Goal: Information Seeking & Learning: Learn about a topic

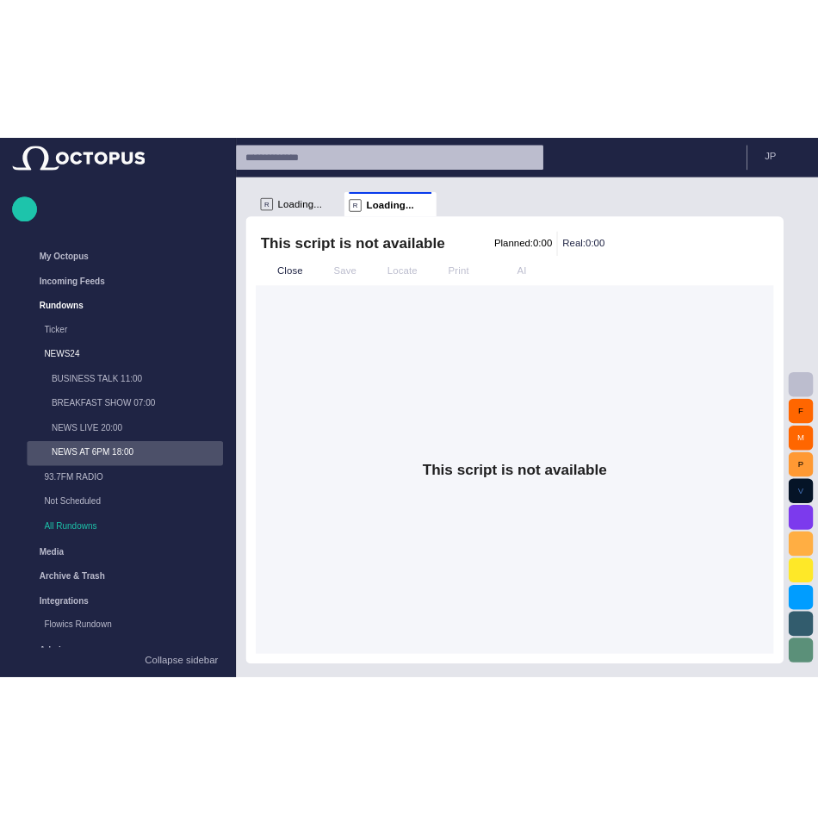
scroll to position [21, 0]
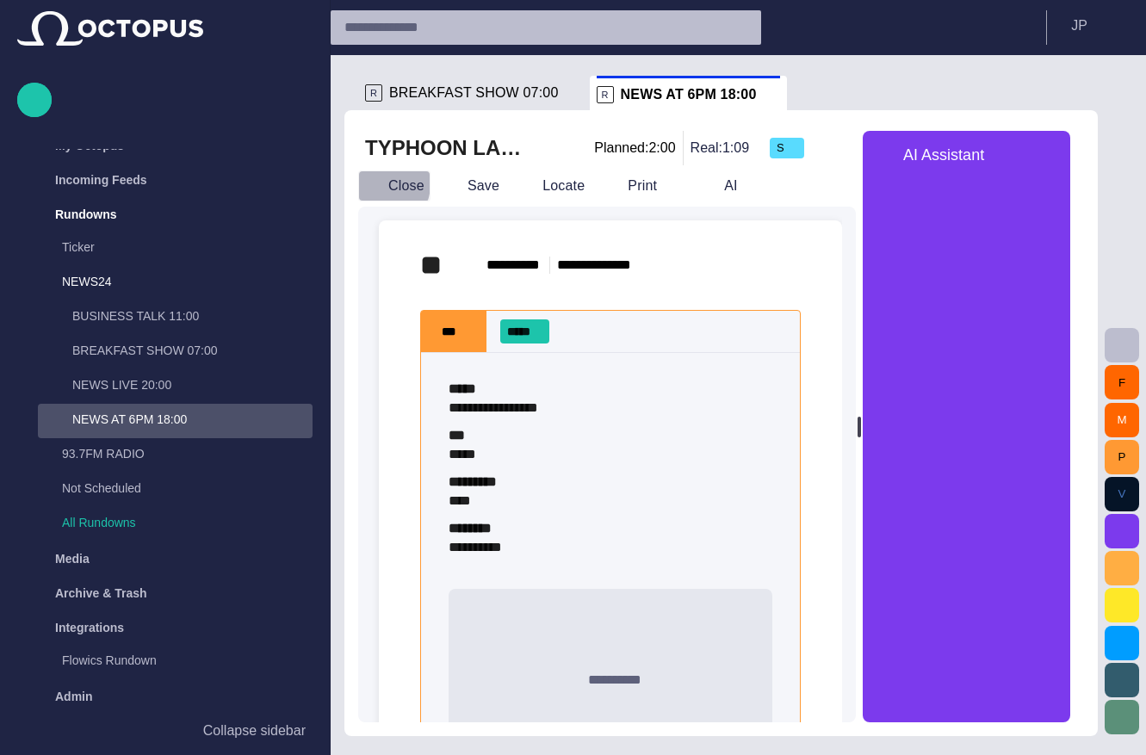
click at [375, 183] on span "button" at bounding box center [372, 185] width 17 height 17
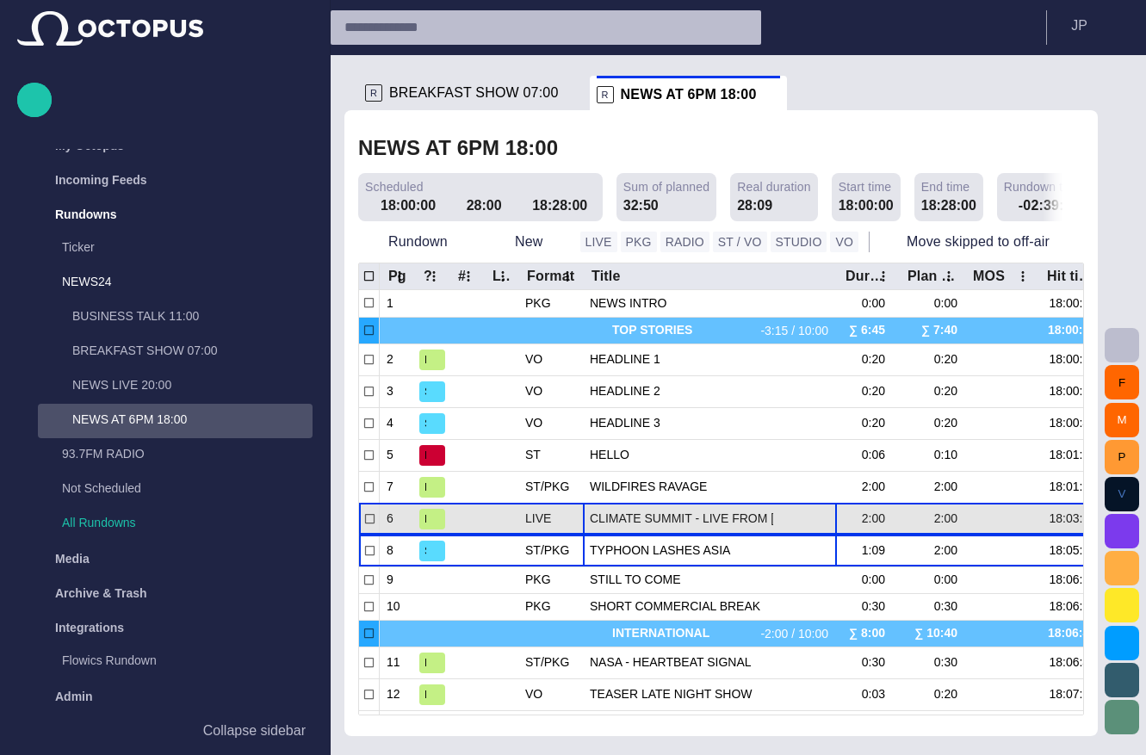
click at [623, 511] on span "CLIMATE SUMMIT - LIVE FROM [GEOGRAPHIC_DATA]" at bounding box center [710, 519] width 240 height 16
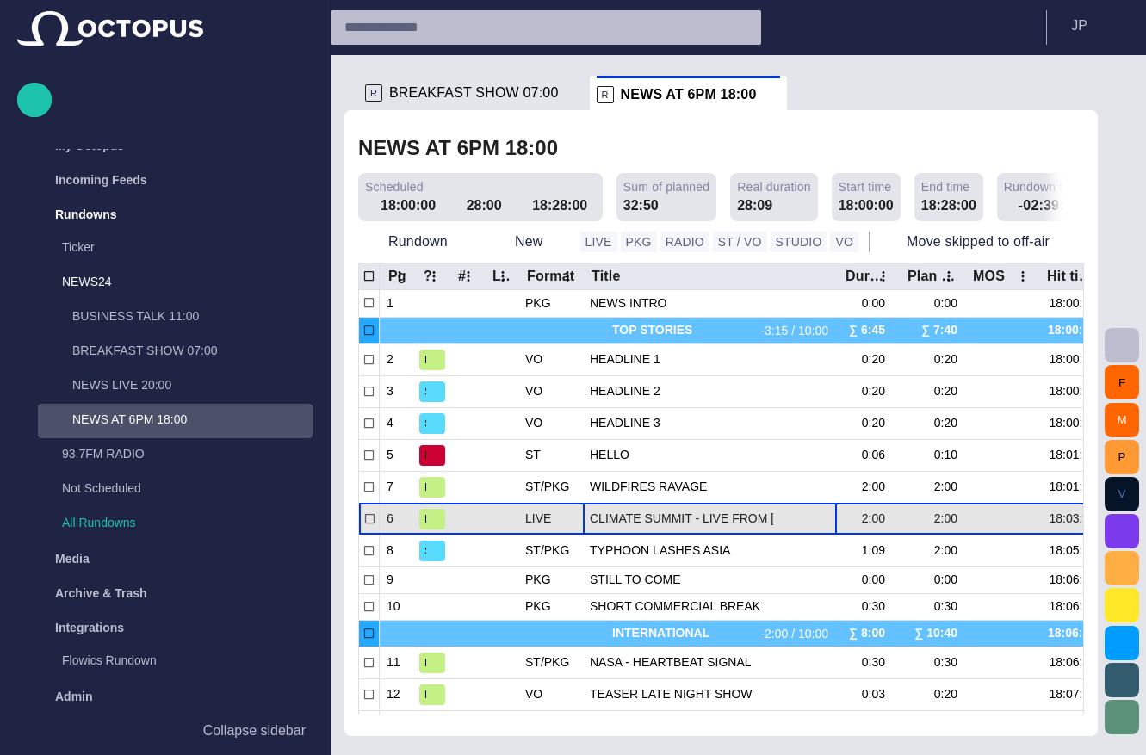
click at [623, 511] on span "CLIMATE SUMMIT - LIVE FROM [GEOGRAPHIC_DATA]" at bounding box center [710, 519] width 240 height 16
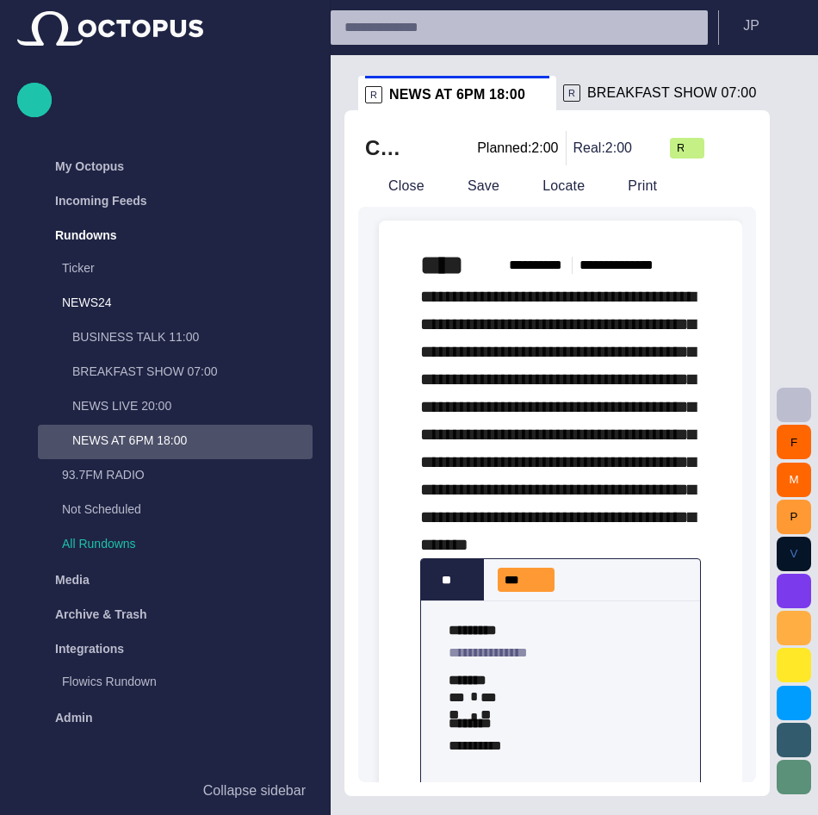
scroll to position [0, 0]
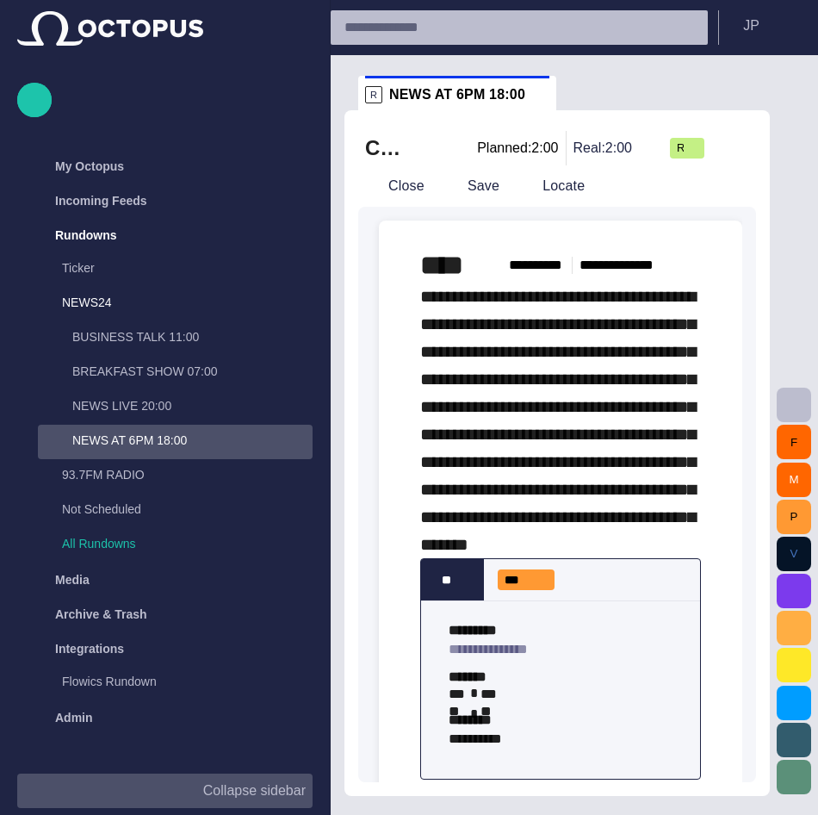
click at [232, 754] on p "Collapse sidebar" at bounding box center [254, 790] width 102 height 21
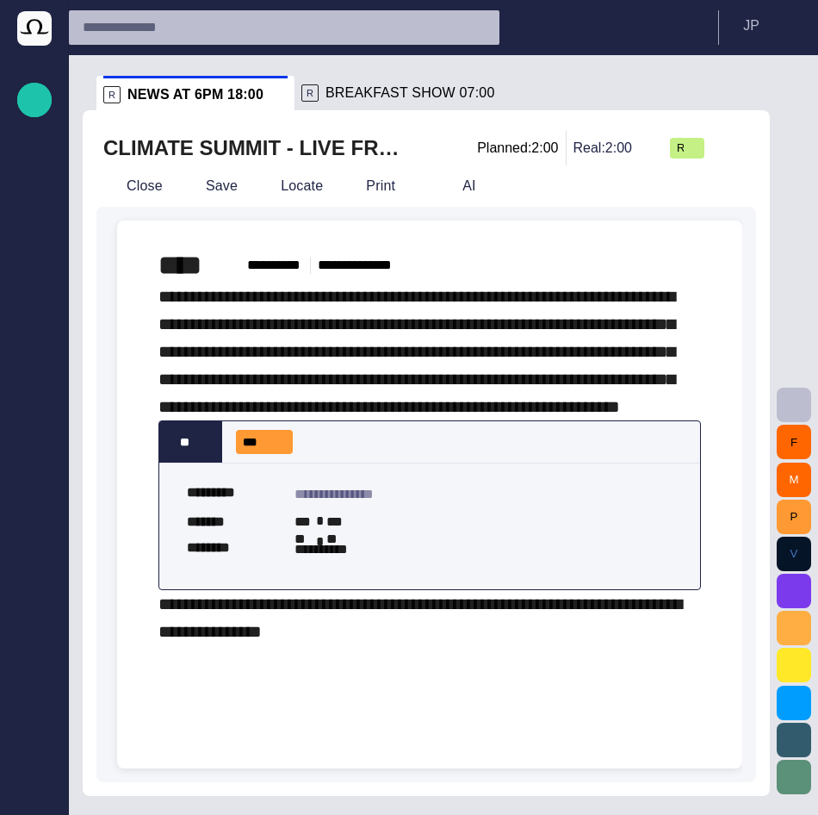
click at [705, 587] on div "**********" at bounding box center [430, 446] width 598 height 452
click at [788, 582] on span "button" at bounding box center [794, 590] width 21 height 21
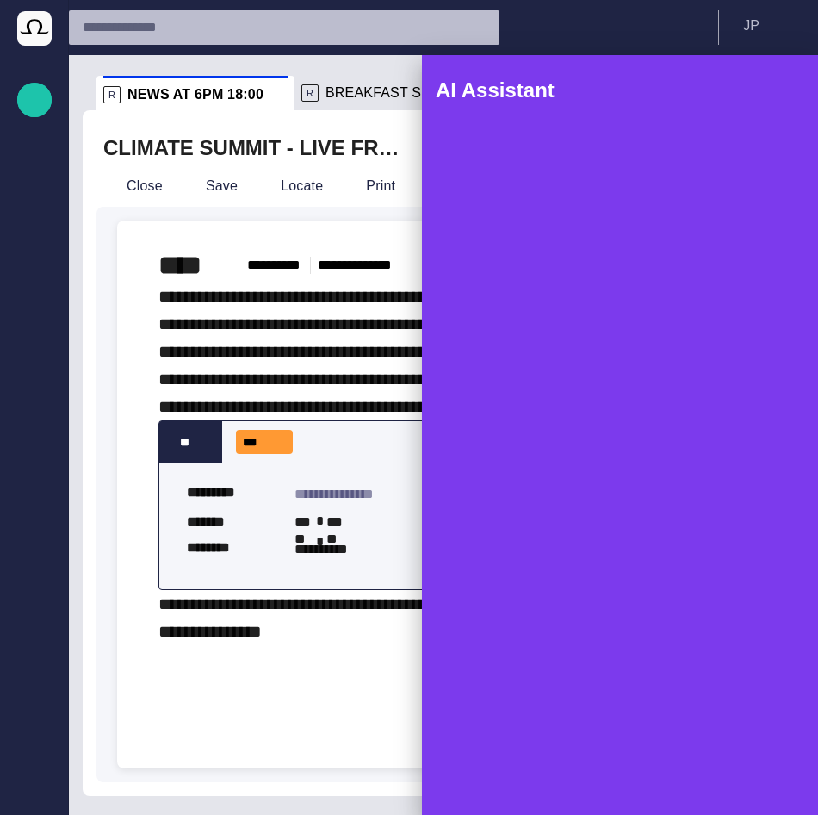
click at [771, 85] on span "button" at bounding box center [779, 90] width 21 height 21
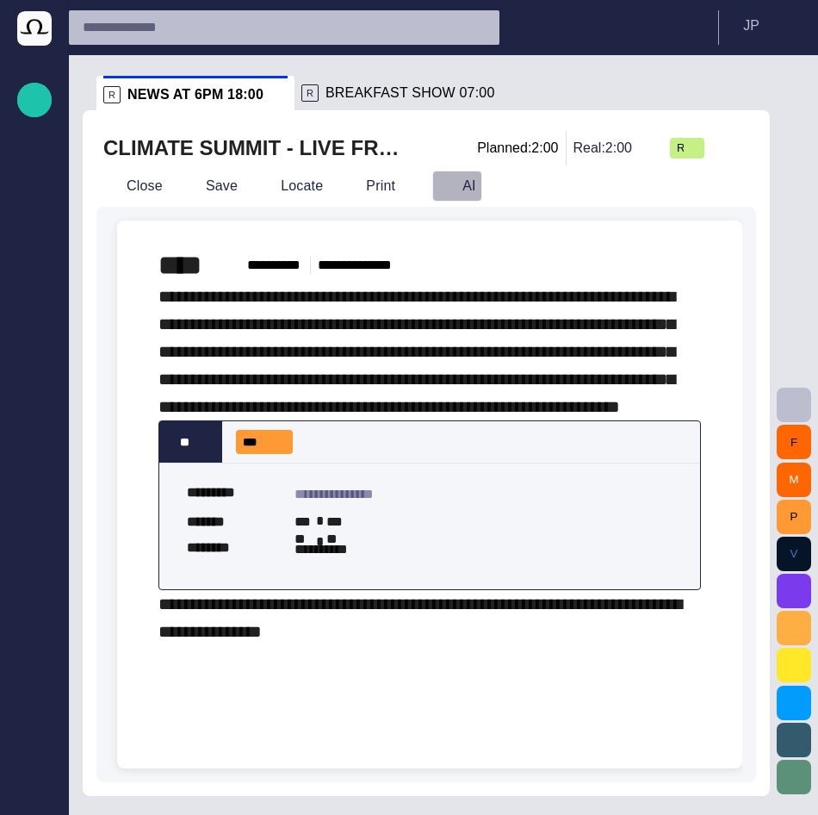
click at [440, 177] on button "AI" at bounding box center [457, 185] width 50 height 31
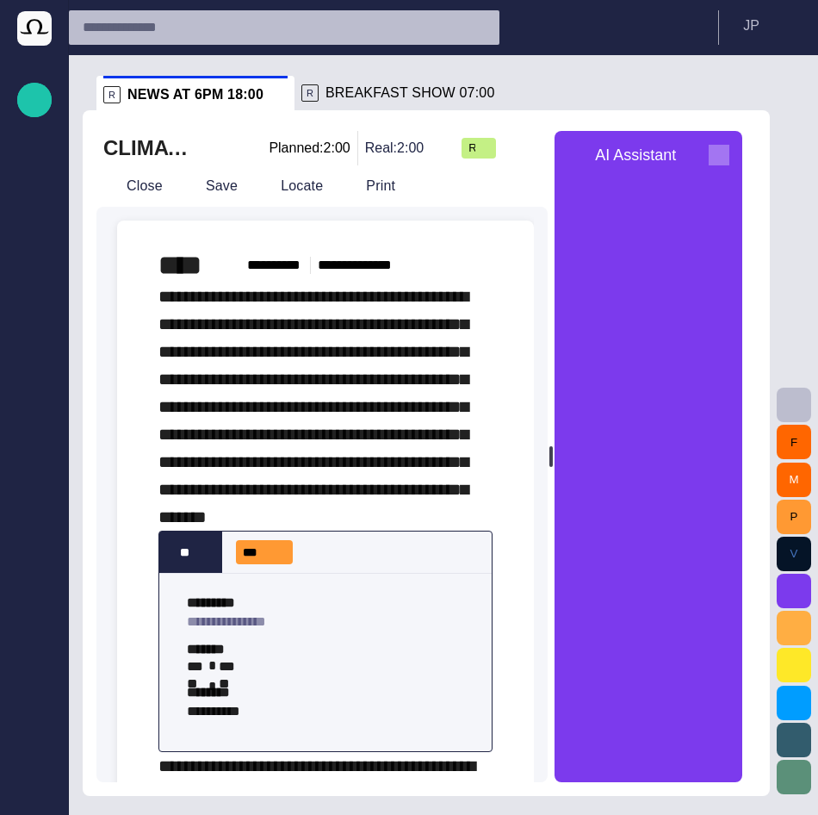
click at [726, 146] on span "button" at bounding box center [719, 155] width 21 height 21
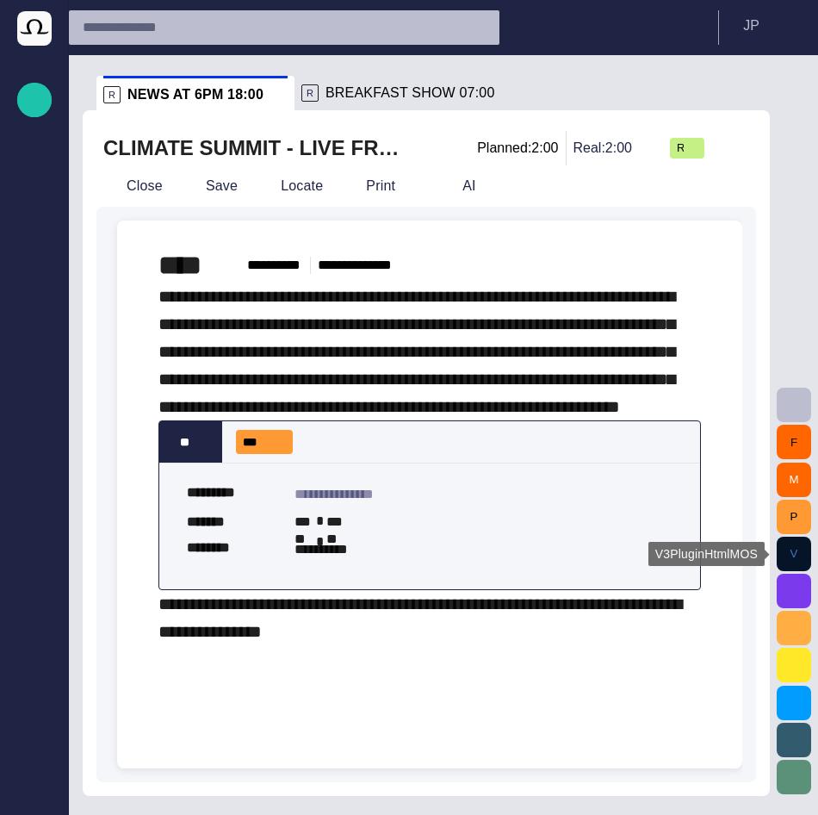
click at [796, 561] on button "V" at bounding box center [794, 553] width 34 height 34
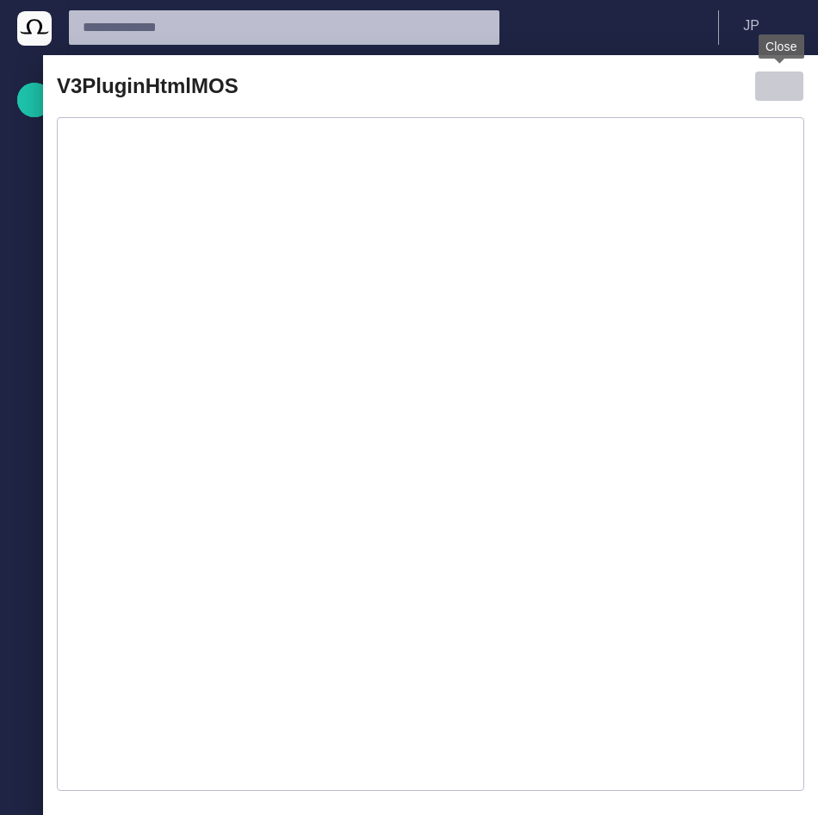
click at [779, 72] on button "button" at bounding box center [779, 86] width 50 height 31
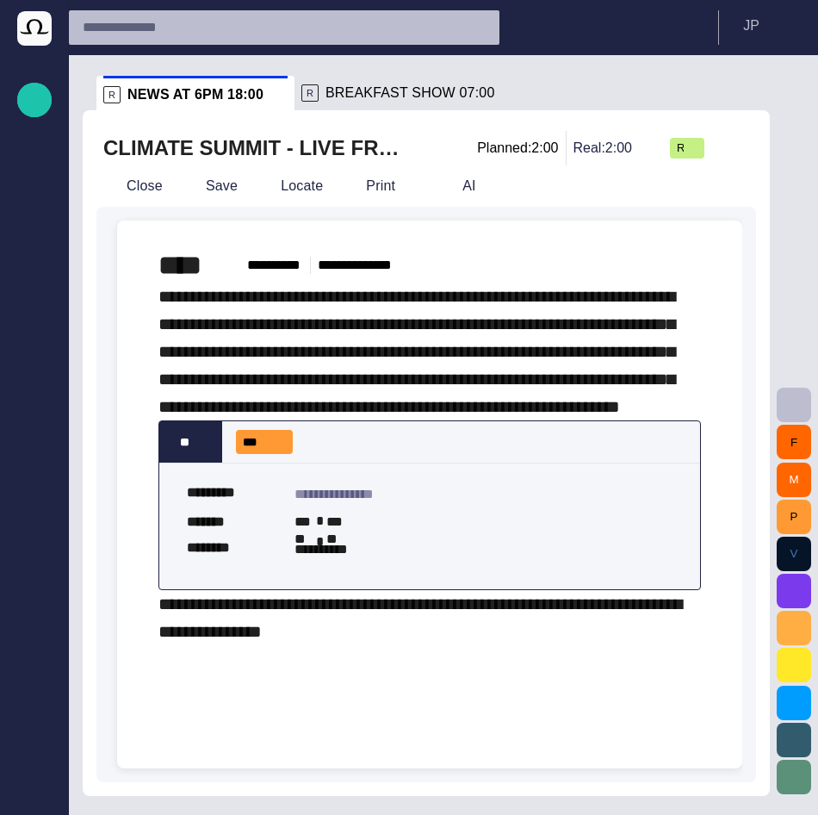
click at [790, 386] on div "F M P V" at bounding box center [794, 434] width 48 height 759
click at [790, 394] on span "button" at bounding box center [794, 404] width 21 height 21
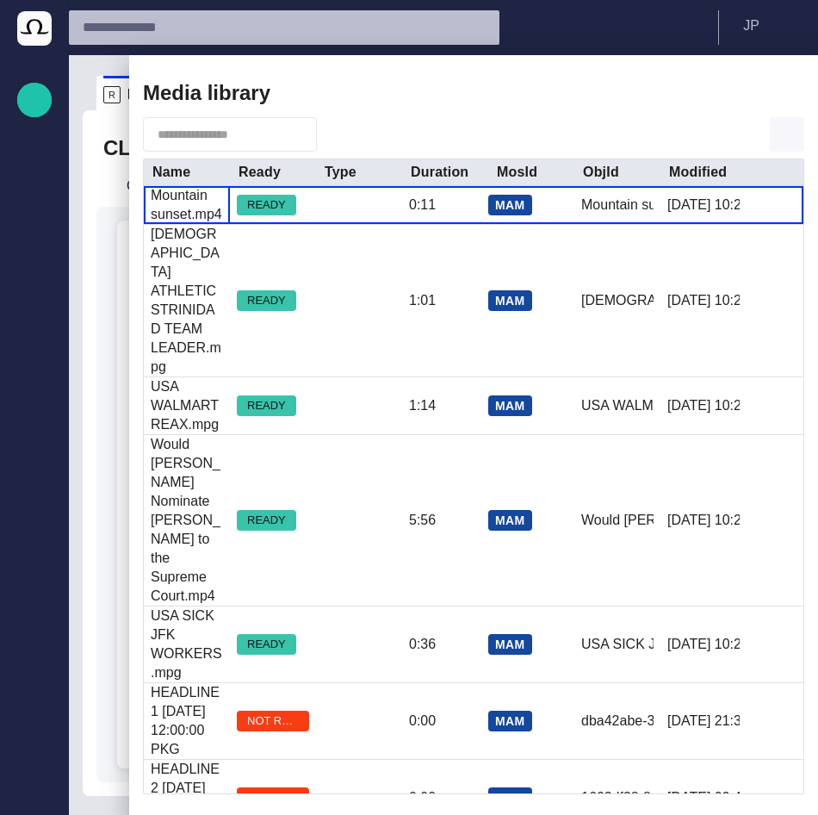
click at [784, 133] on span "button" at bounding box center [787, 134] width 21 height 21
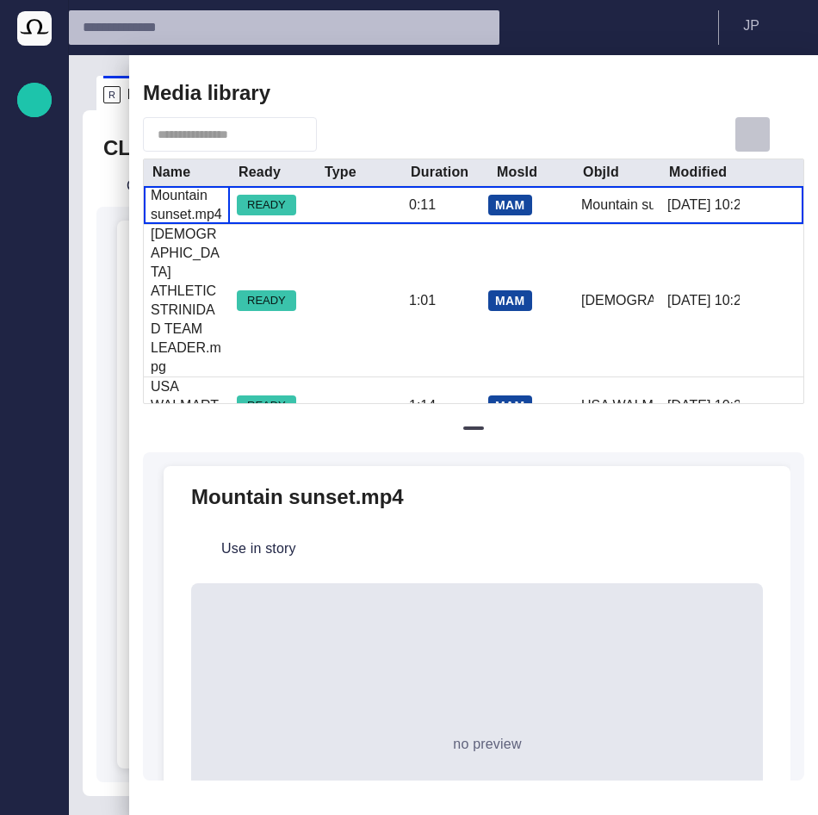
click at [753, 136] on span "button" at bounding box center [752, 134] width 21 height 21
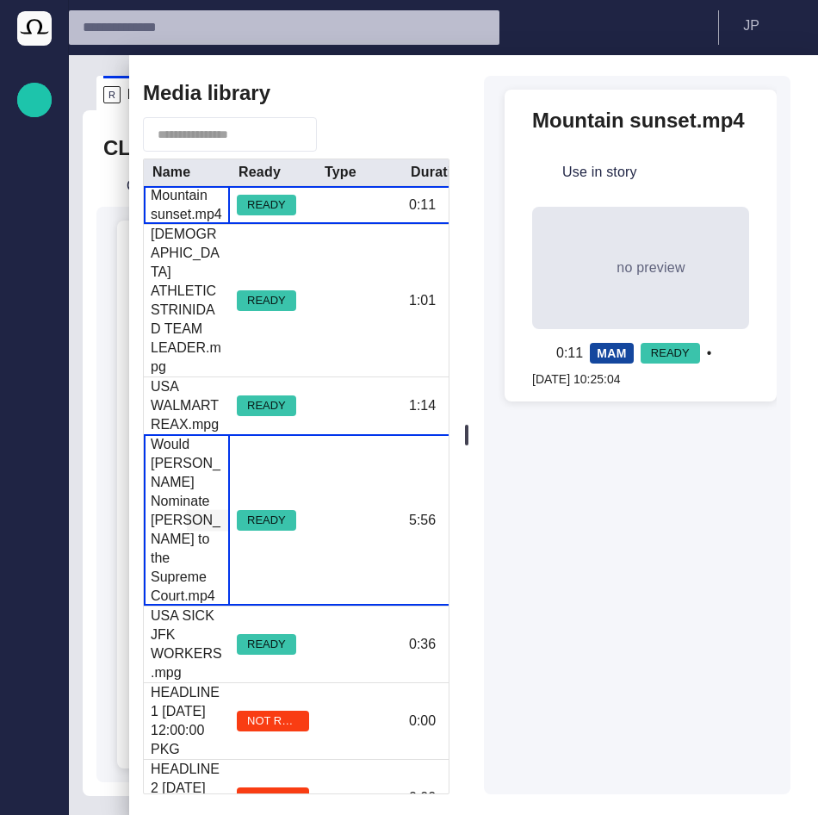
click at [229, 466] on div "Would [PERSON_NAME] Nominate [PERSON_NAME] to the Supreme Court.mp4" at bounding box center [187, 520] width 86 height 170
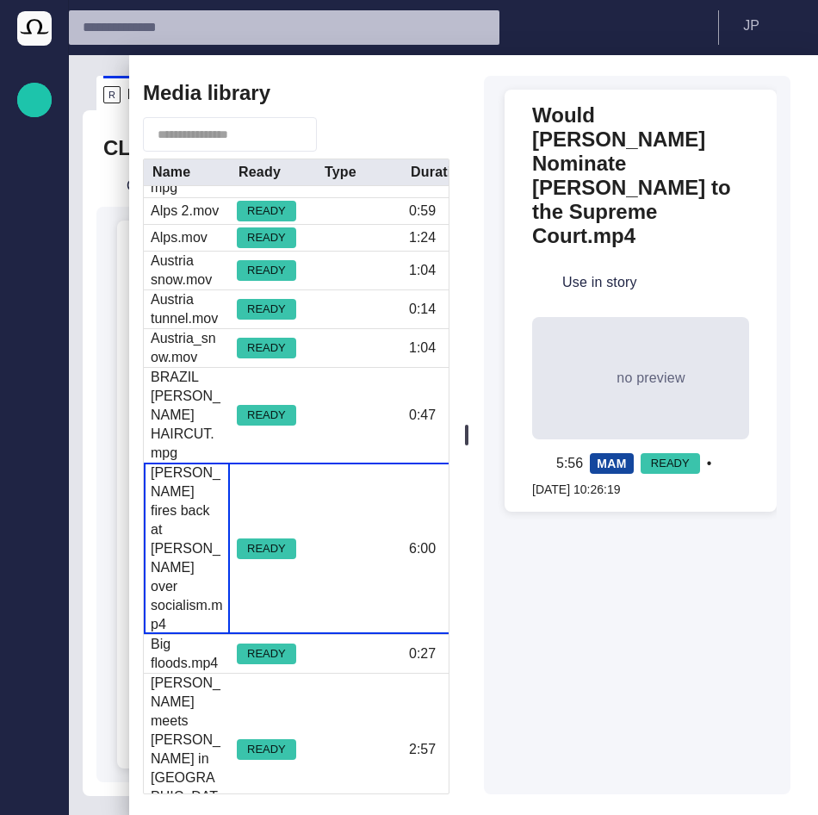
click at [229, 492] on div "Bernie Sanders fires back at Trump over socialism.mp4" at bounding box center [187, 548] width 86 height 170
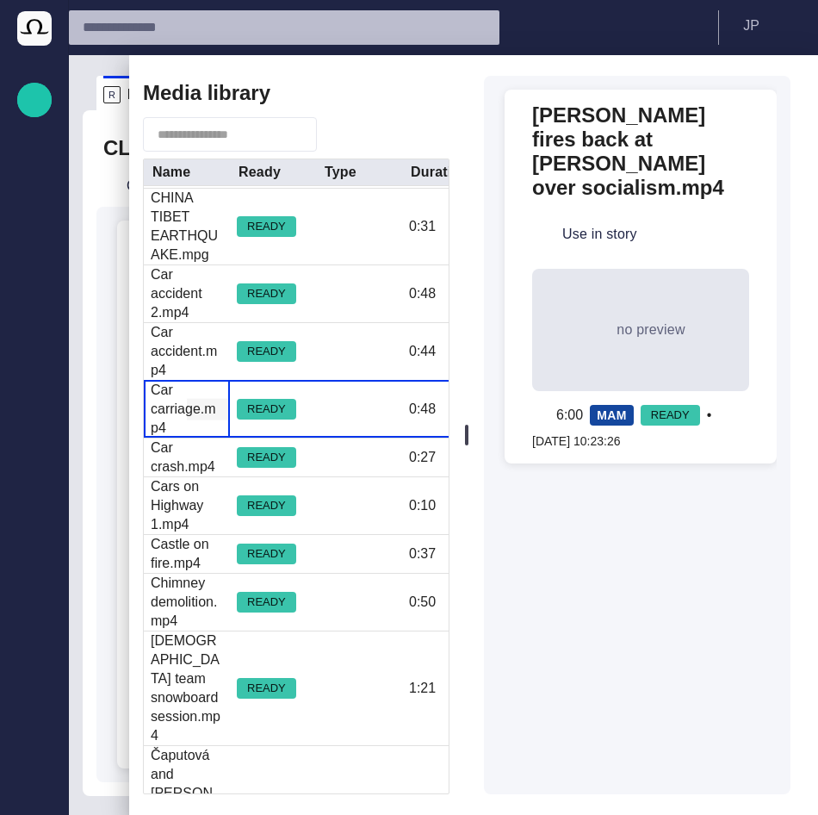
click at [164, 381] on div "Car carriage.mp4" at bounding box center [187, 409] width 72 height 57
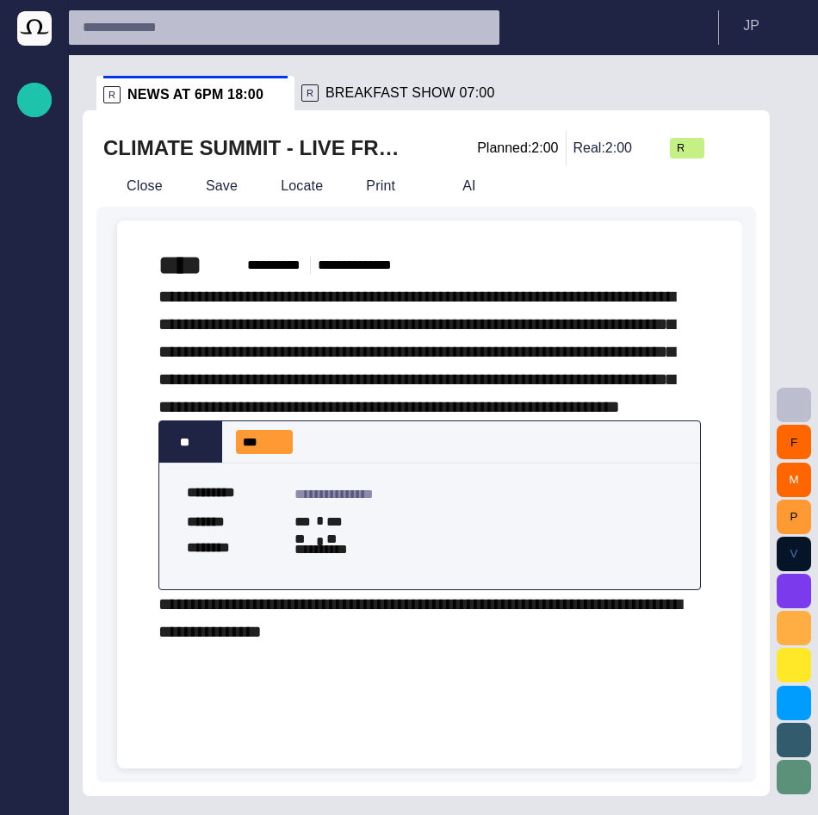
click at [799, 382] on div "F M P V" at bounding box center [794, 434] width 48 height 759
click at [789, 402] on span "button" at bounding box center [794, 404] width 21 height 21
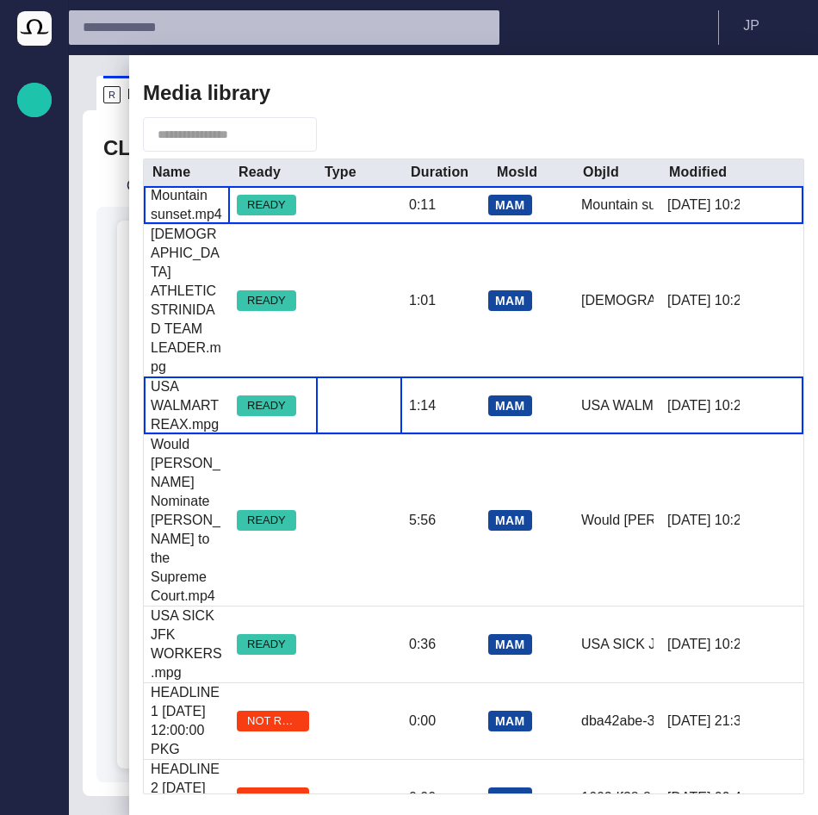
click at [325, 396] on span at bounding box center [332, 405] width 19 height 19
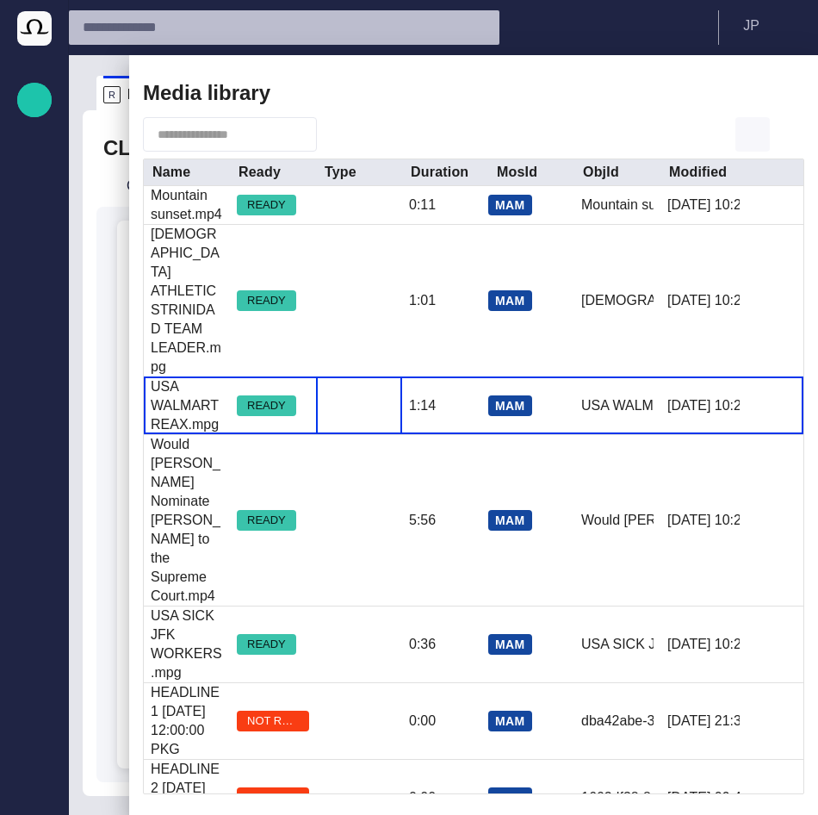
click at [754, 127] on span "button" at bounding box center [752, 134] width 21 height 21
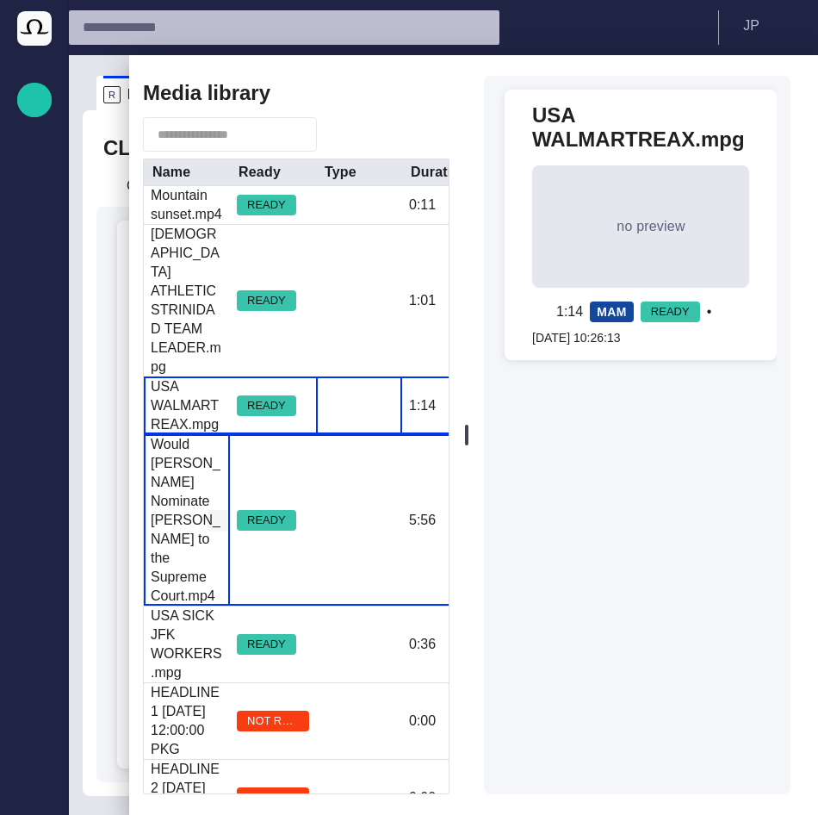
click at [214, 514] on div "Would [PERSON_NAME] Nominate [PERSON_NAME] to the Supreme Court.mp4" at bounding box center [187, 520] width 72 height 170
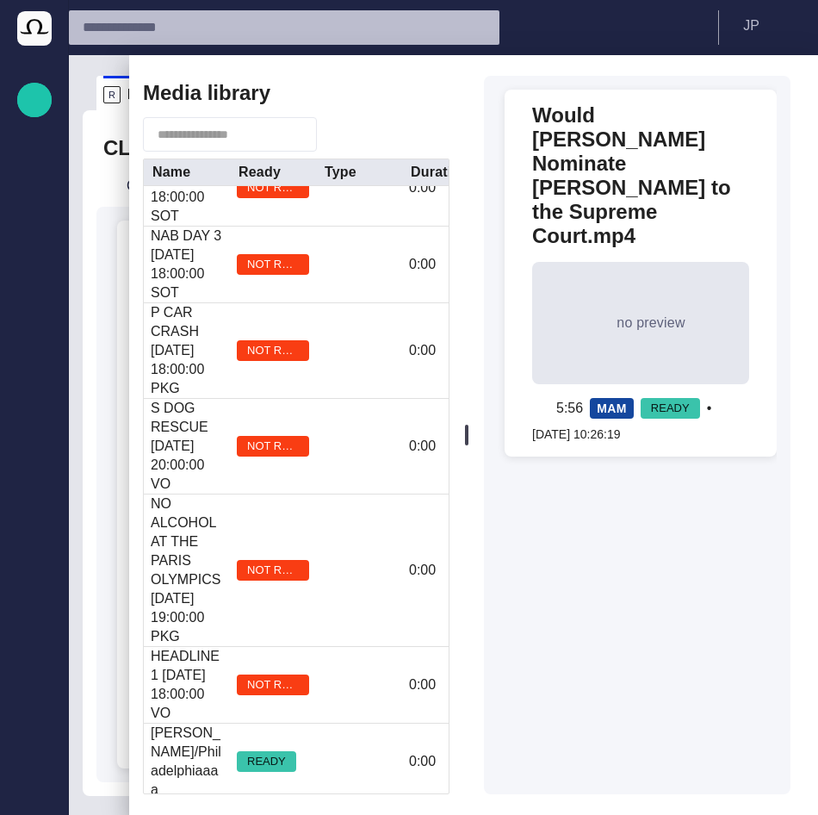
scroll to position [4197, 0]
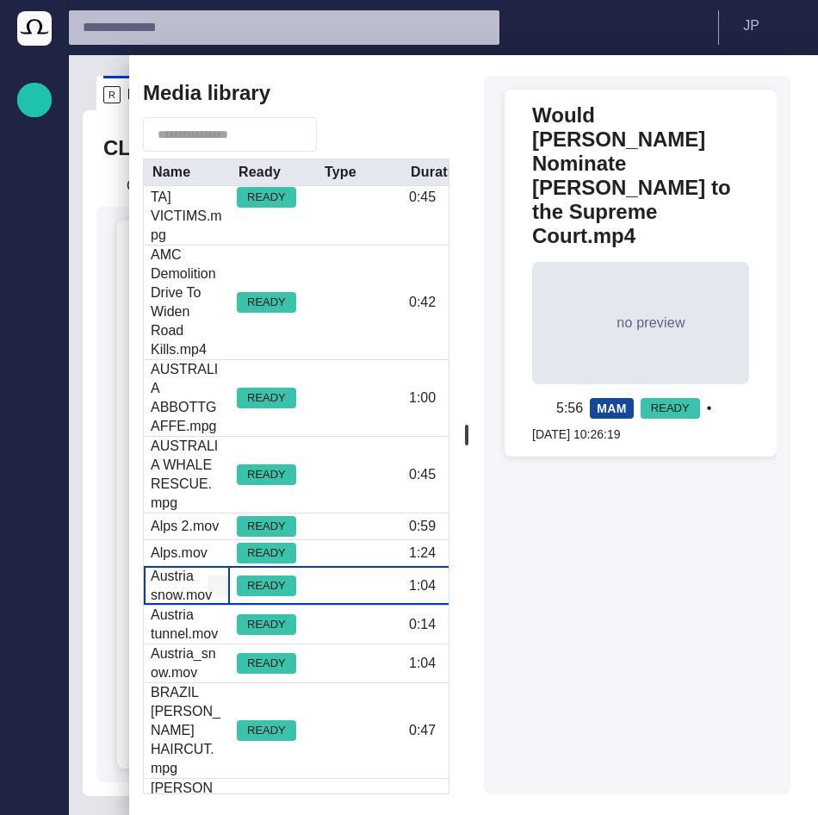
click at [168, 567] on div "Austria snow.mov" at bounding box center [187, 586] width 72 height 38
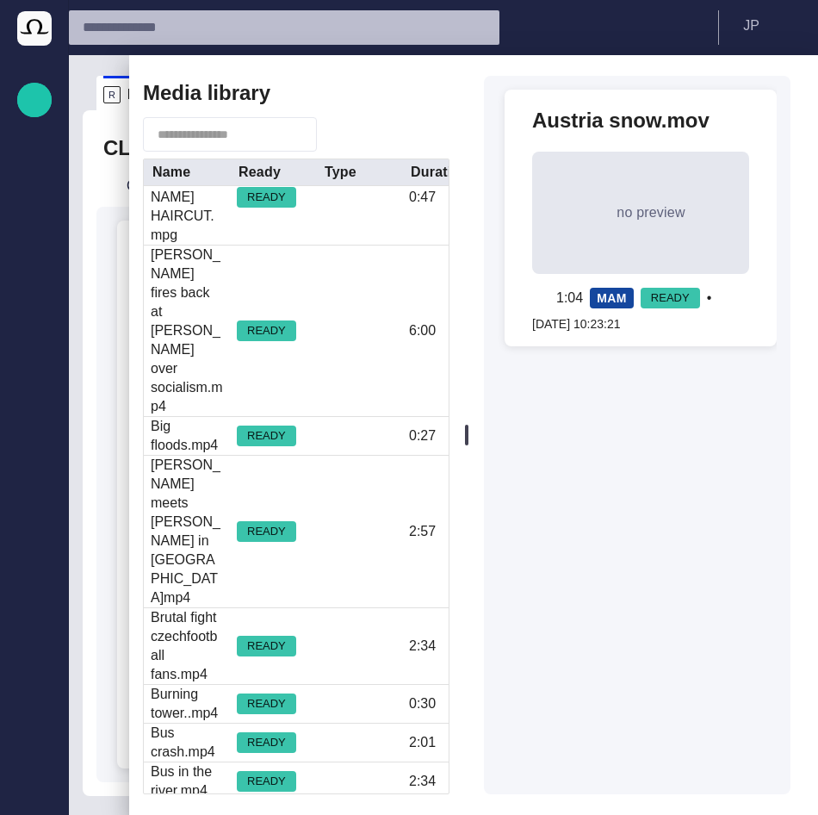
scroll to position [4843, 0]
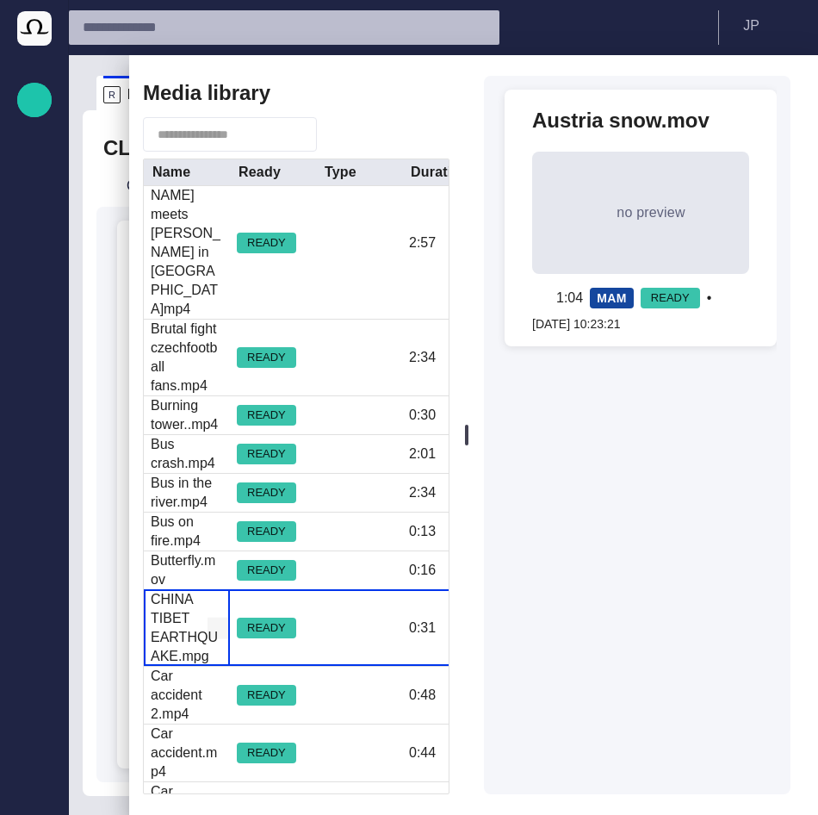
click at [172, 590] on div "CHINA TIBET EARTHQUAKE.mpg" at bounding box center [187, 628] width 72 height 76
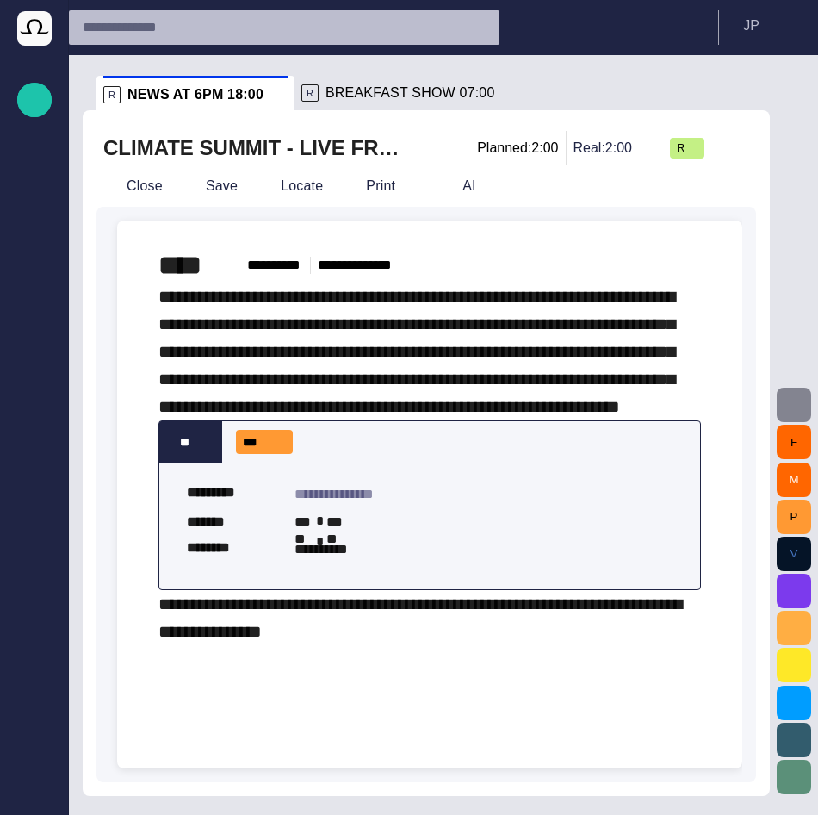
click at [799, 400] on span "button" at bounding box center [794, 404] width 21 height 21
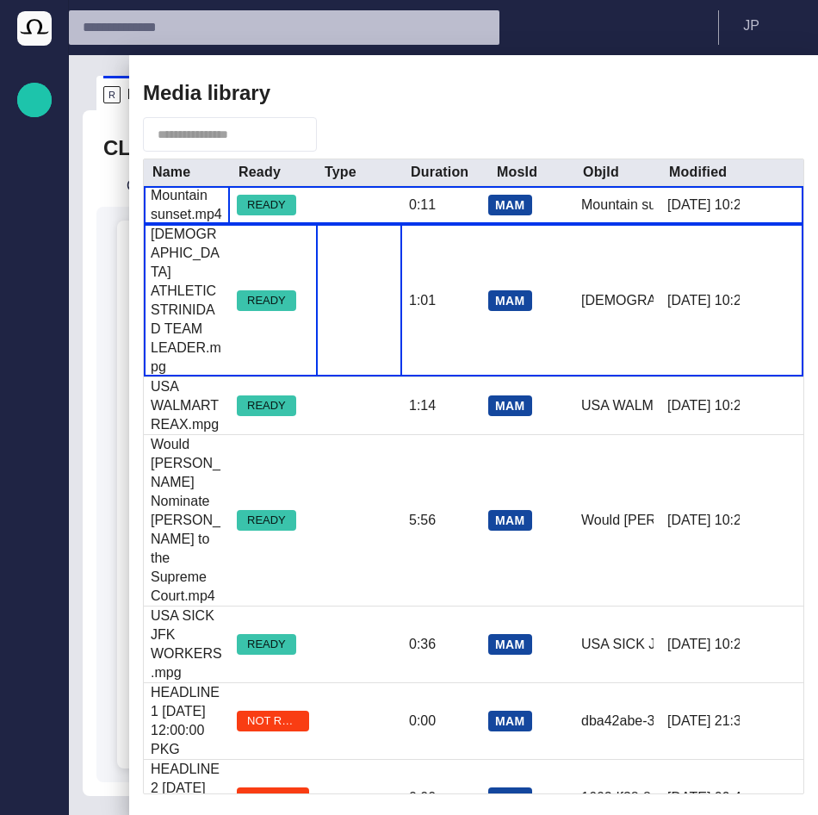
click at [383, 322] on div at bounding box center [359, 301] width 86 height 152
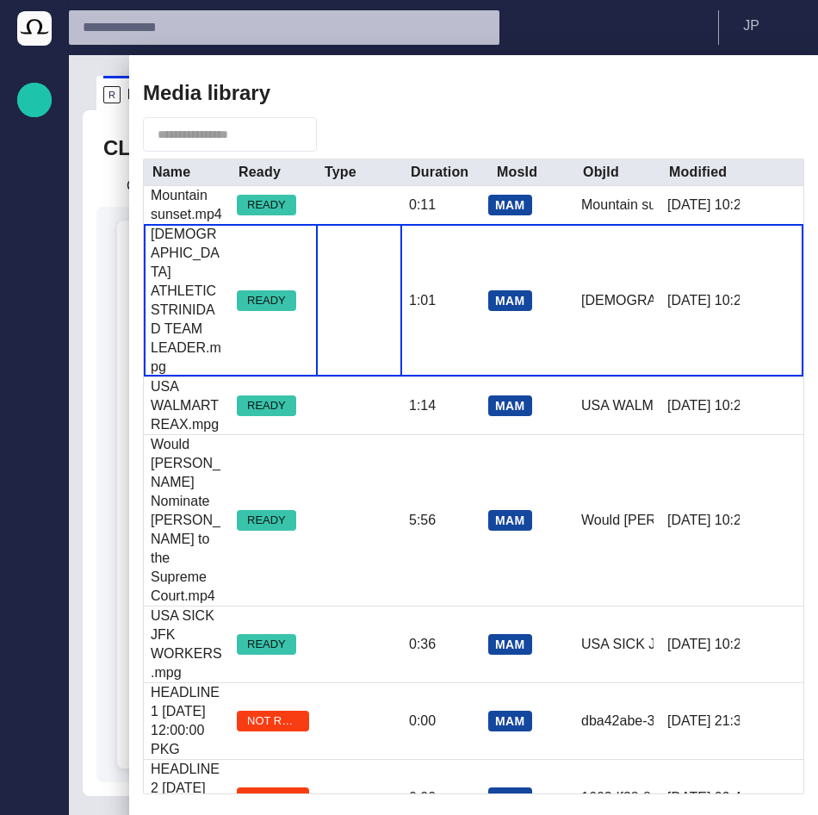
click at [734, 125] on div at bounding box center [473, 134] width 661 height 34
click at [743, 130] on span "button" at bounding box center [752, 134] width 21 height 21
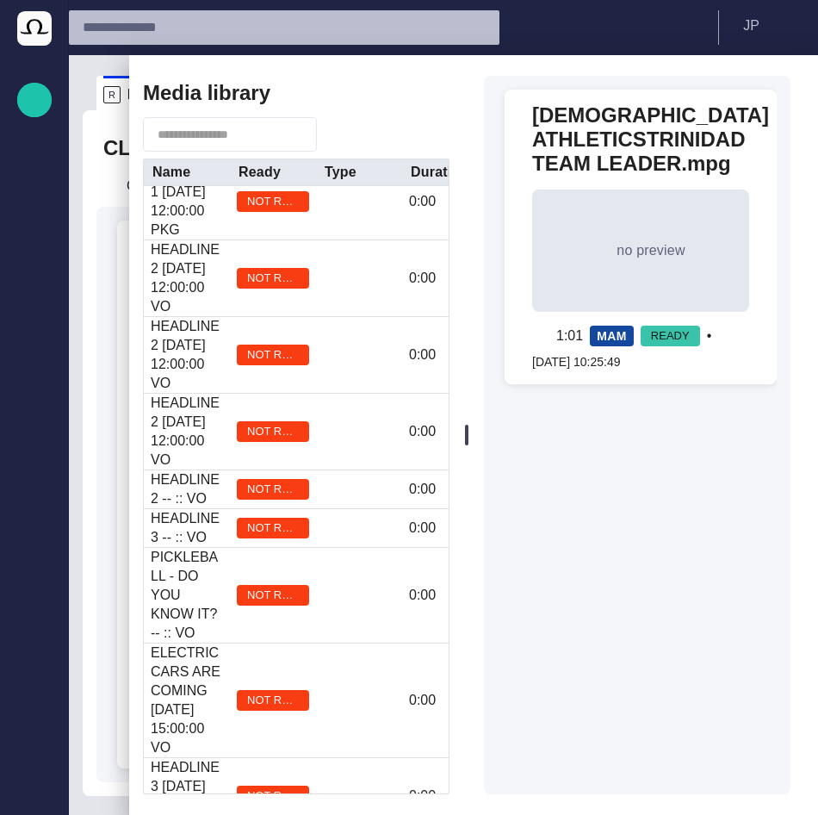
scroll to position [565, 0]
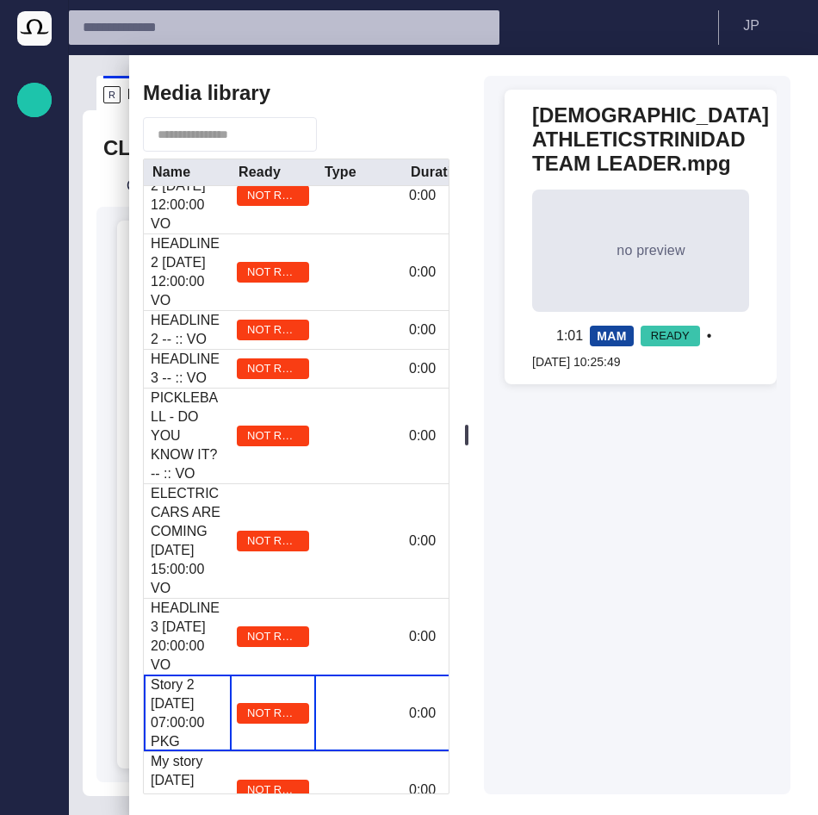
click at [258, 704] on span "NOT READY" at bounding box center [273, 712] width 72 height 17
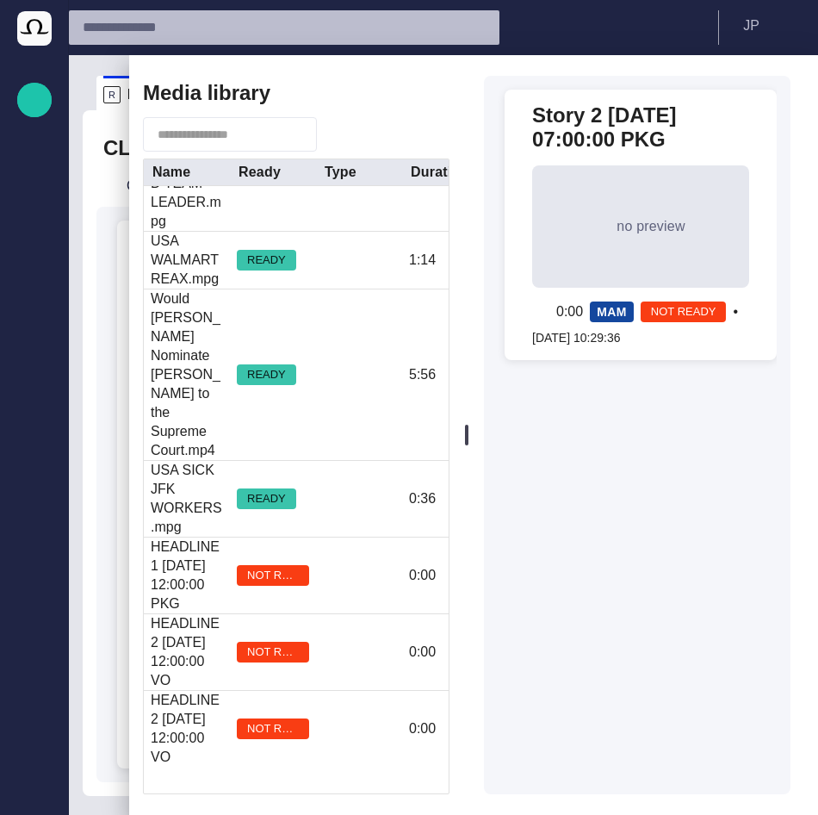
scroll to position [0, 0]
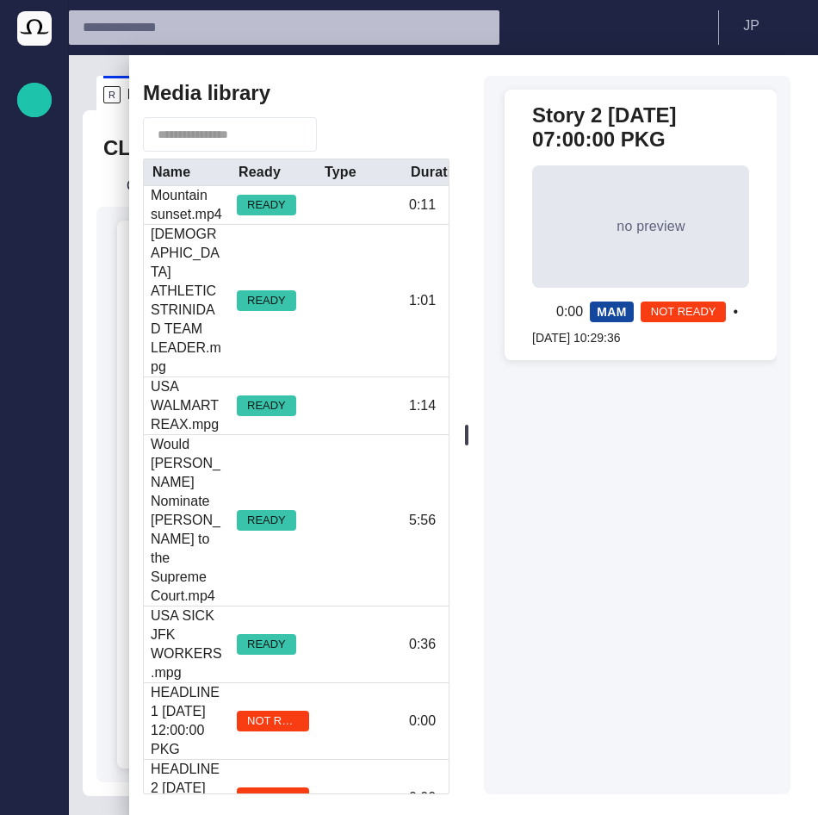
click at [342, 127] on span "button" at bounding box center [333, 134] width 17 height 17
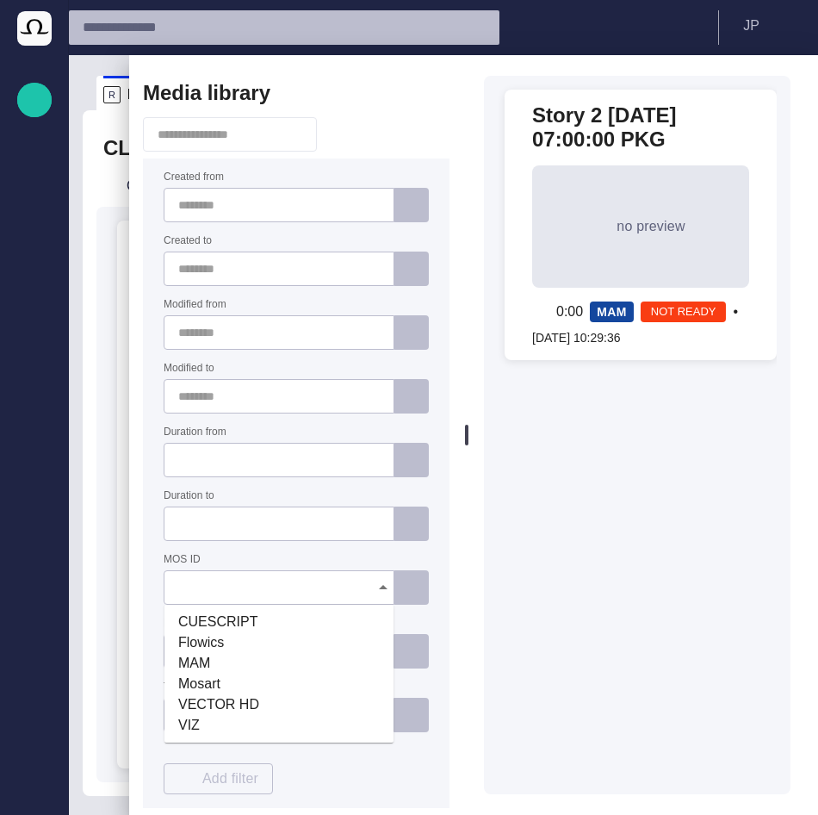
click at [217, 577] on div at bounding box center [279, 587] width 231 height 34
click at [197, 660] on span "MAM" at bounding box center [278, 663] width 201 height 21
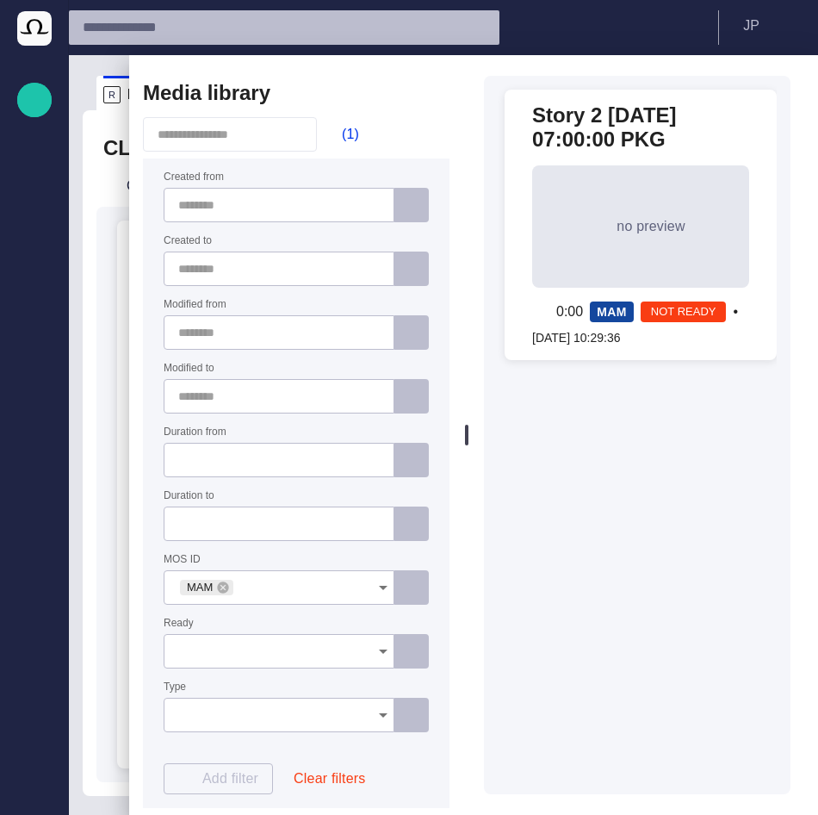
click at [351, 116] on div "Media library (1) Created from Created to Modified from Modified to Duration fr…" at bounding box center [296, 434] width 334 height 759
click at [351, 125] on button "(1)" at bounding box center [342, 134] width 50 height 31
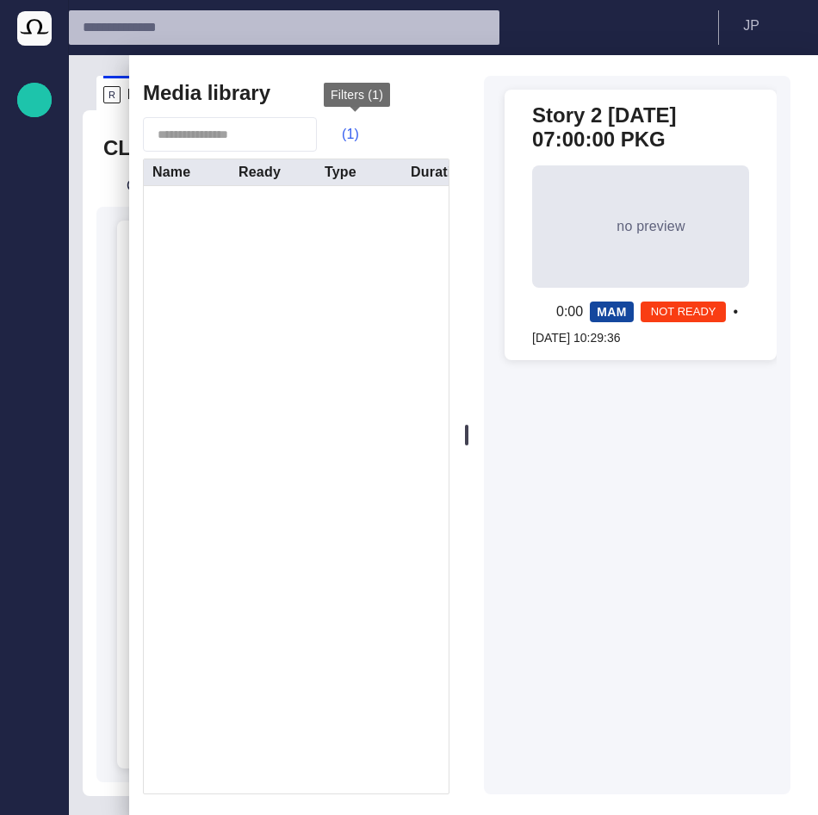
scroll to position [0, 0]
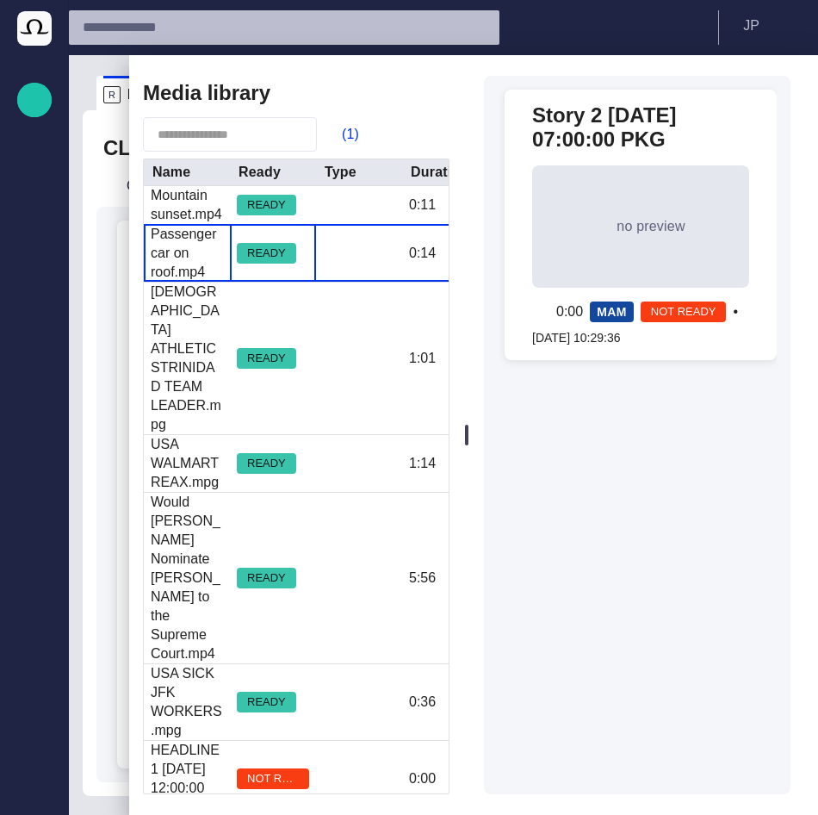
click at [277, 266] on div "READY" at bounding box center [273, 253] width 86 height 57
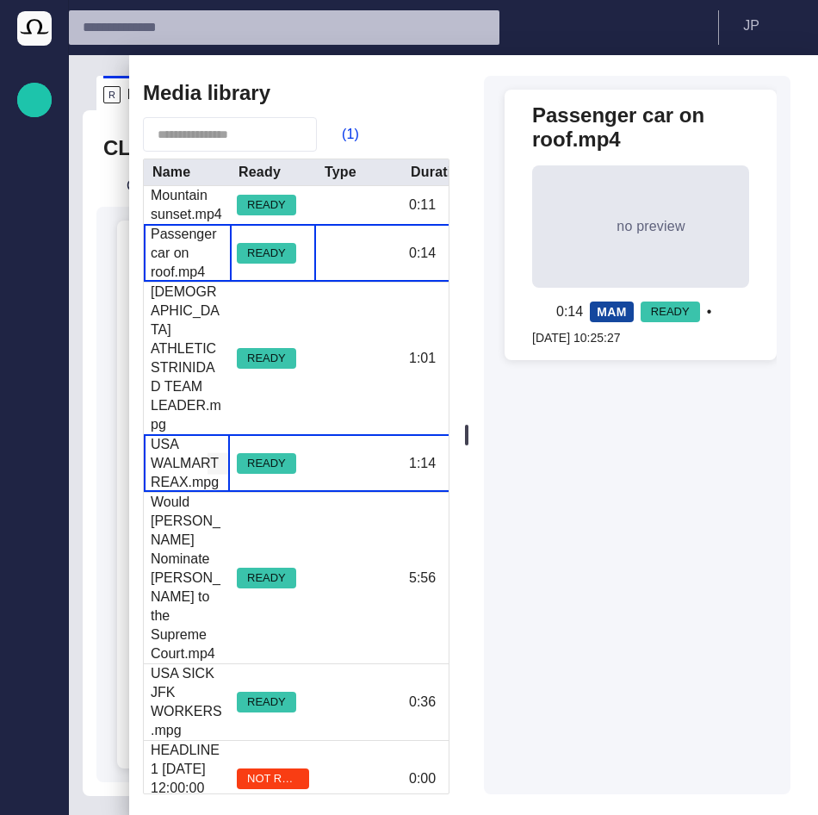
click at [192, 435] on div "USA WALMARTREAX.mpg" at bounding box center [187, 463] width 72 height 57
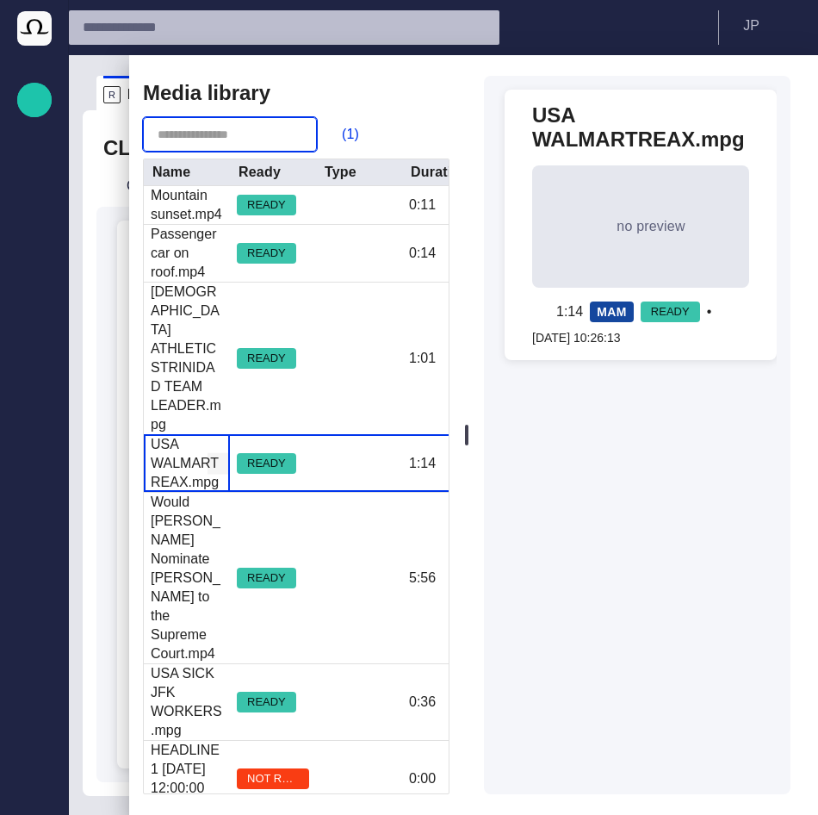
click at [238, 137] on input "text" at bounding box center [218, 134] width 121 height 17
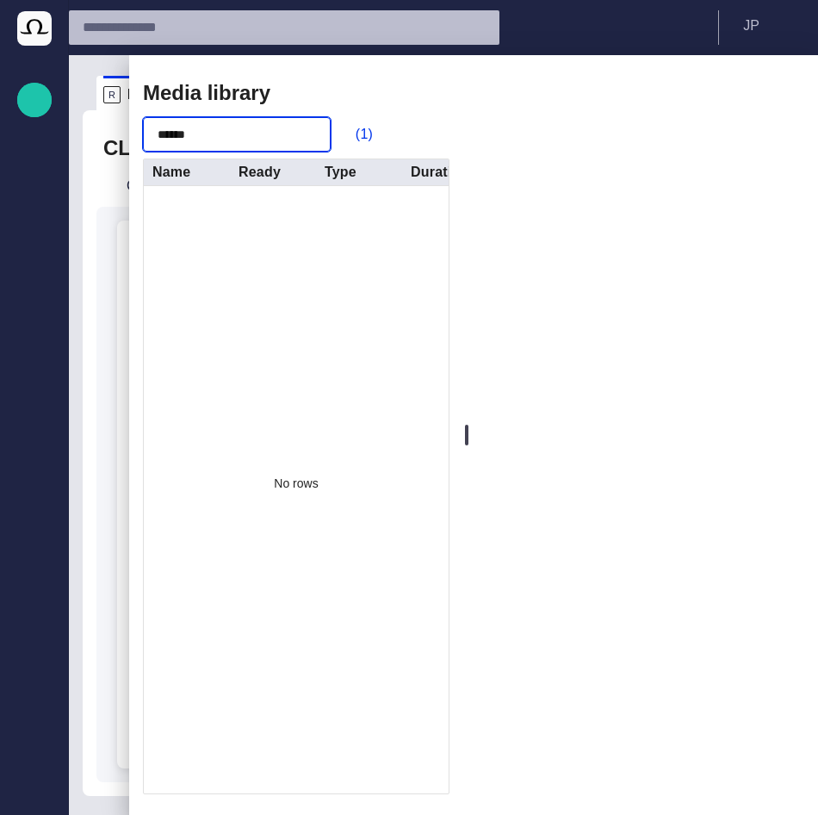
type input "******"
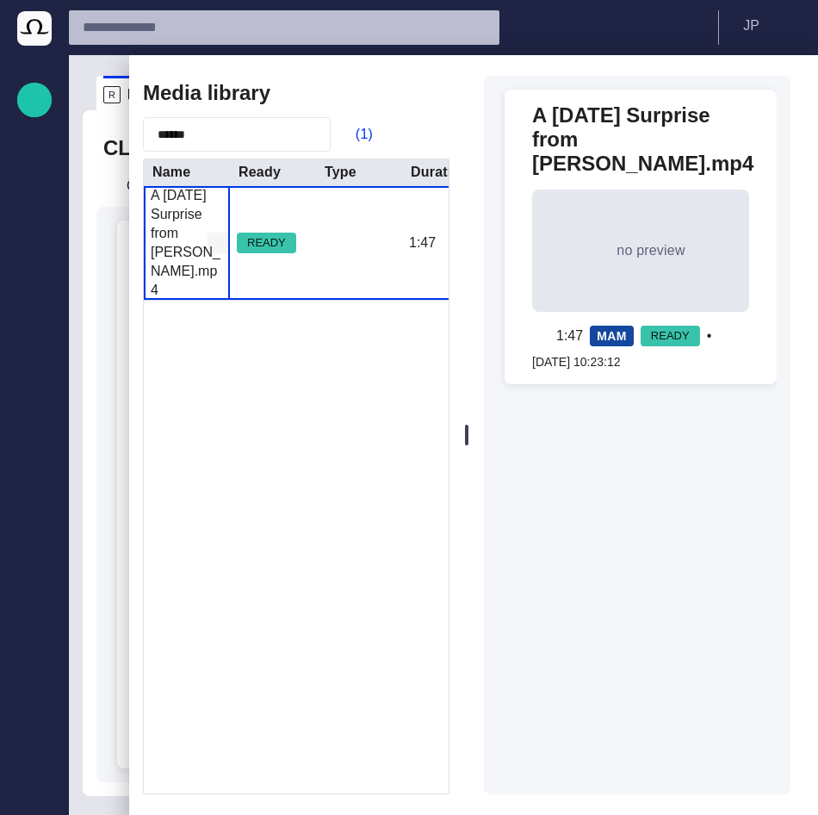
click at [203, 237] on div "A Mother's Day Surprise from President Obama.mp4" at bounding box center [187, 243] width 72 height 114
click at [430, 91] on span "button" at bounding box center [424, 93] width 21 height 21
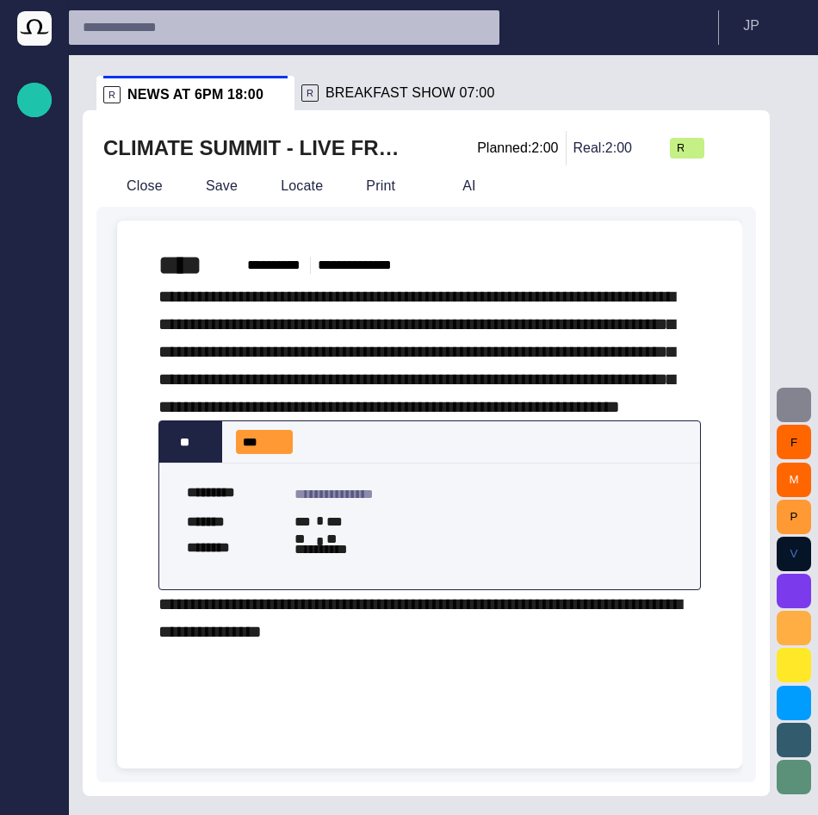
click at [799, 399] on span "button" at bounding box center [794, 404] width 21 height 21
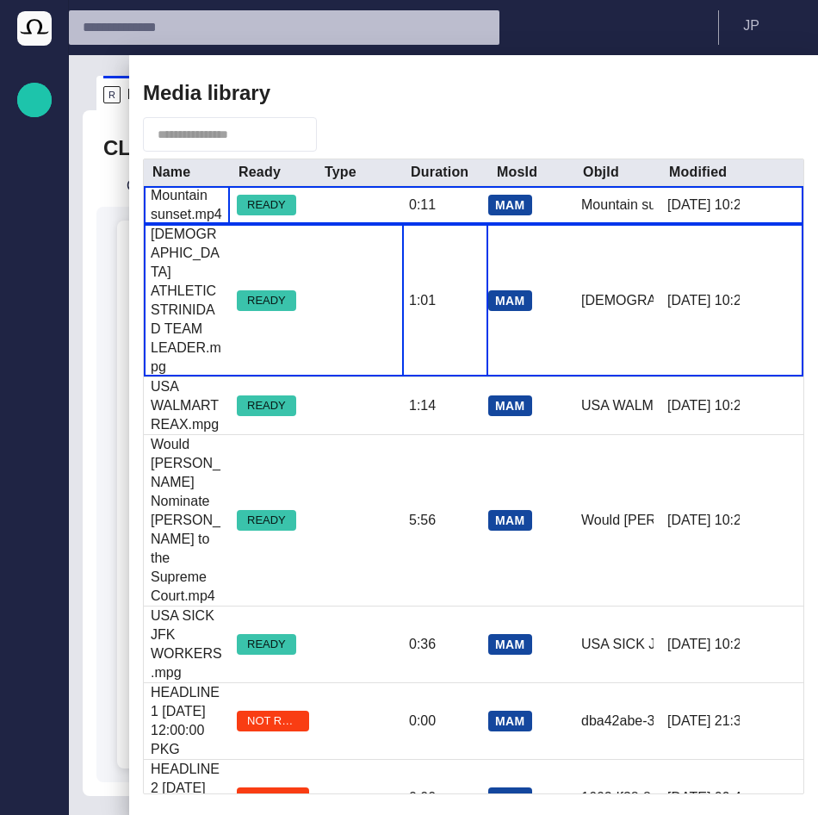
click at [474, 302] on div "1:01" at bounding box center [445, 301] width 86 height 152
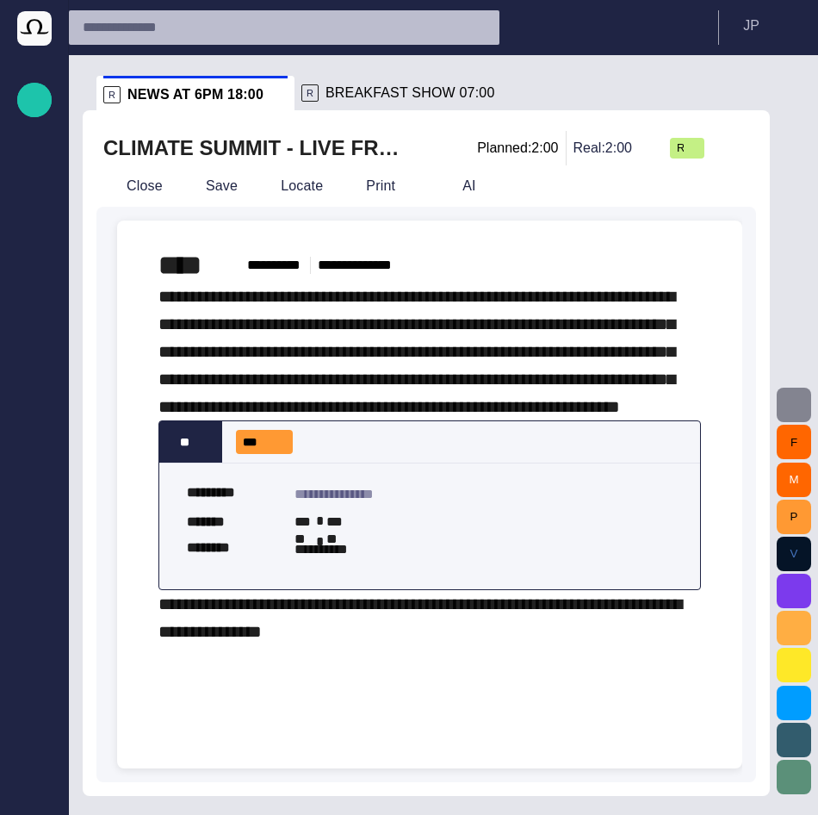
click at [786, 409] on span "button" at bounding box center [794, 404] width 21 height 21
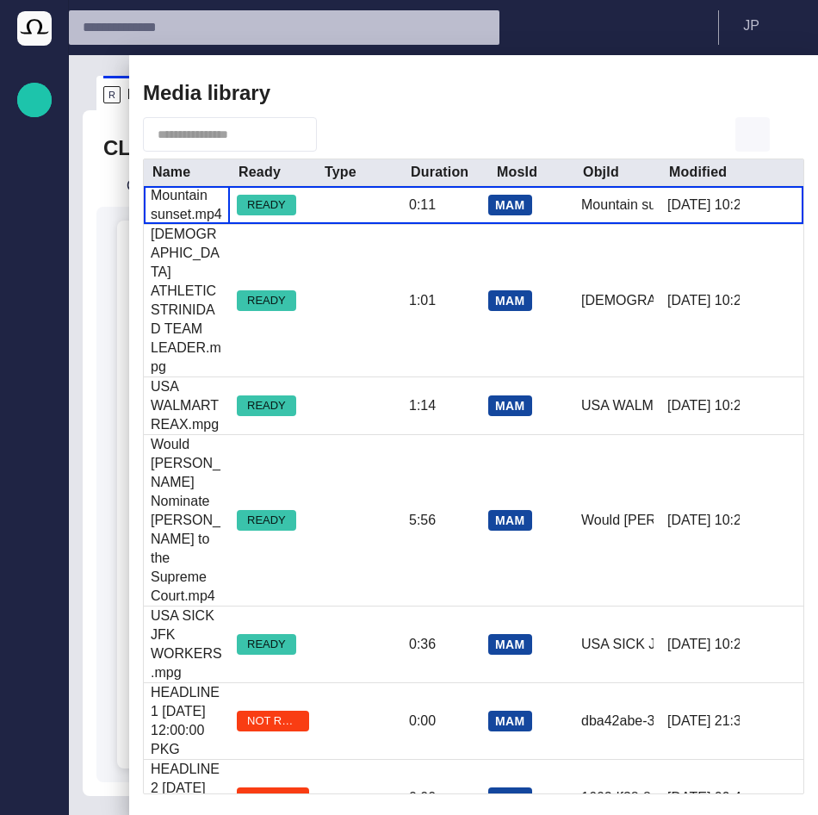
click at [759, 133] on span "button" at bounding box center [752, 134] width 21 height 21
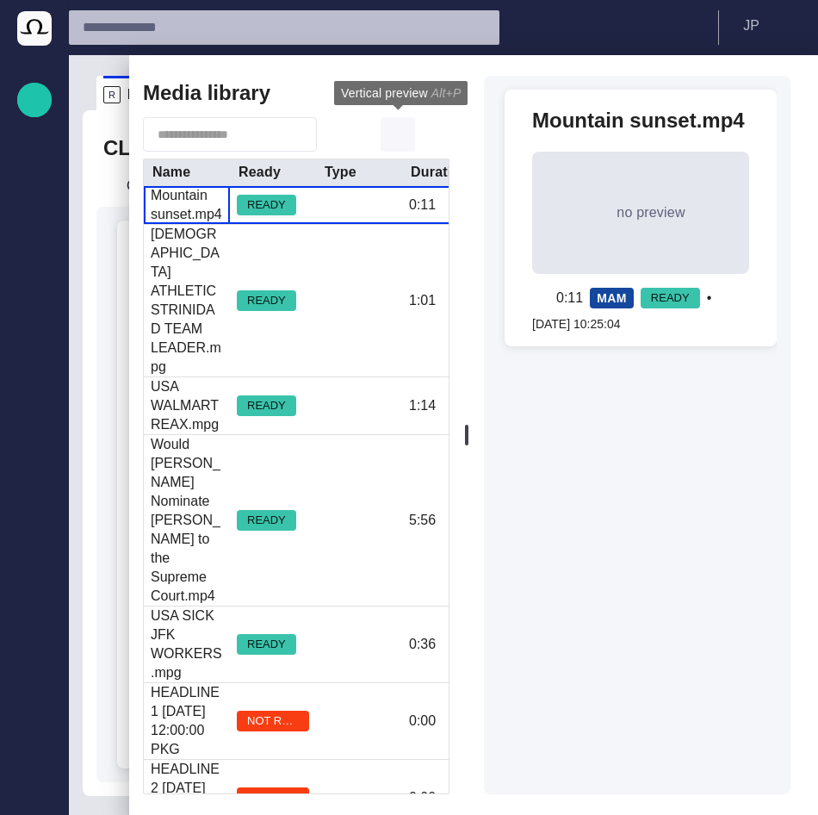
click at [401, 133] on span "button" at bounding box center [397, 134] width 21 height 21
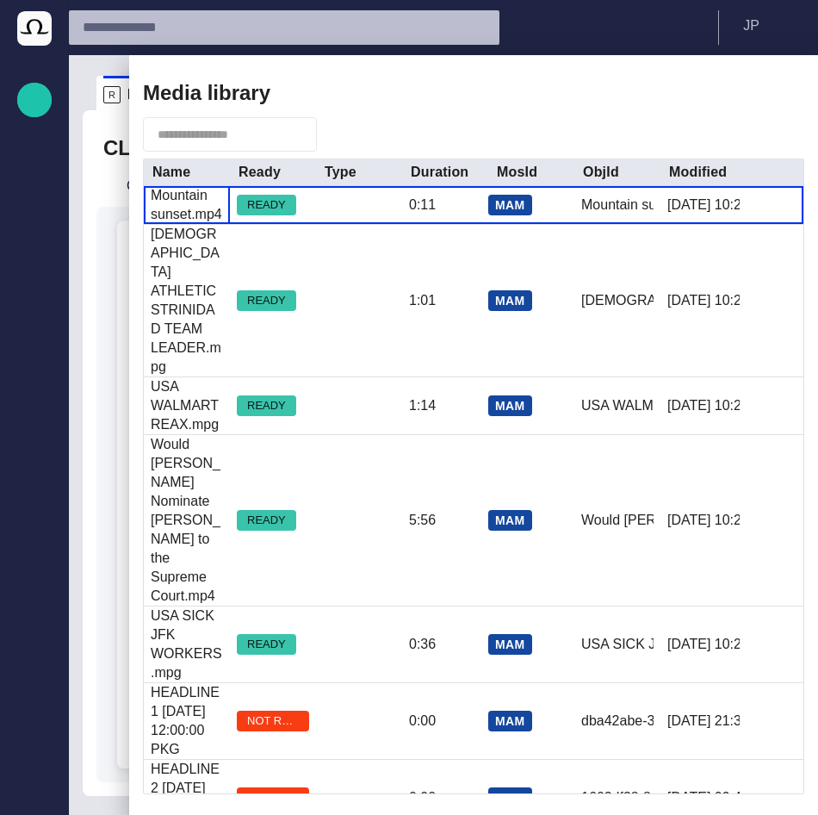
click at [342, 133] on span "button" at bounding box center [333, 134] width 17 height 17
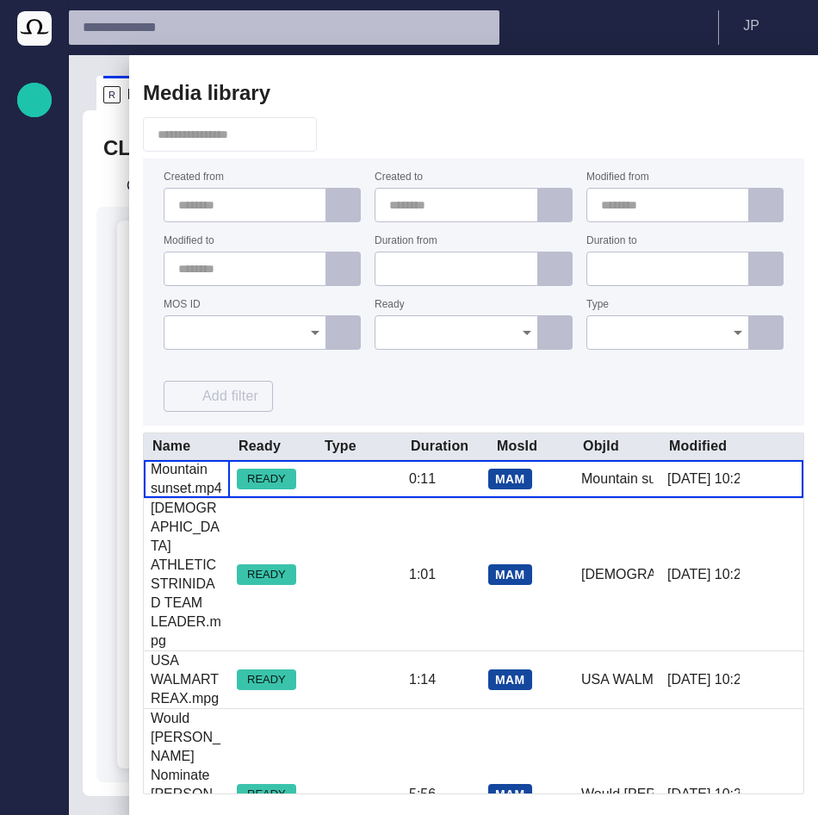
click at [287, 322] on div at bounding box center [245, 332] width 163 height 34
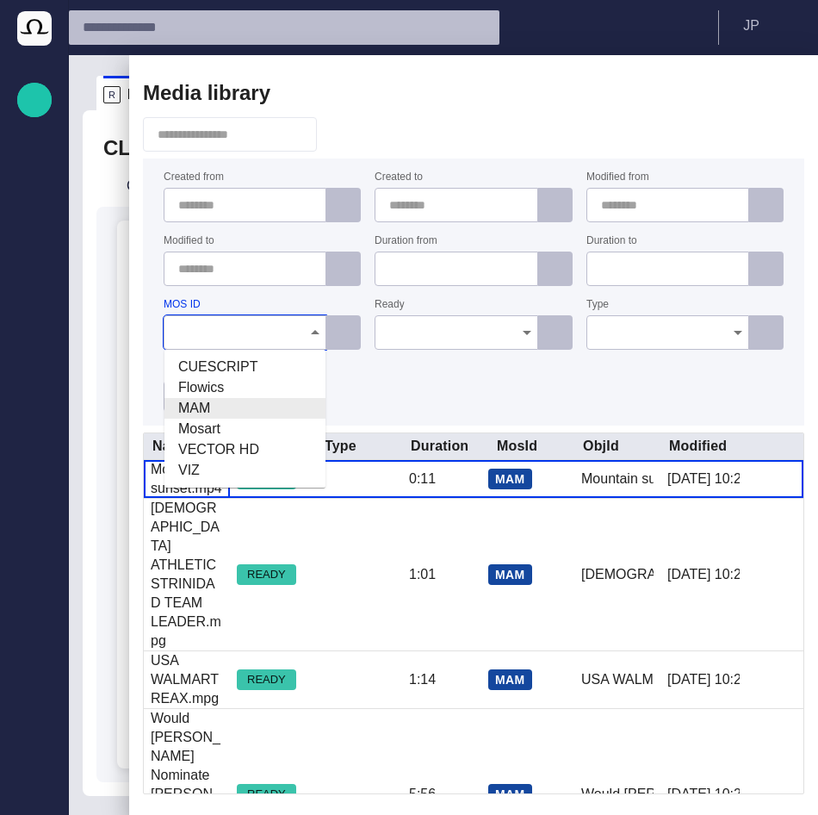
click at [208, 403] on span "MAM" at bounding box center [244, 408] width 133 height 21
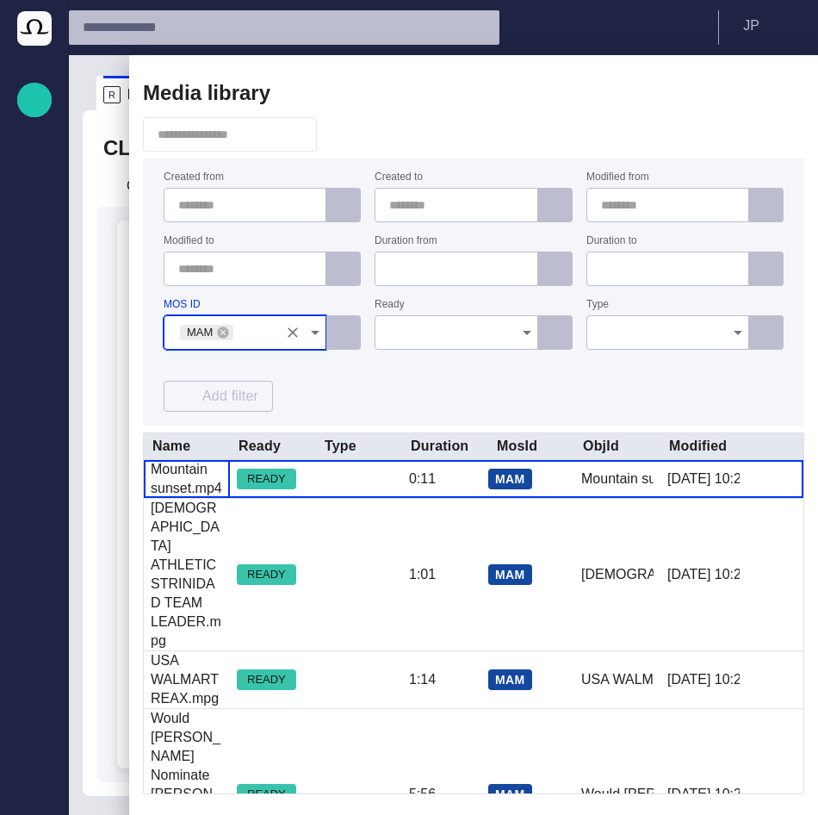
click at [342, 133] on span "button" at bounding box center [333, 134] width 17 height 17
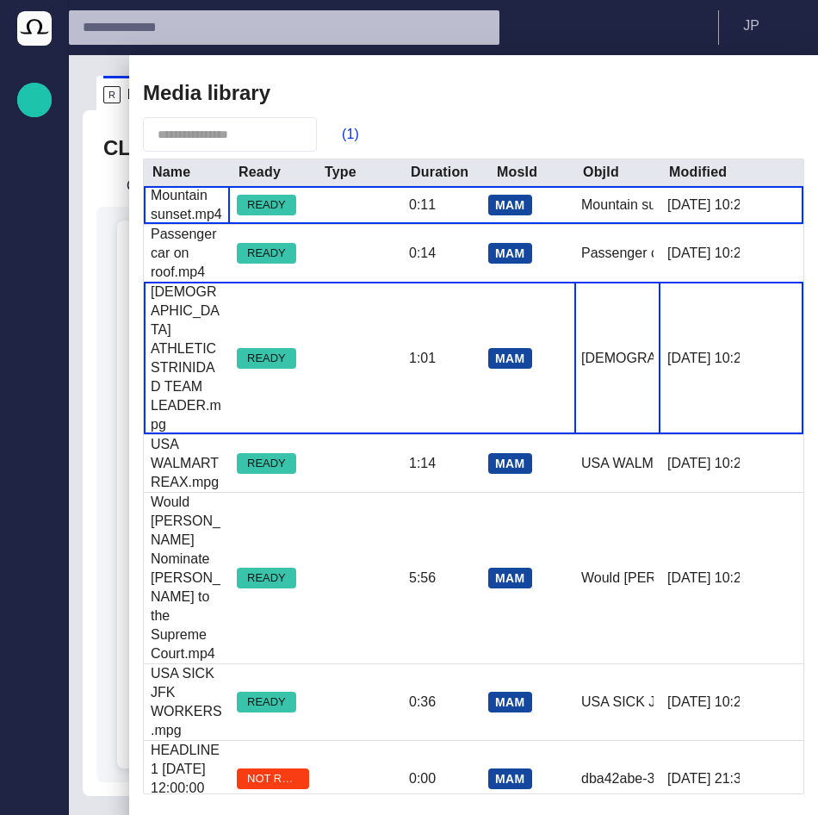
click at [651, 362] on div "RUSSIA ATHLETICSTRINIDAD TEAM LEADER.mpg" at bounding box center [617, 358] width 86 height 152
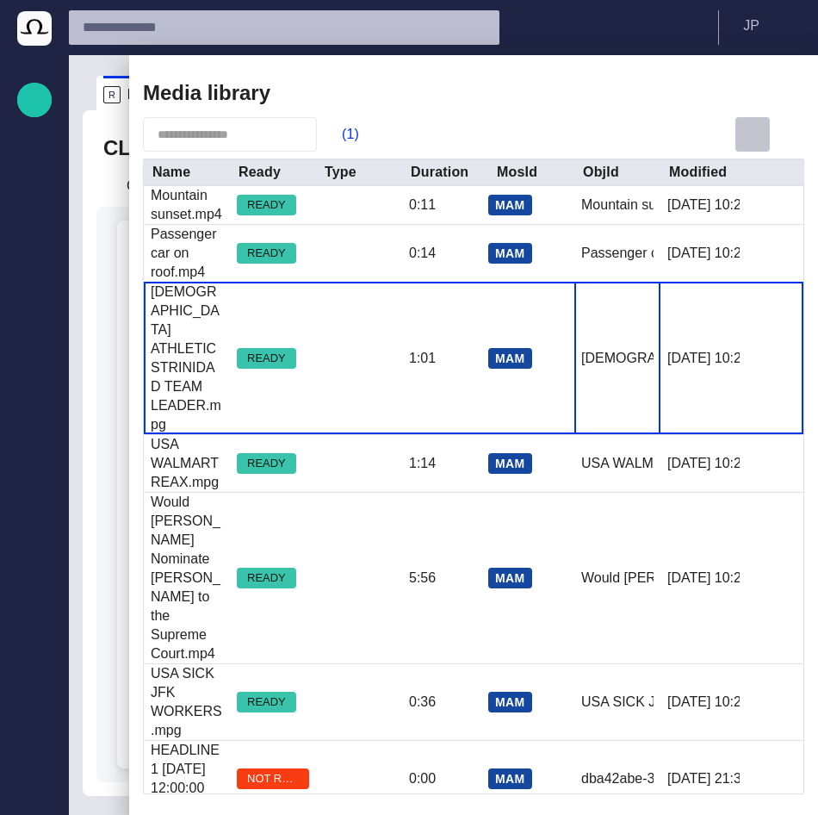
click at [748, 135] on span "button" at bounding box center [752, 134] width 21 height 21
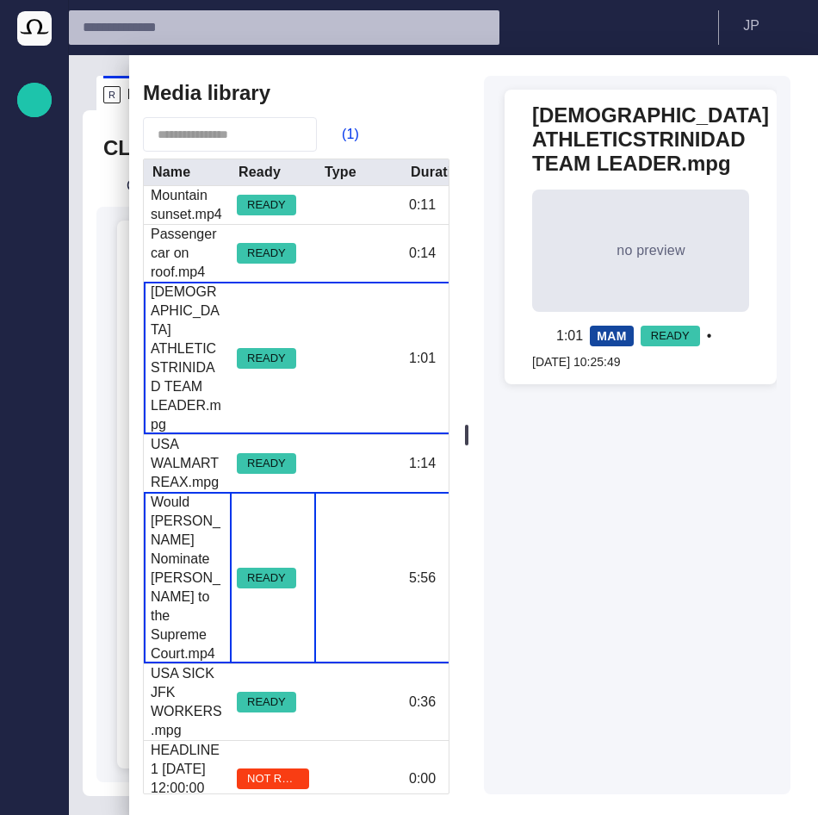
click at [270, 544] on div "READY" at bounding box center [273, 577] width 86 height 170
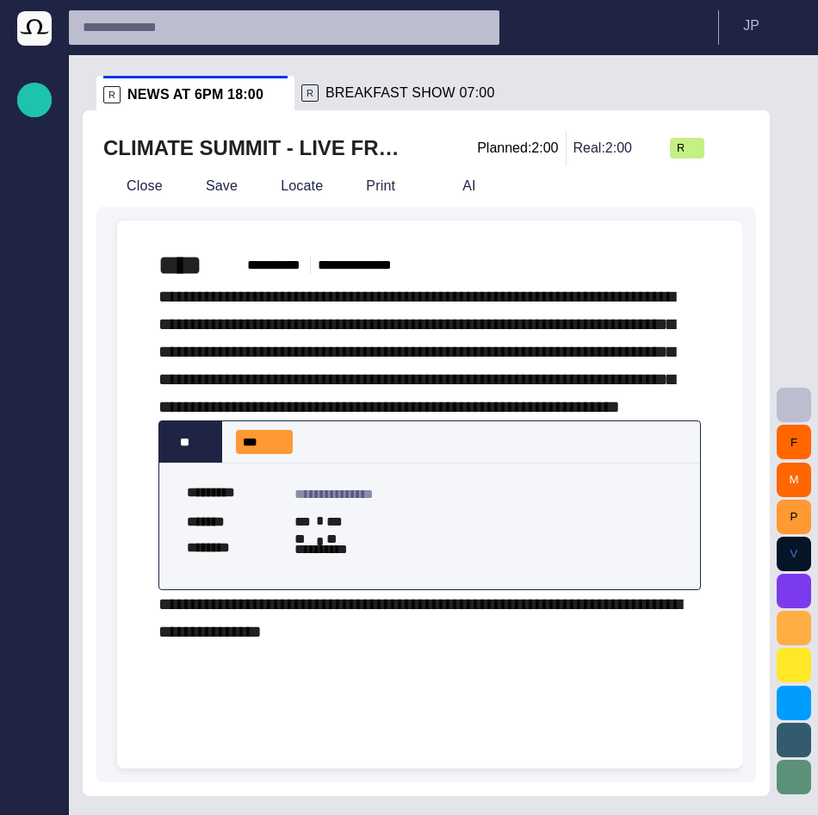
click at [784, 400] on span "button" at bounding box center [794, 404] width 21 height 21
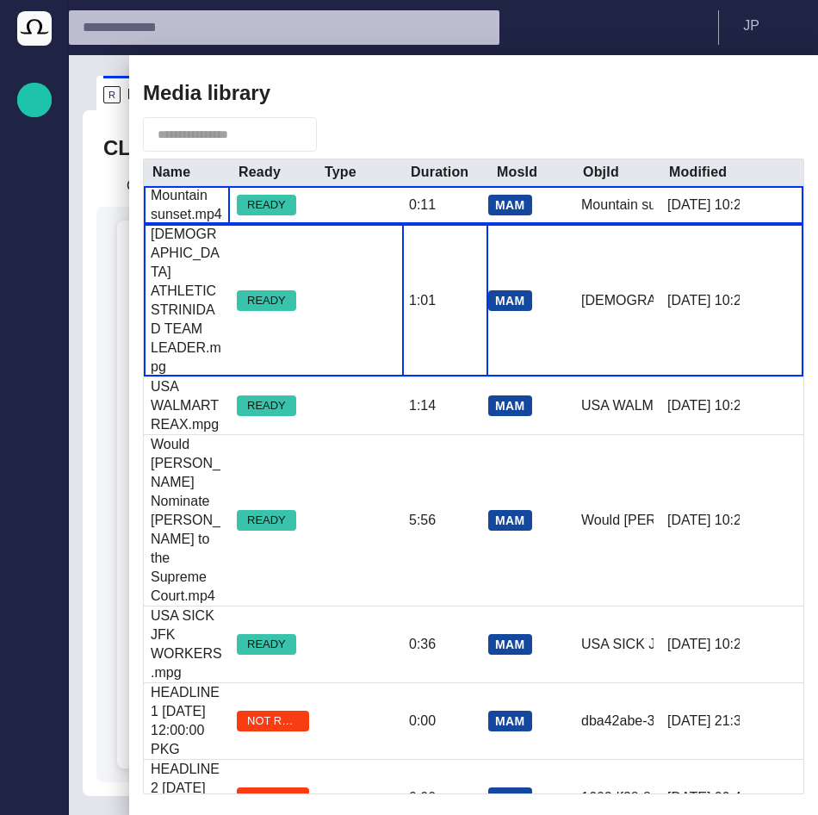
click at [476, 317] on div "1:01" at bounding box center [445, 301] width 86 height 152
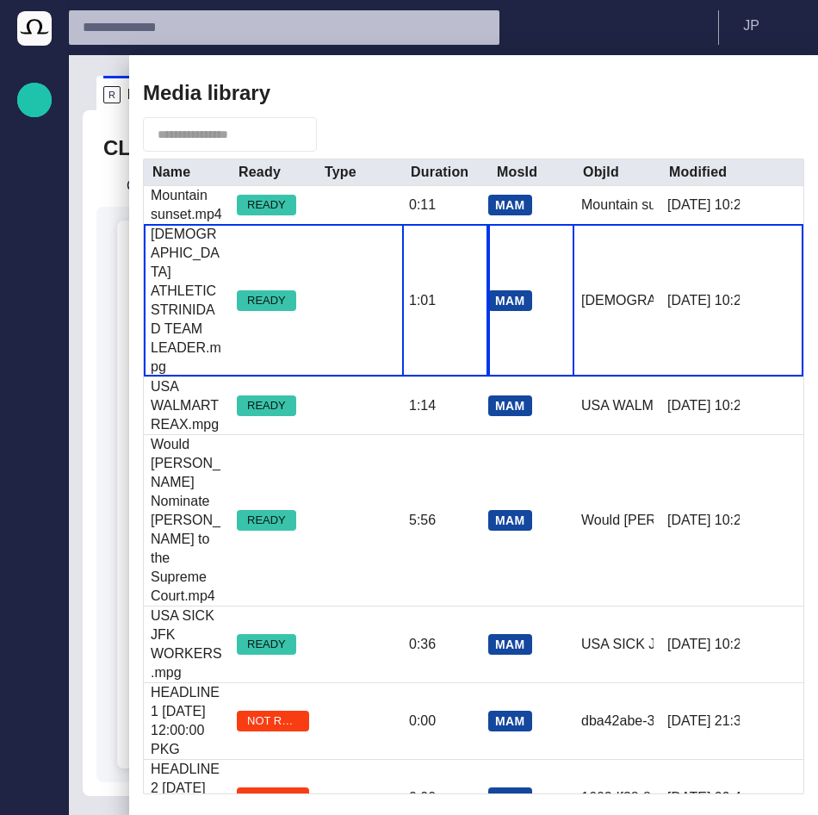
click at [492, 296] on div "MAM" at bounding box center [531, 300] width 86 height 152
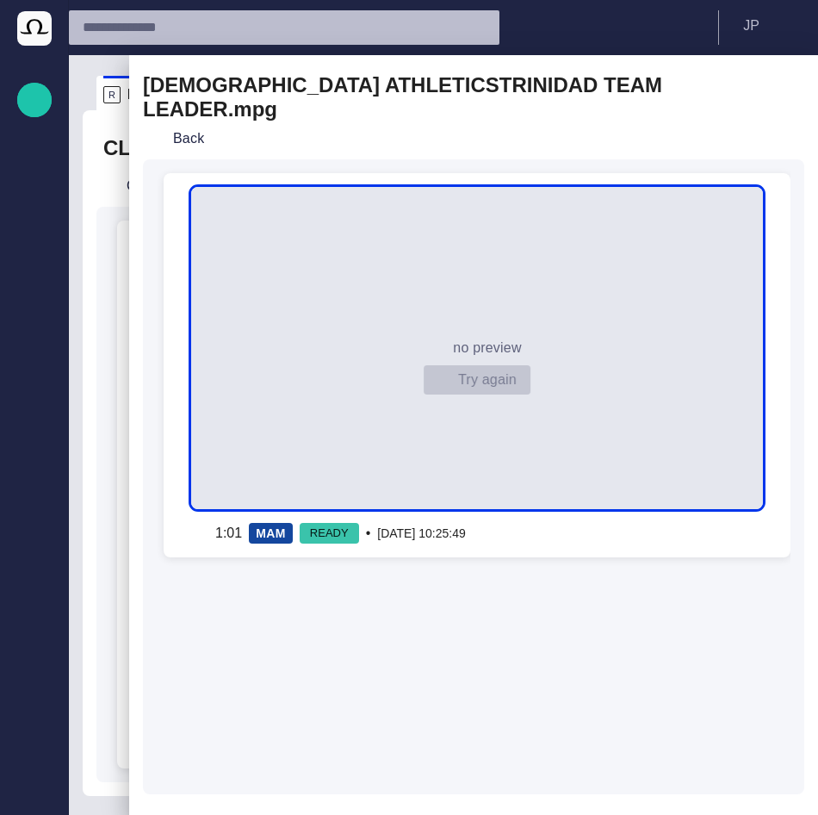
click at [485, 364] on button "Try again" at bounding box center [477, 379] width 108 height 31
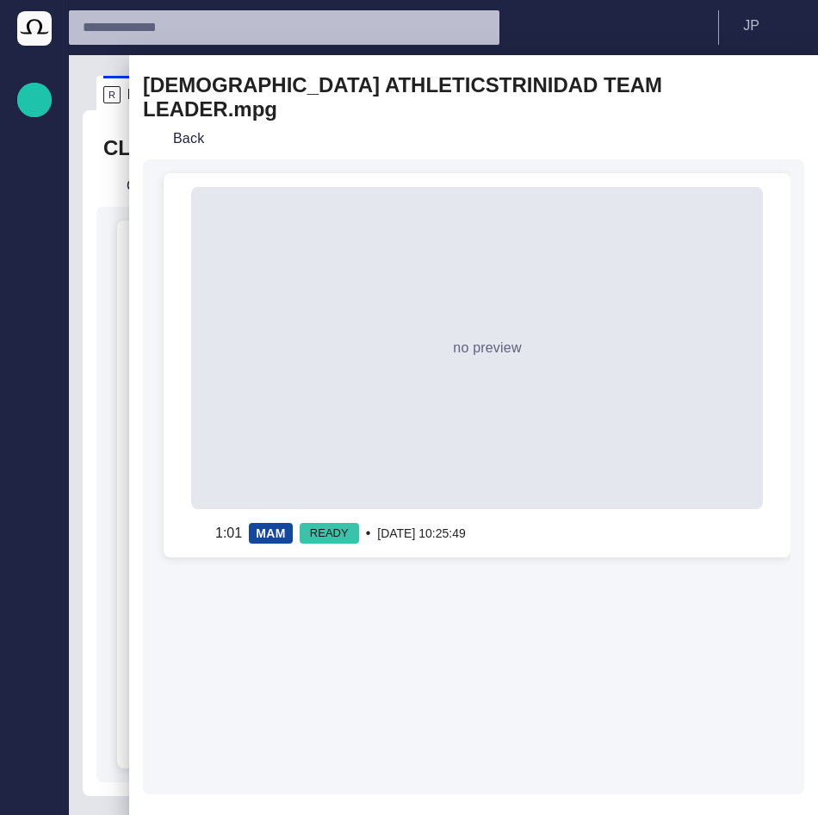
click at [789, 87] on span "button" at bounding box center [779, 97] width 21 height 21
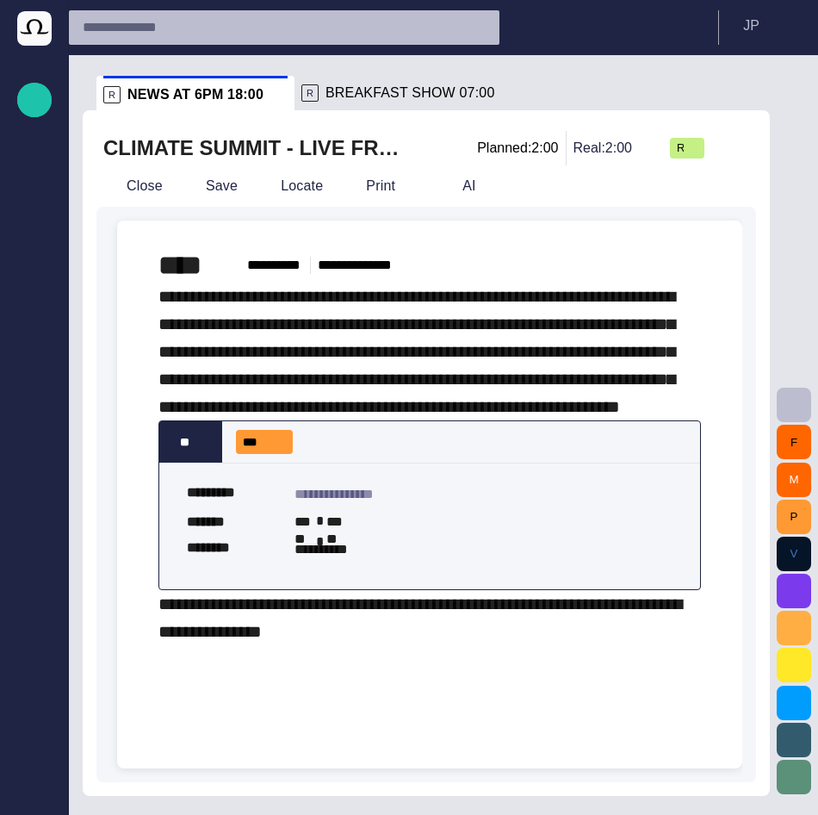
click at [471, 386] on span "**********" at bounding box center [416, 351] width 517 height 127
click at [501, 444] on div "**********" at bounding box center [429, 463] width 542 height 362
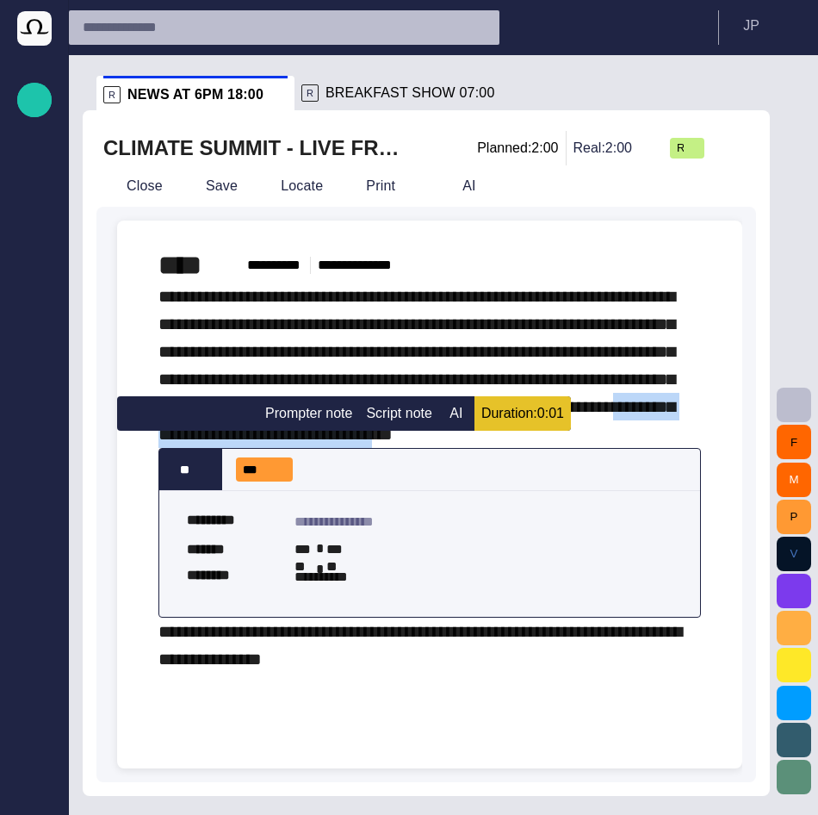
drag, startPoint x: 680, startPoint y: 440, endPoint x: 465, endPoint y: 435, distance: 215.3
click at [465, 435] on div "**********" at bounding box center [429, 477] width 542 height 390
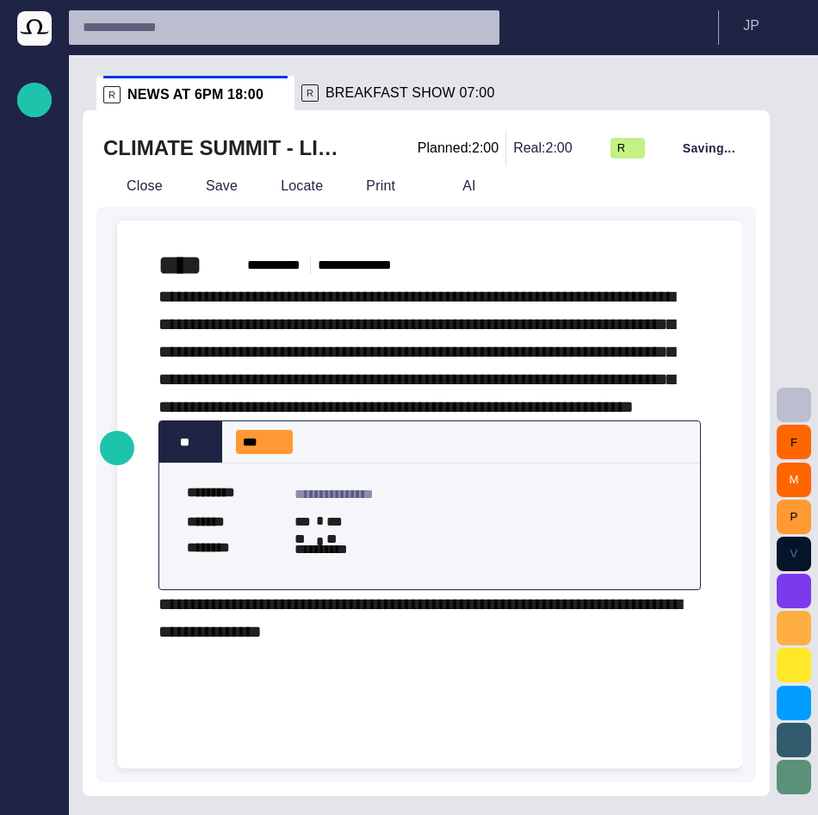
click at [536, 443] on div "**********" at bounding box center [429, 463] width 542 height 362
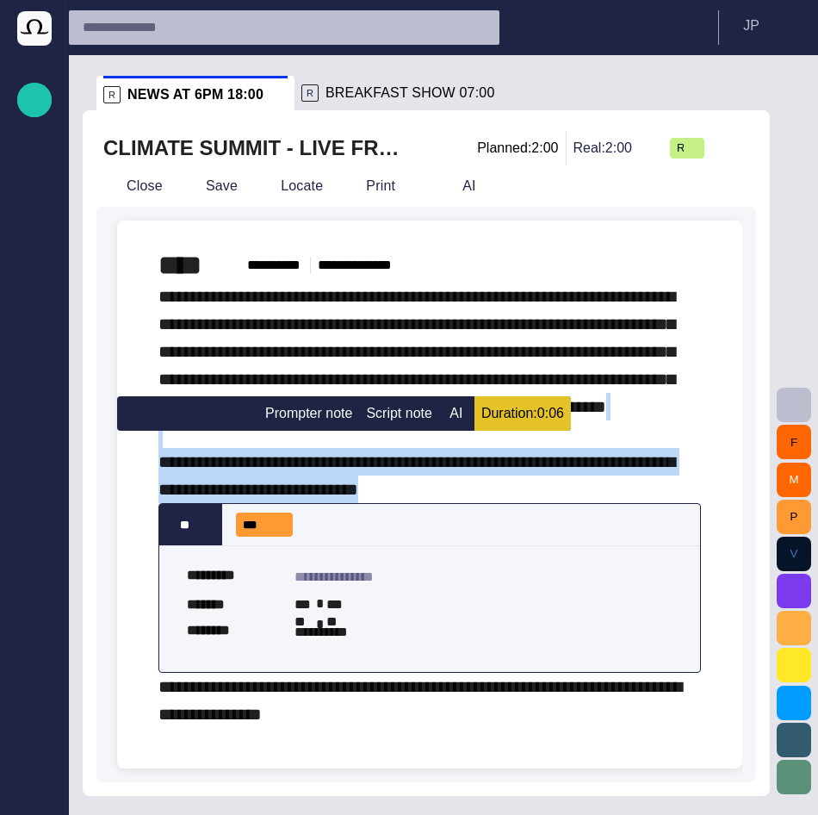
drag, startPoint x: 466, startPoint y: 525, endPoint x: 610, endPoint y: 450, distance: 162.1
click at [610, 450] on div "**********" at bounding box center [429, 504] width 542 height 445
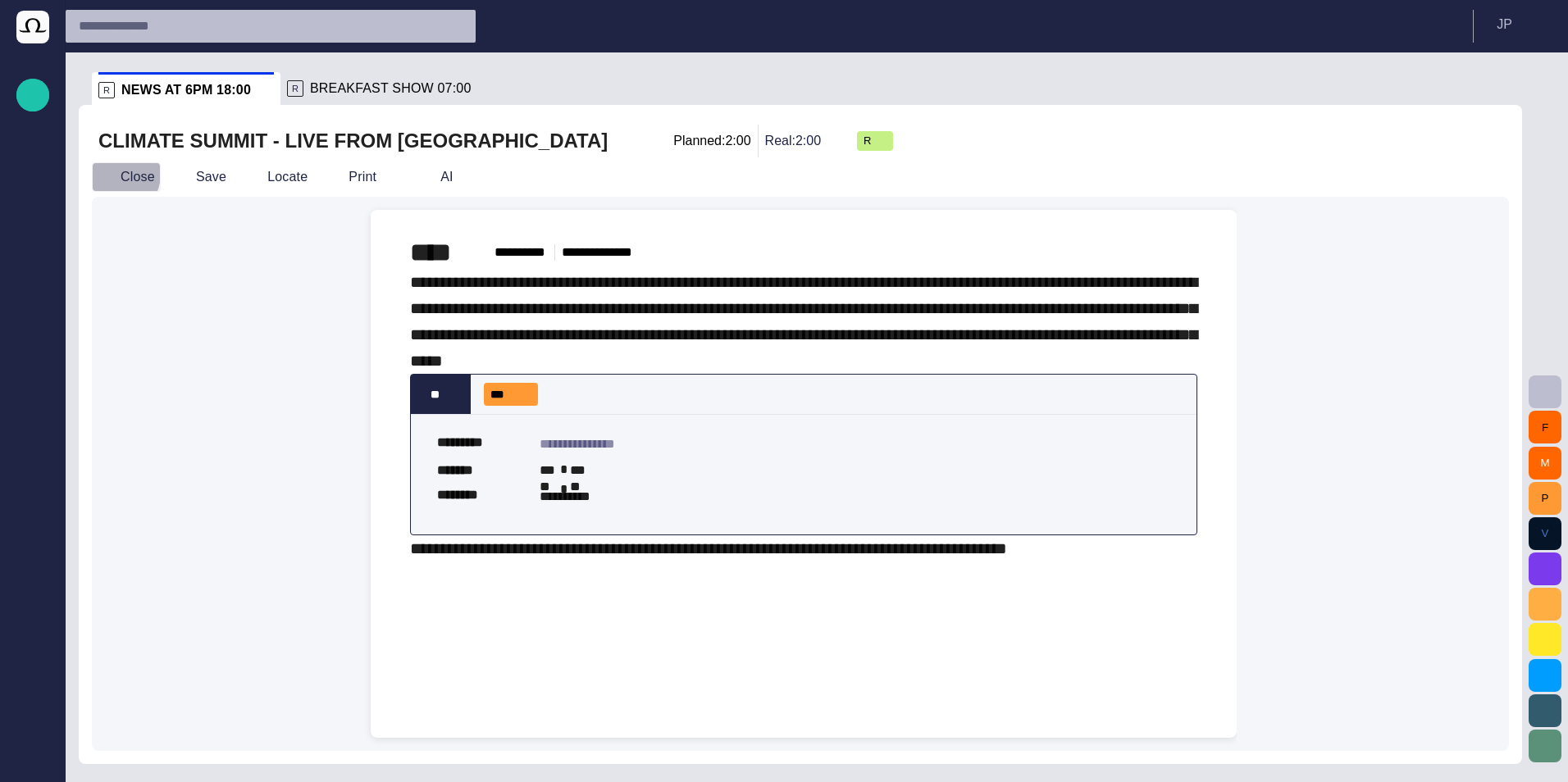
click at [114, 174] on button "Close" at bounding box center [126, 176] width 69 height 30
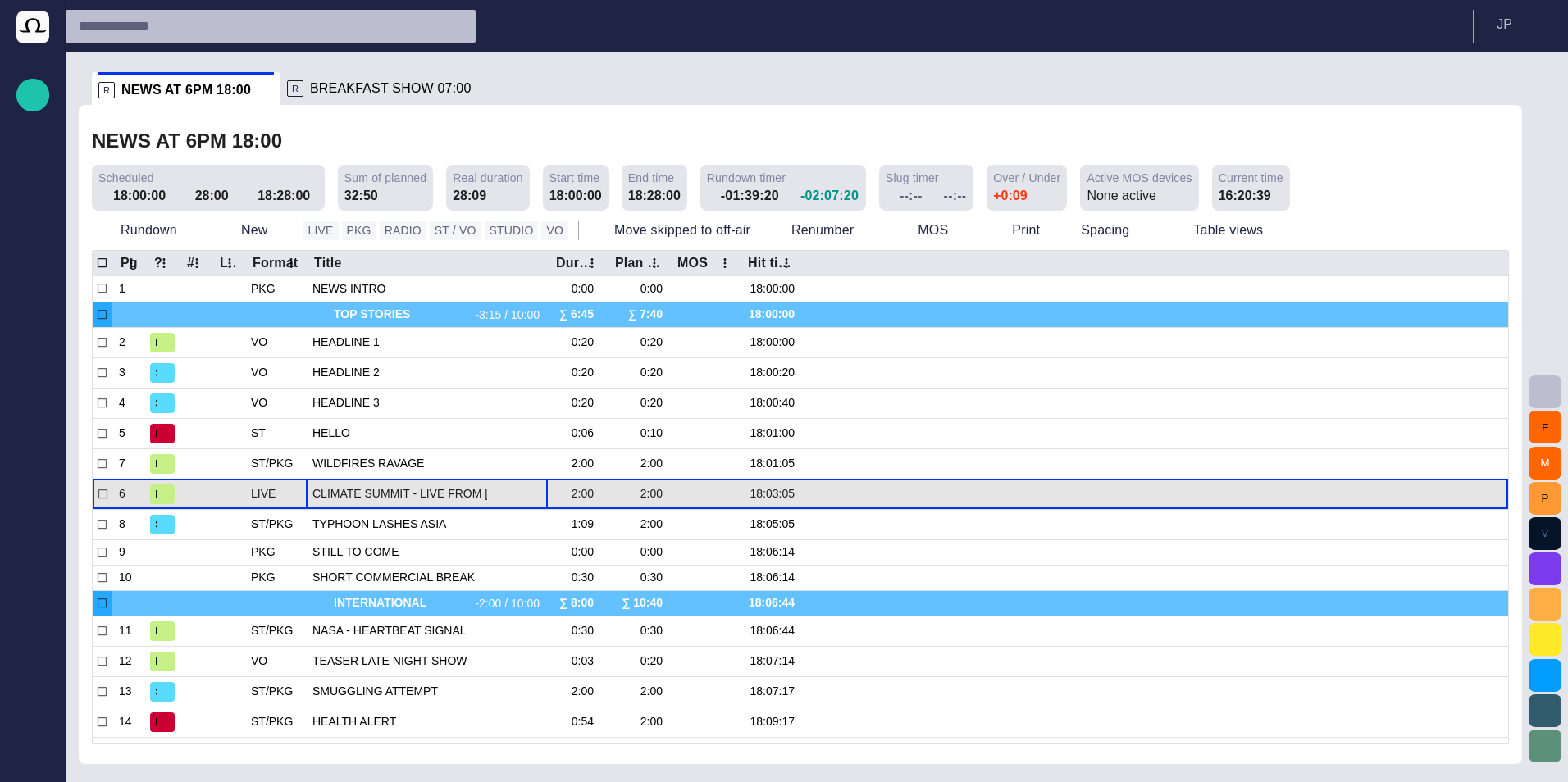
click at [403, 493] on span "CLIMATE SUMMIT - LIVE FROM GENEVA" at bounding box center [427, 494] width 229 height 15
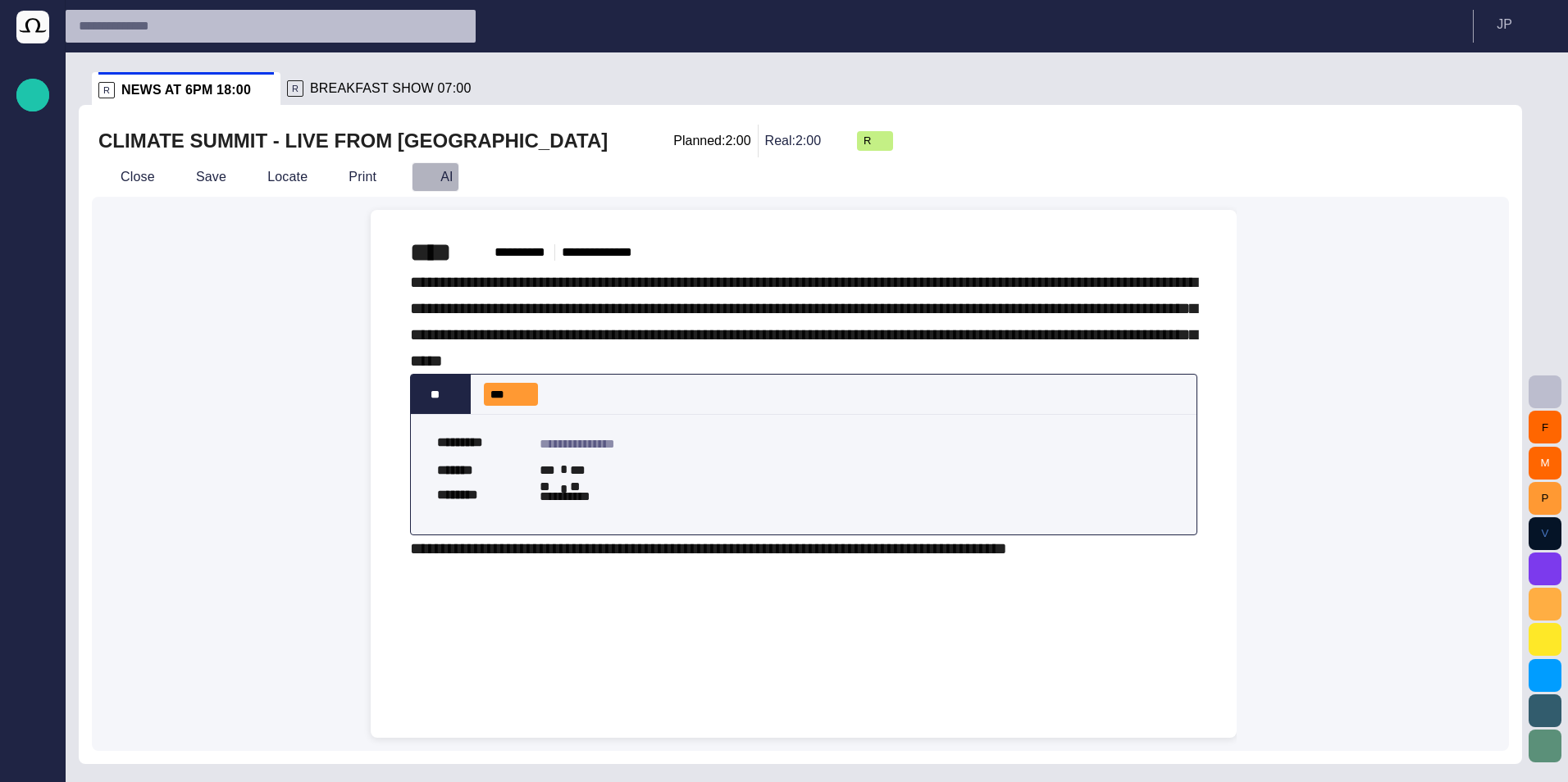
click at [403, 175] on span "button" at bounding box center [425, 176] width 16 height 16
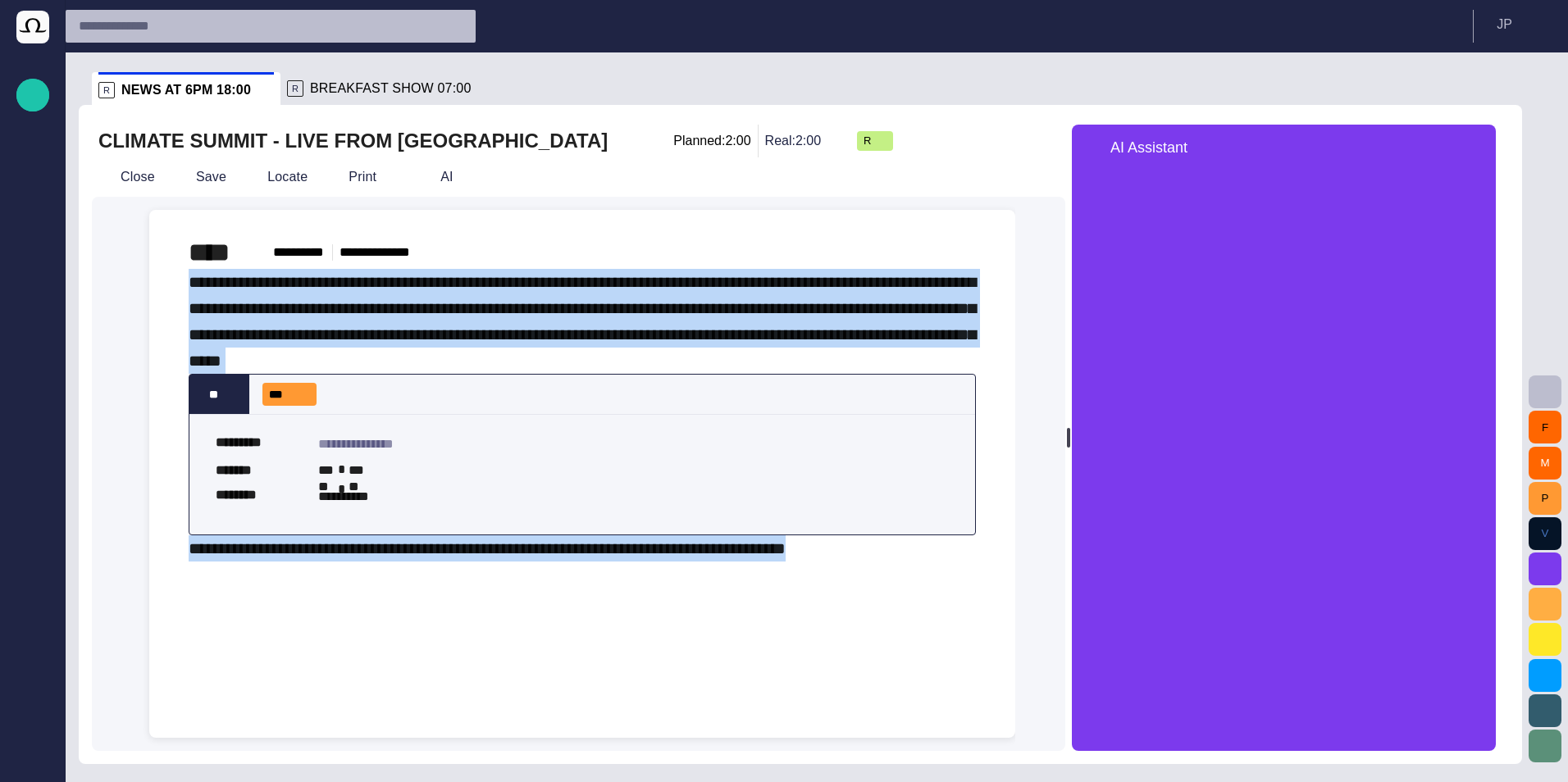
drag, startPoint x: 1092, startPoint y: 445, endPoint x: 1027, endPoint y: 487, distance: 77.4
click at [1065, 487] on div at bounding box center [1068, 438] width 7 height 627
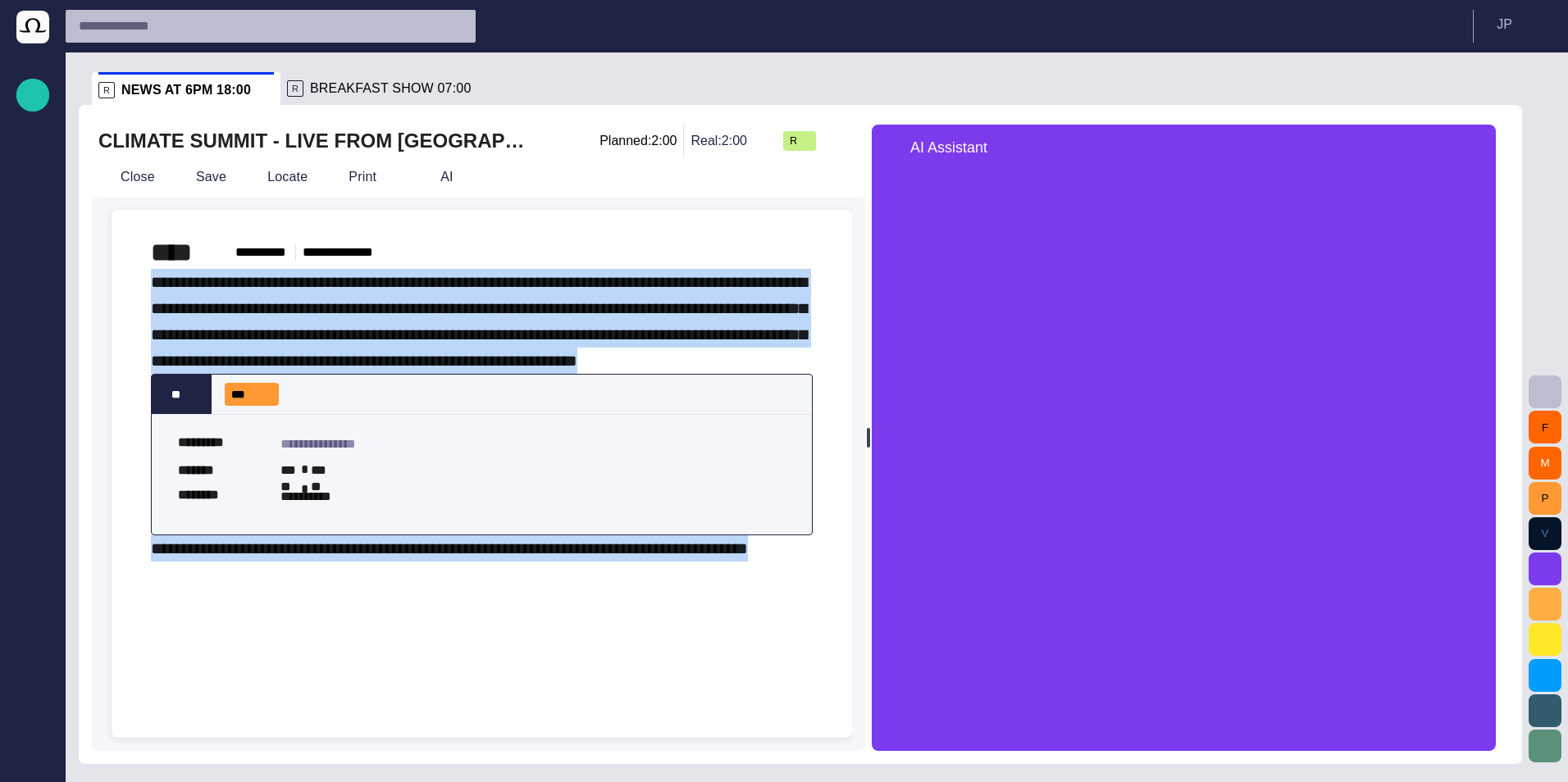
drag, startPoint x: 1024, startPoint y: 435, endPoint x: 875, endPoint y: 448, distance: 149.6
click at [872, 448] on div at bounding box center [868, 438] width 7 height 627
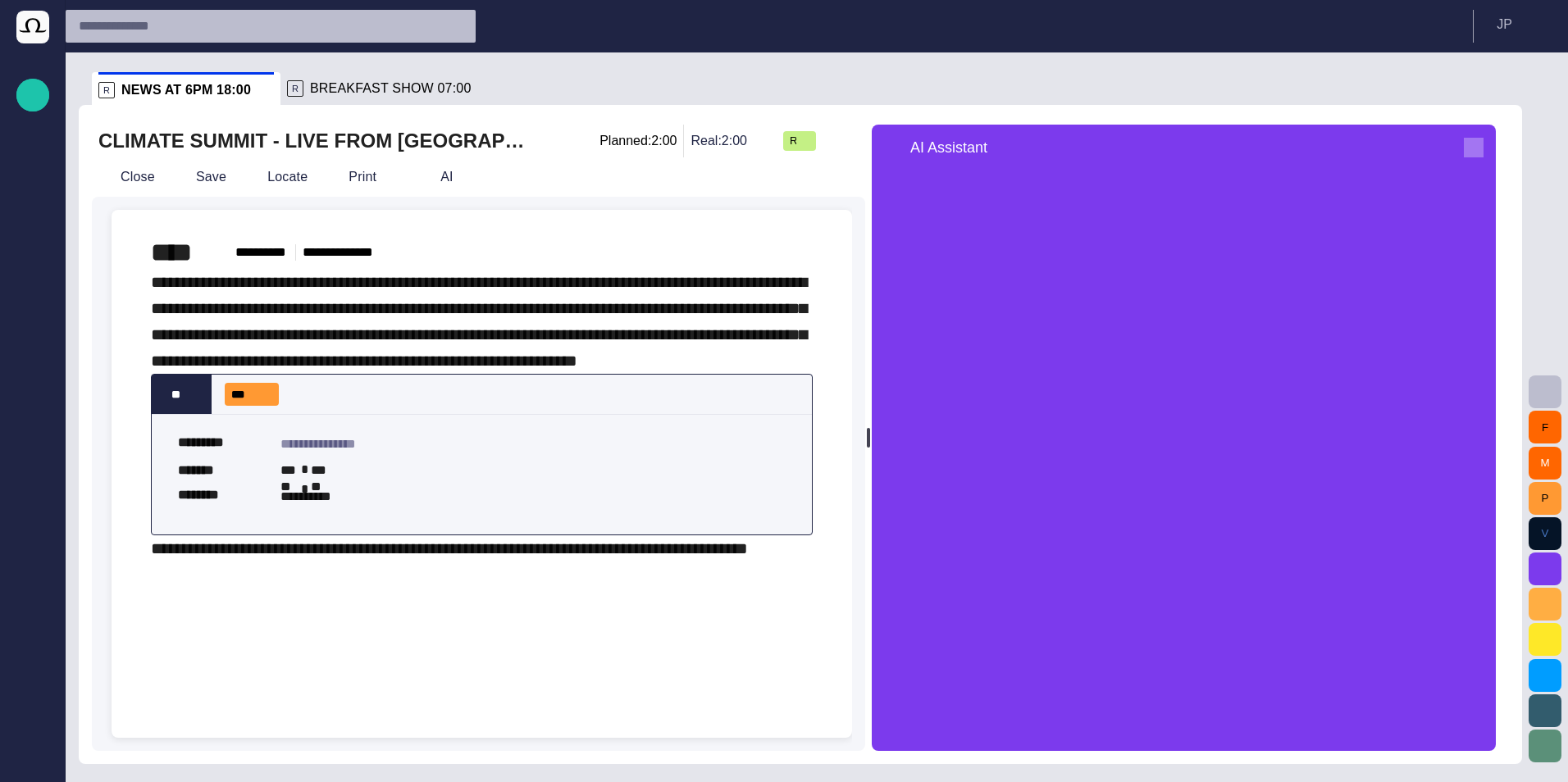
click at [1484, 139] on span "button" at bounding box center [1474, 148] width 20 height 20
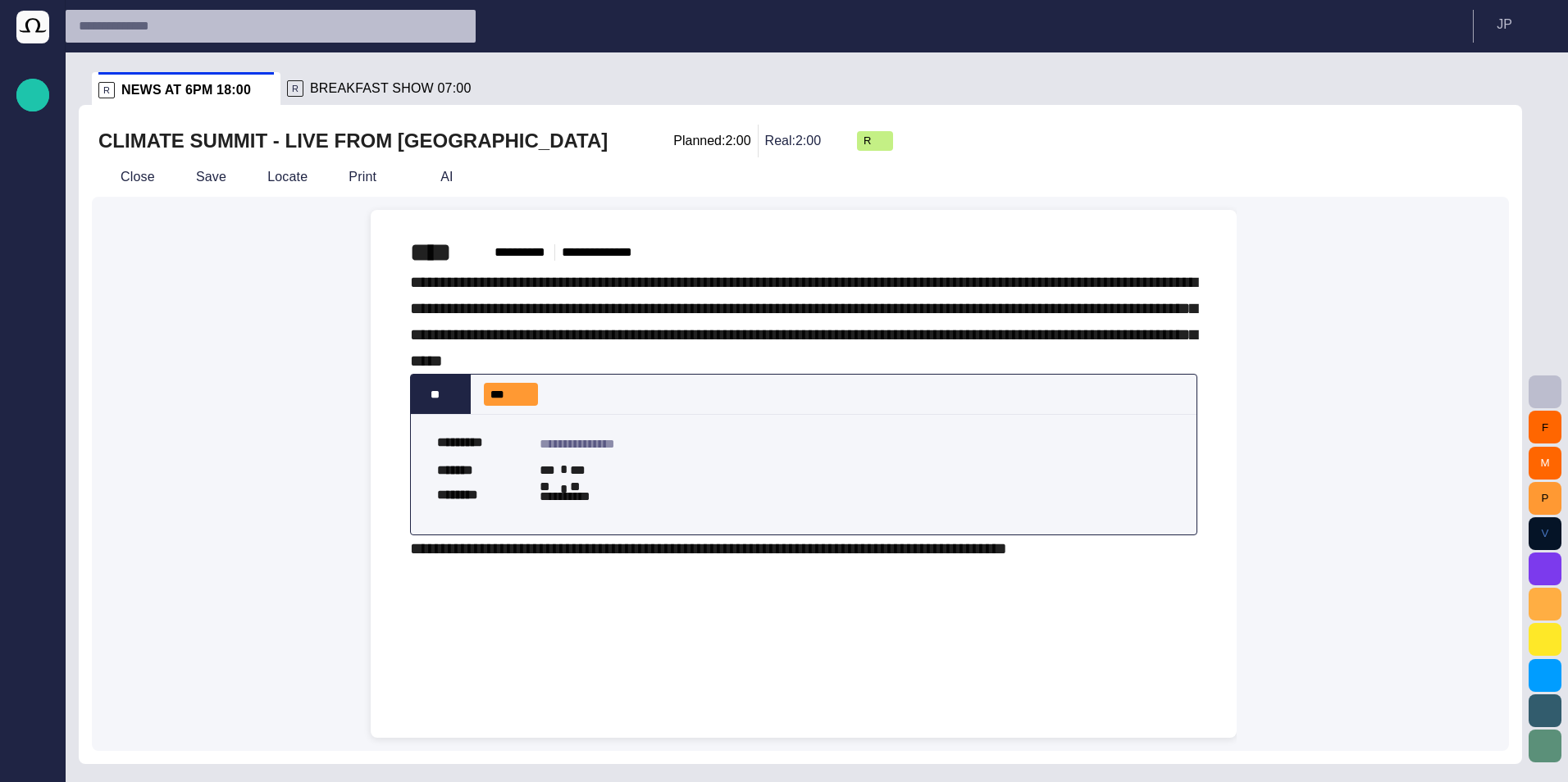
click at [1539, 556] on button "button" at bounding box center [1545, 569] width 32 height 32
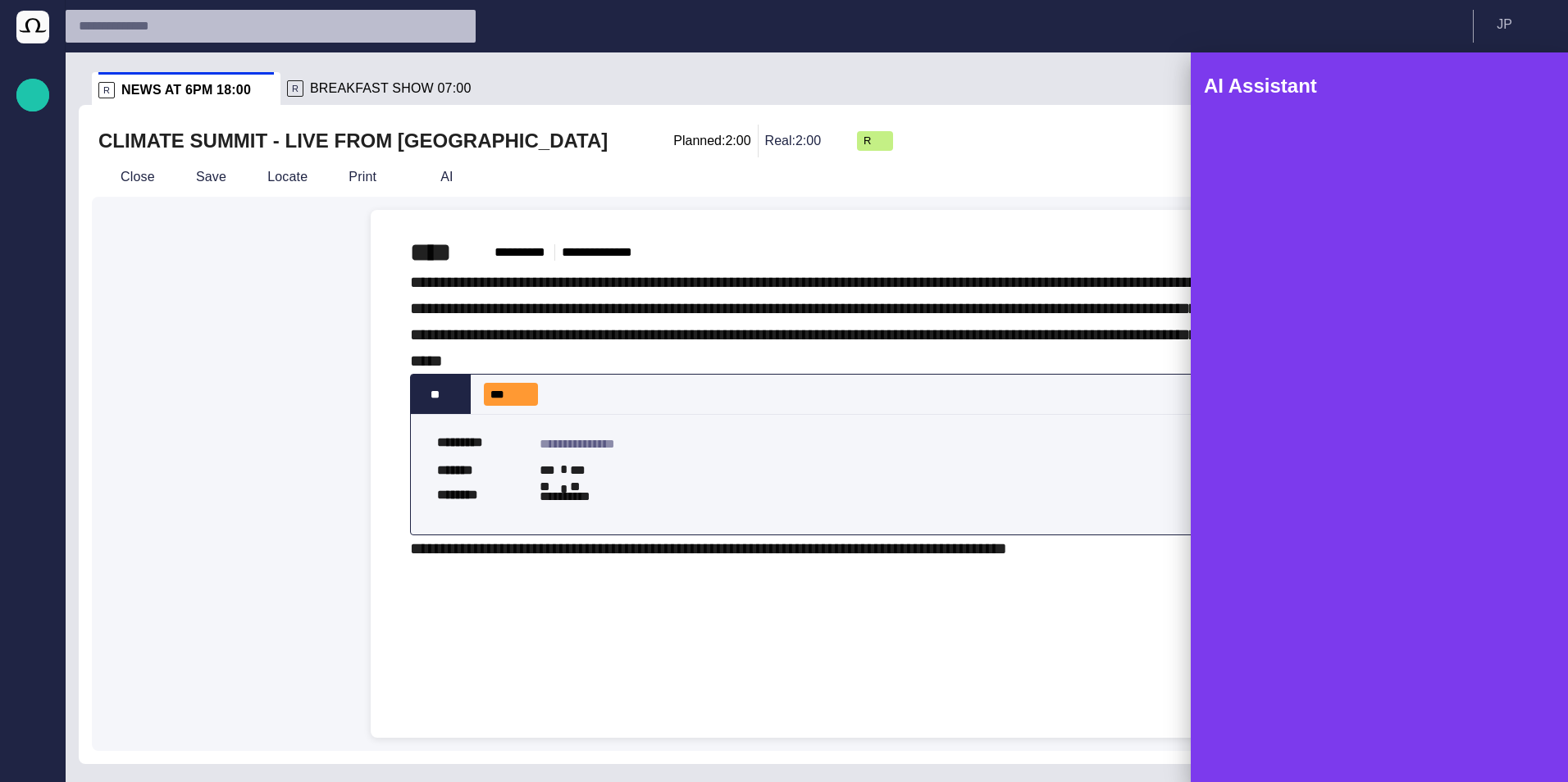
click at [1533, 82] on span "button" at bounding box center [1531, 86] width 20 height 20
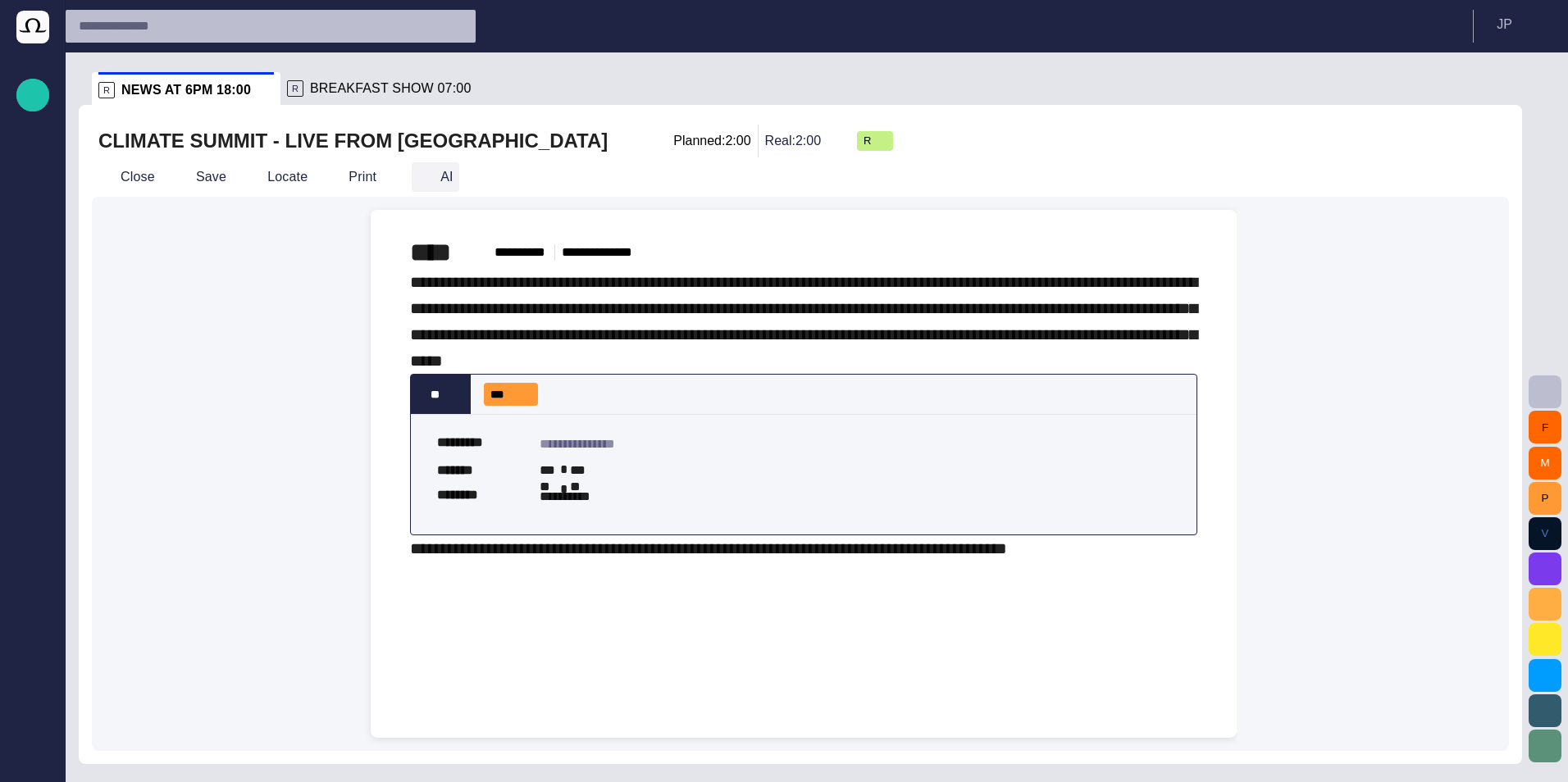
click at [427, 170] on button "AI" at bounding box center [435, 176] width 48 height 30
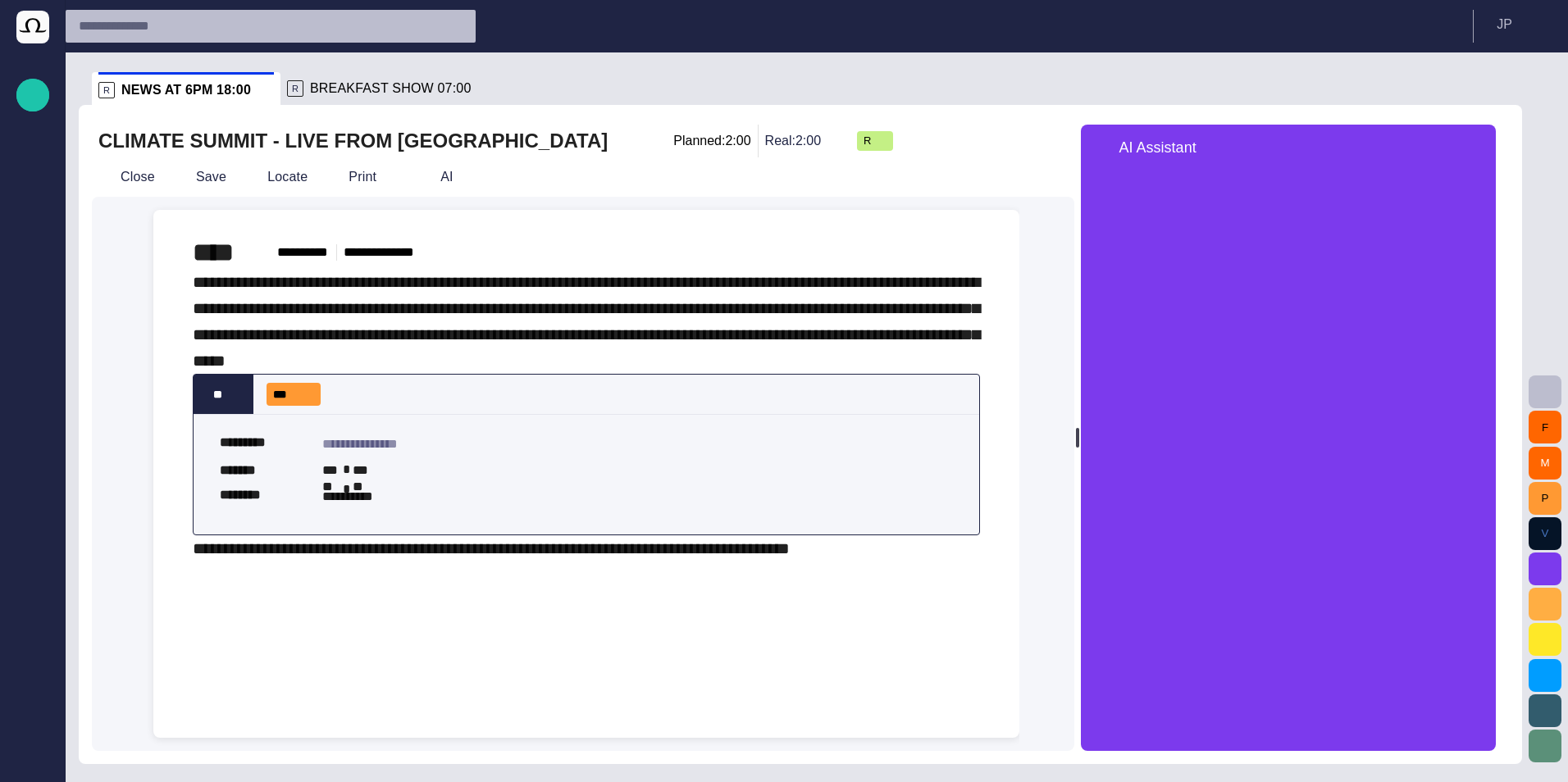
click at [652, 298] on div "**********" at bounding box center [586, 414] width 788 height 292
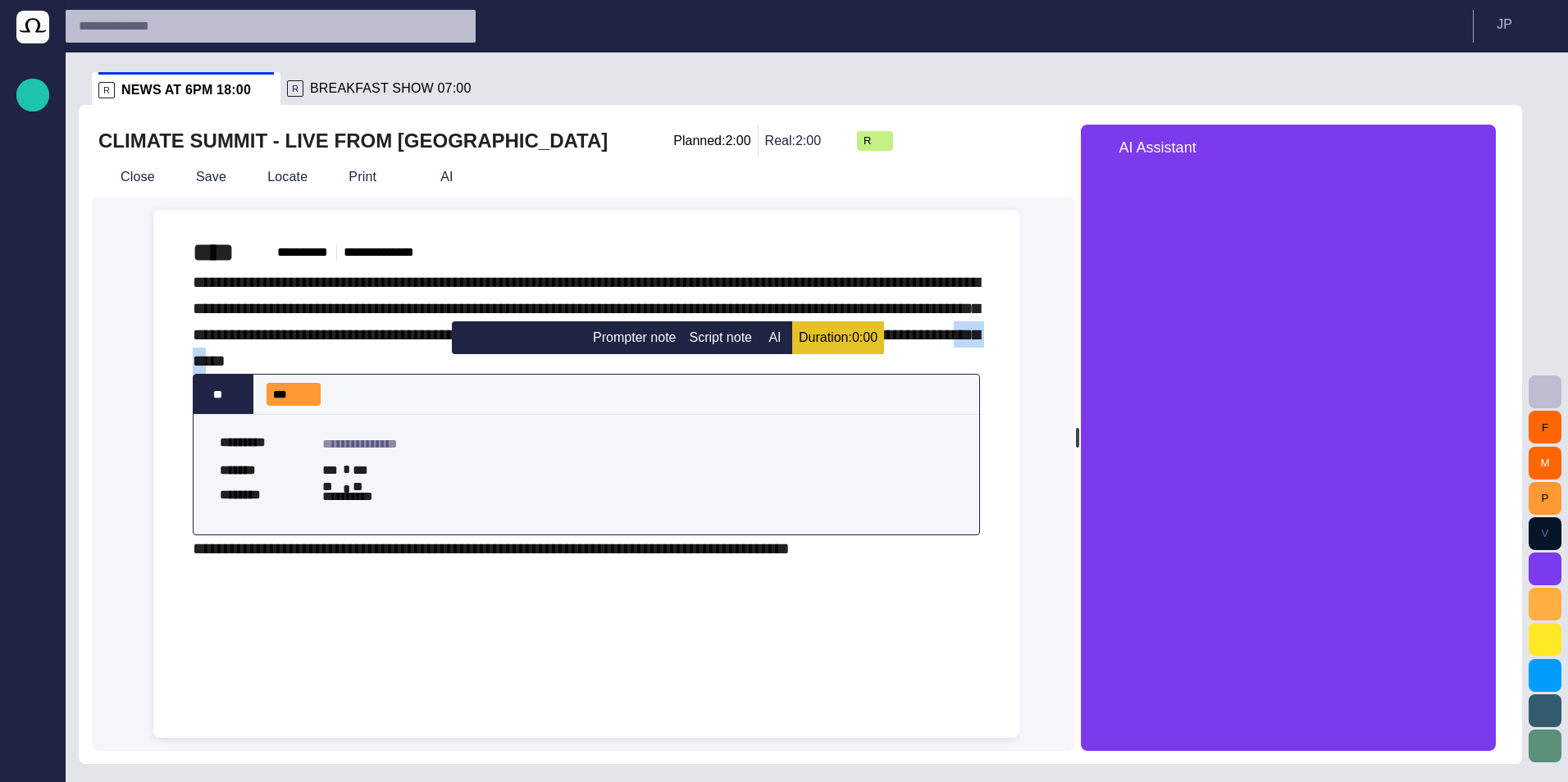
drag, startPoint x: 622, startPoint y: 361, endPoint x: 672, endPoint y: 370, distance: 50.8
click at [672, 369] on span "**********" at bounding box center [586, 322] width 788 height 95
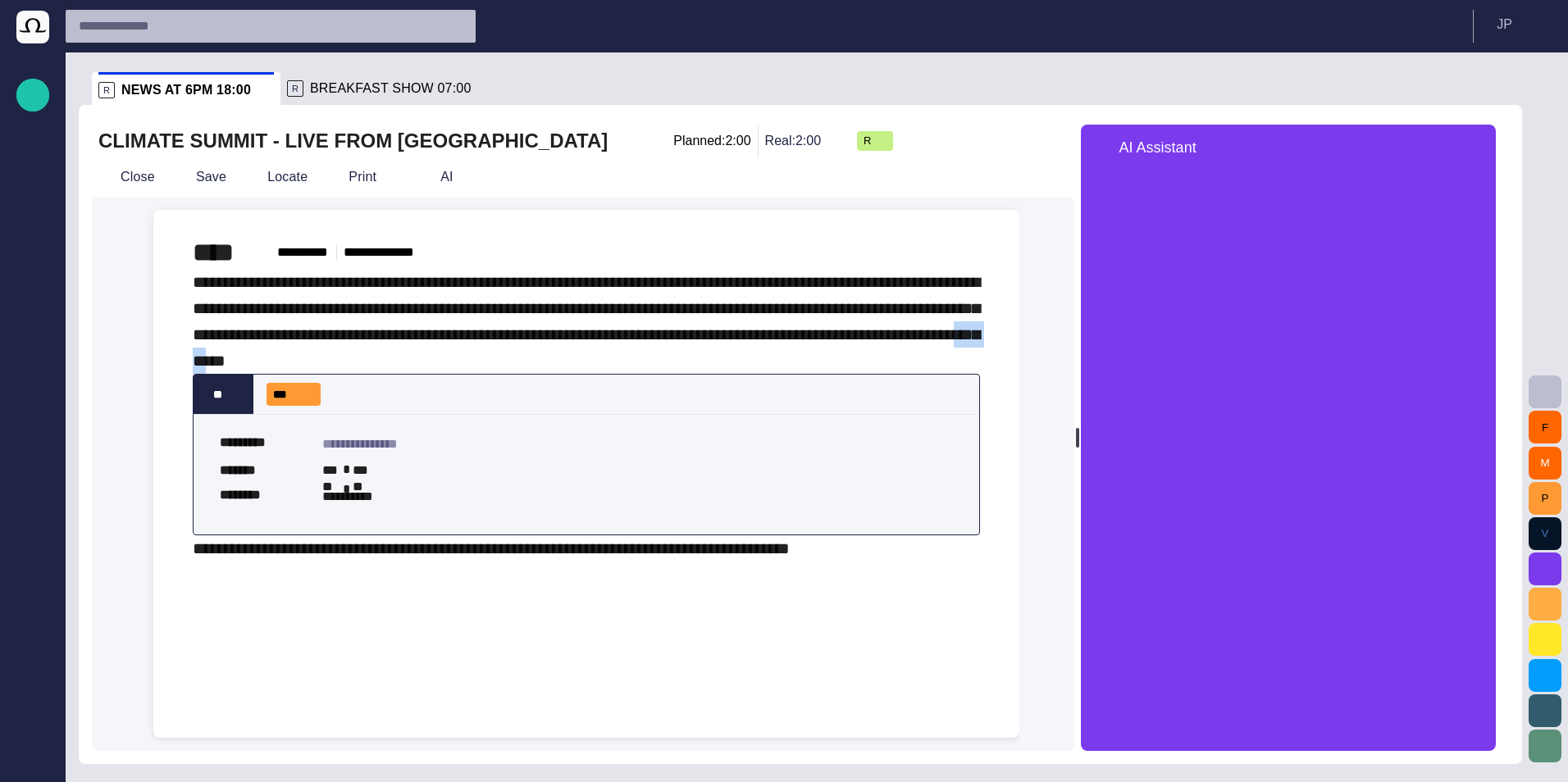
click at [812, 251] on div "**** ***** **** ********* ****" at bounding box center [586, 252] width 788 height 32
click at [1484, 148] on span "button" at bounding box center [1474, 148] width 20 height 20
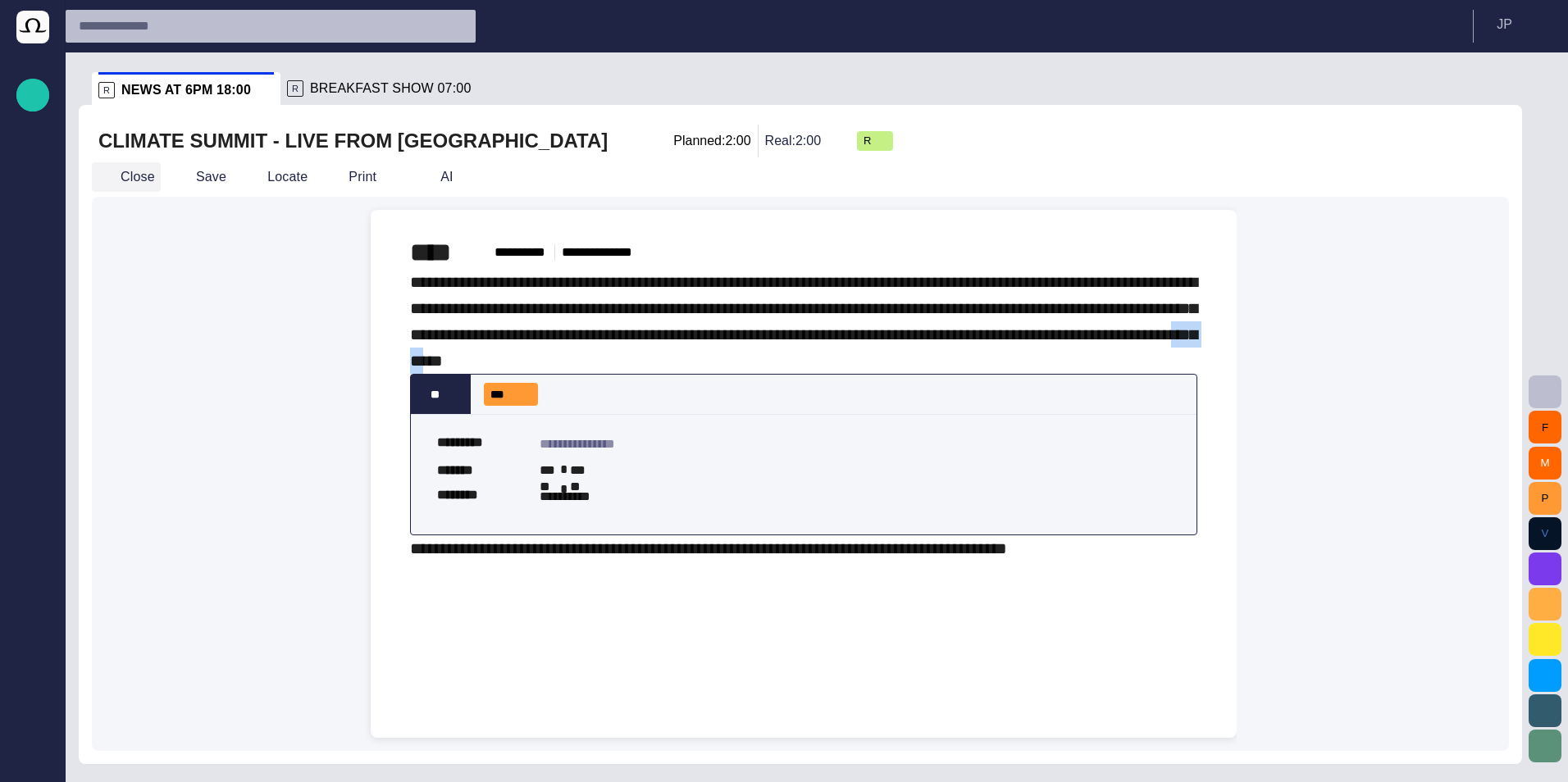
click at [126, 170] on button "Close" at bounding box center [126, 176] width 69 height 30
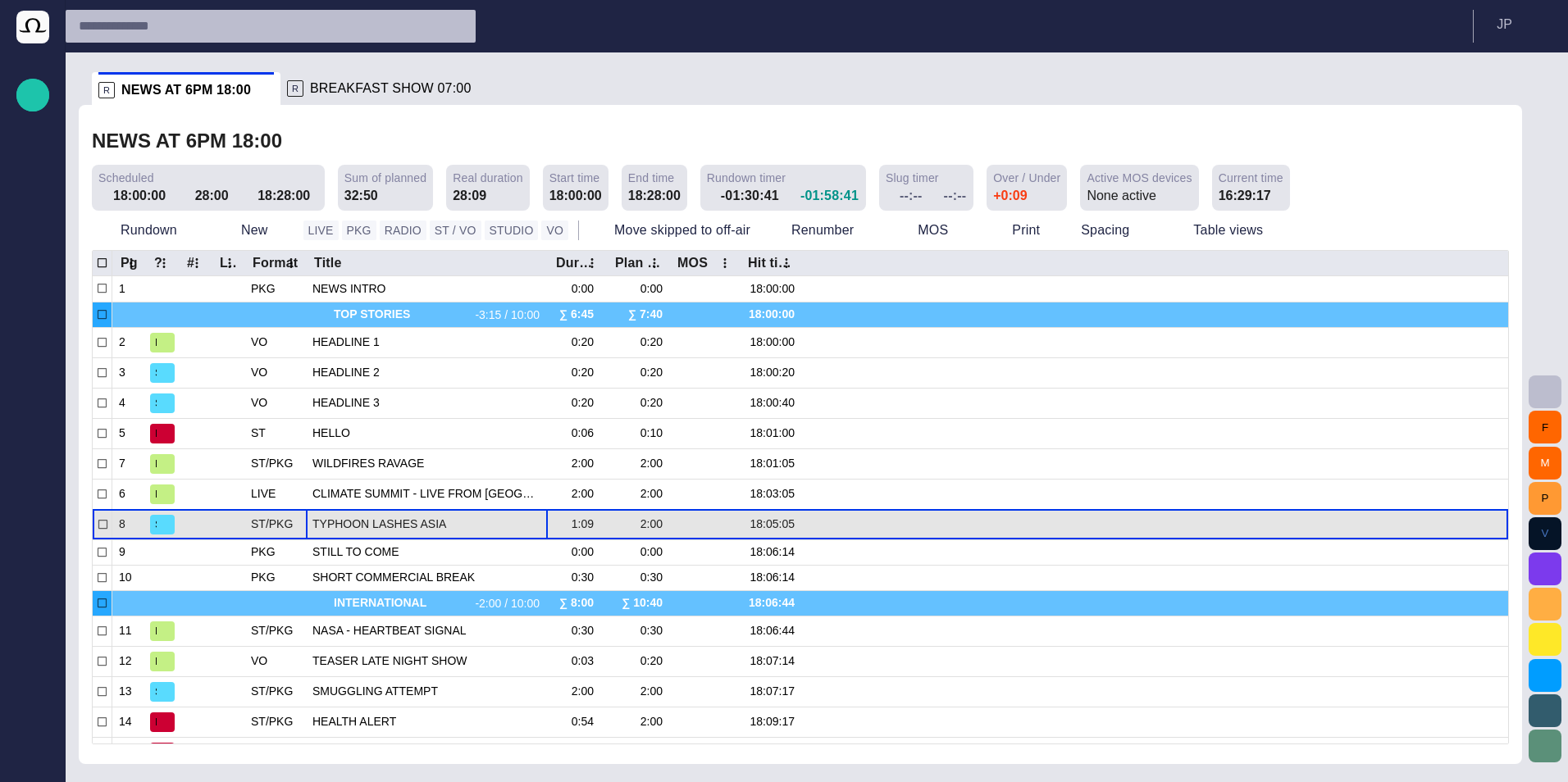
click at [348, 517] on span "TYPHOON LASHES ASIA" at bounding box center [427, 524] width 229 height 15
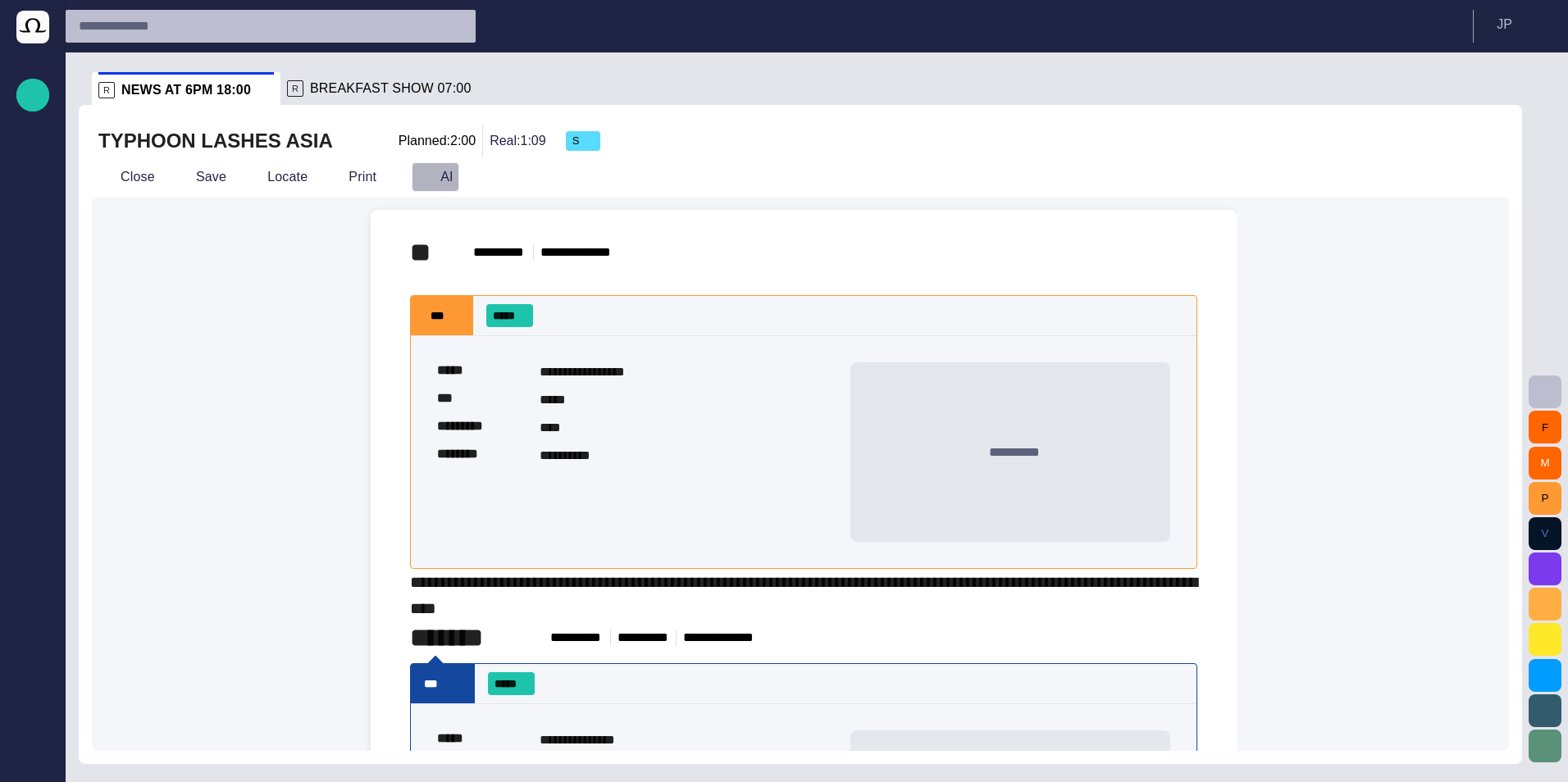
click at [425, 168] on button "AI" at bounding box center [435, 176] width 48 height 30
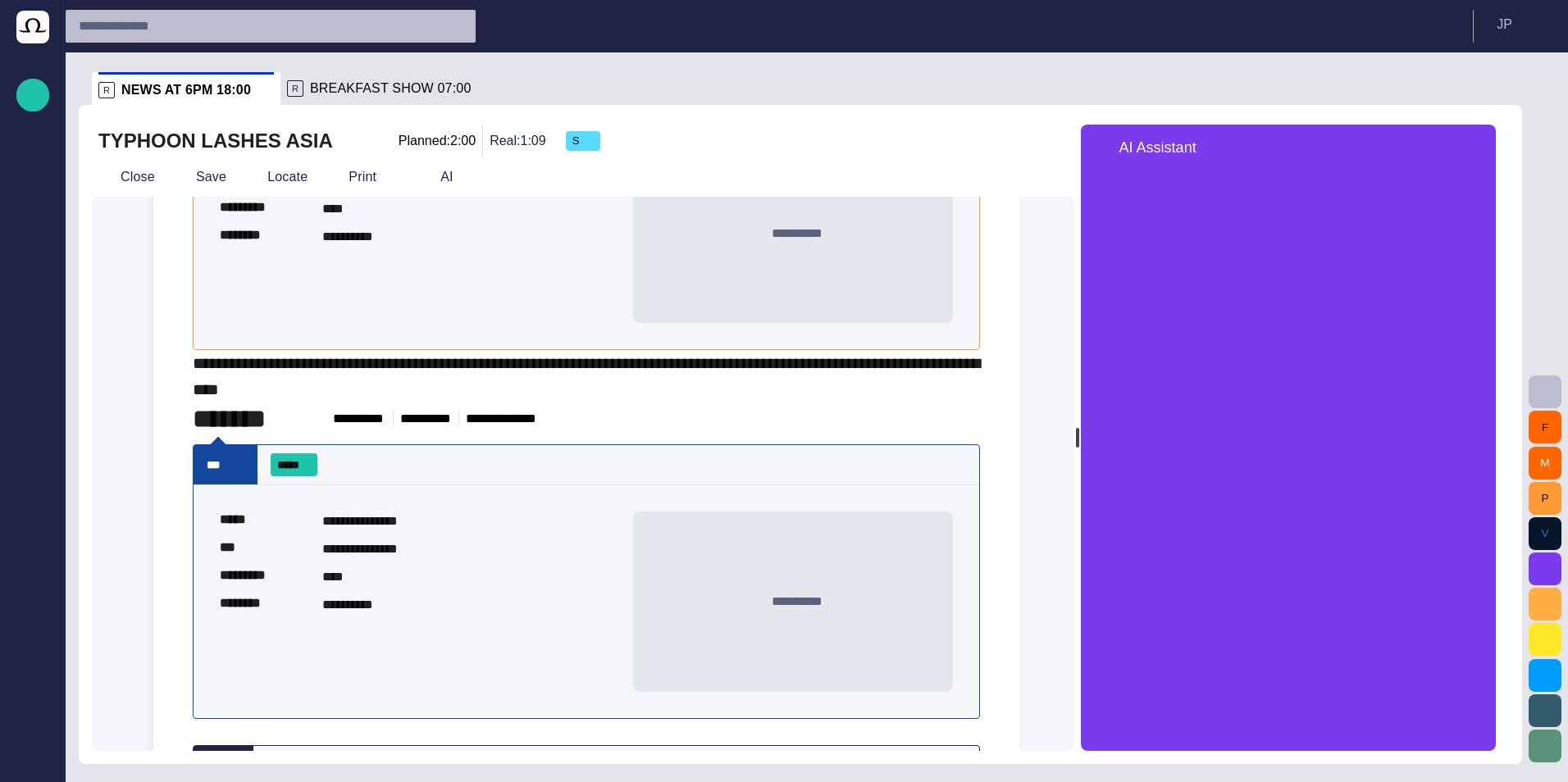
scroll to position [246, 0]
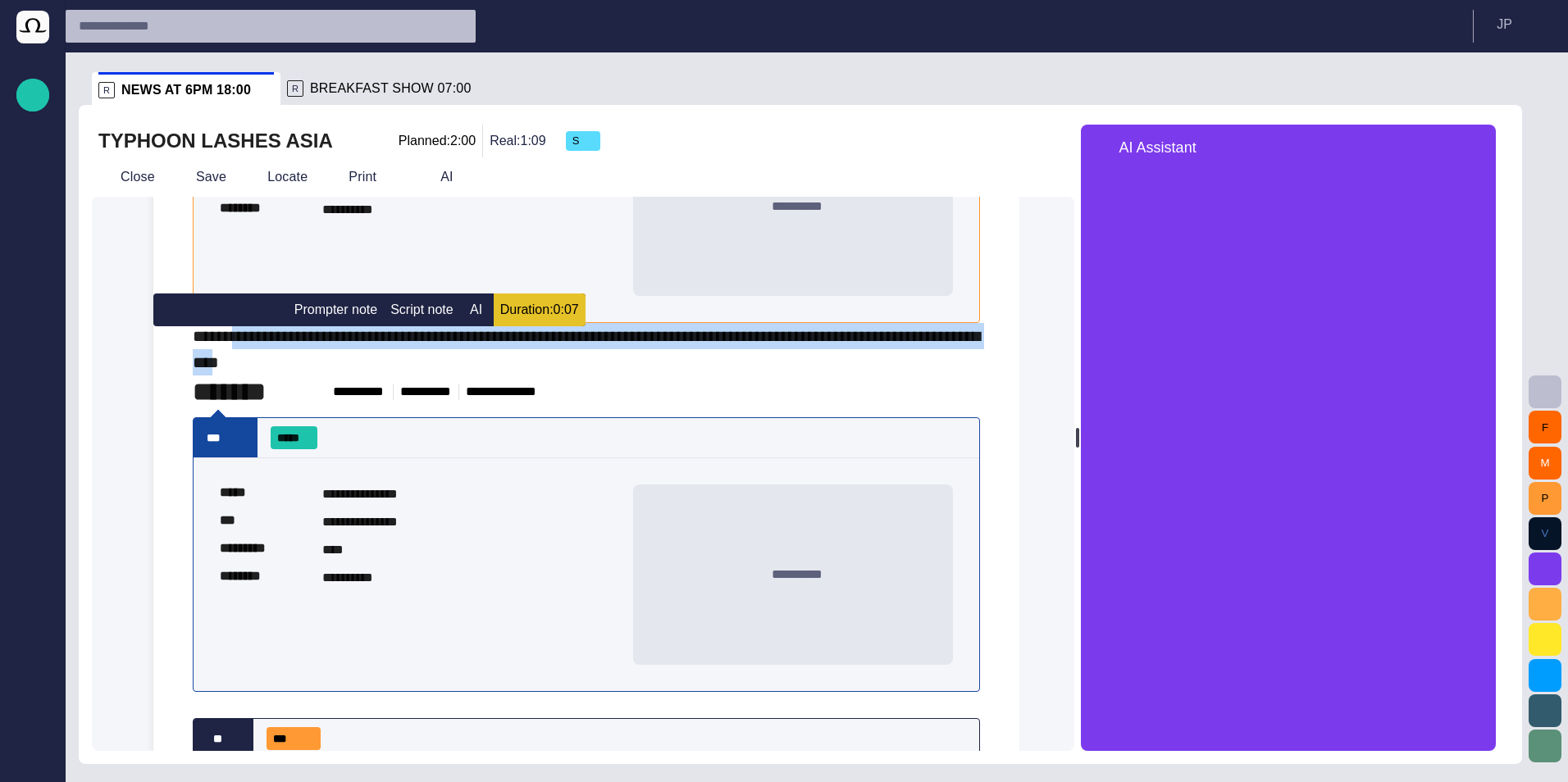
drag, startPoint x: 262, startPoint y: 370, endPoint x: 366, endPoint y: 371, distance: 104.0
click at [366, 371] on div "**********" at bounding box center [586, 199] width 788 height 352
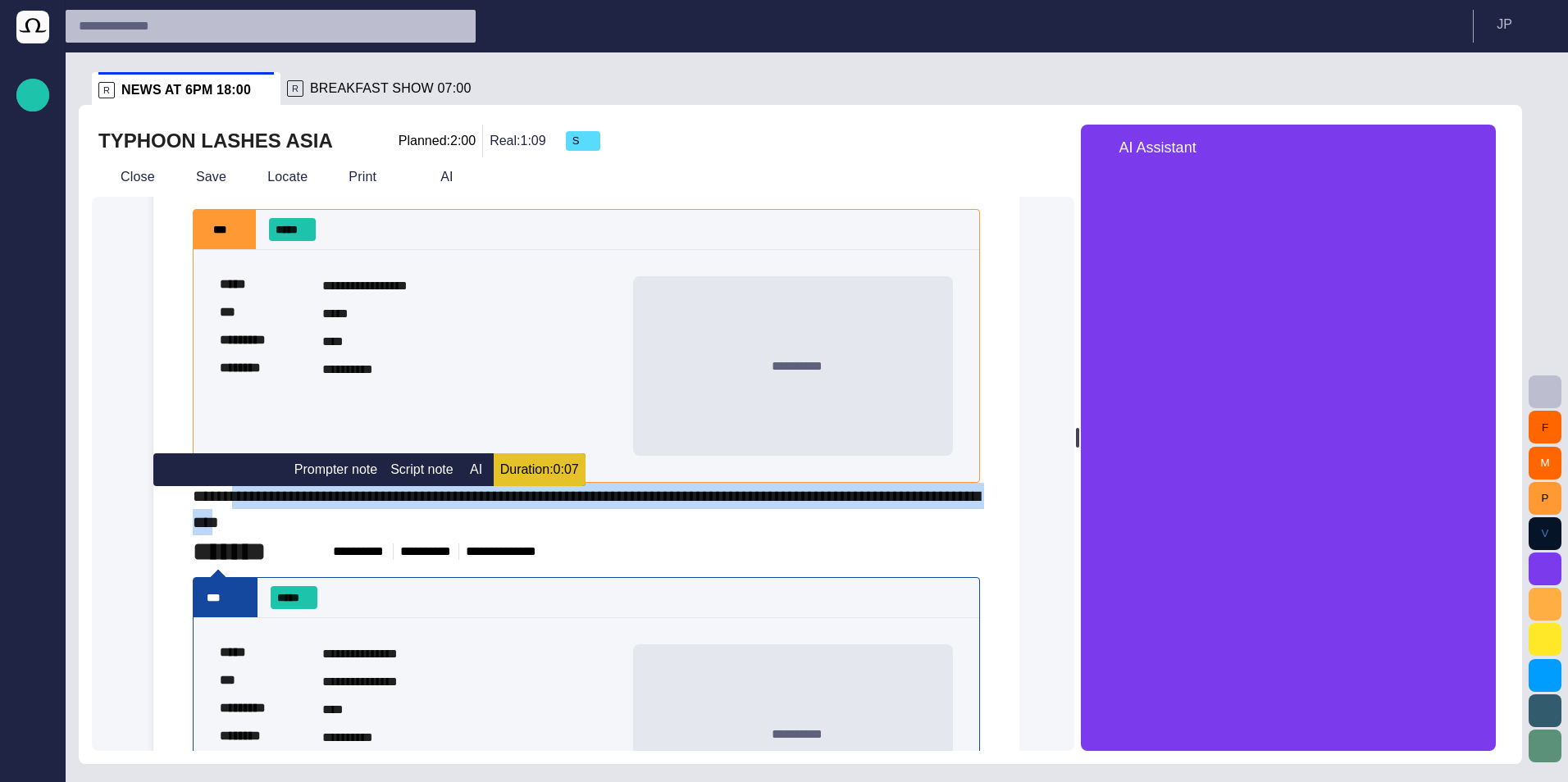
scroll to position [0, 0]
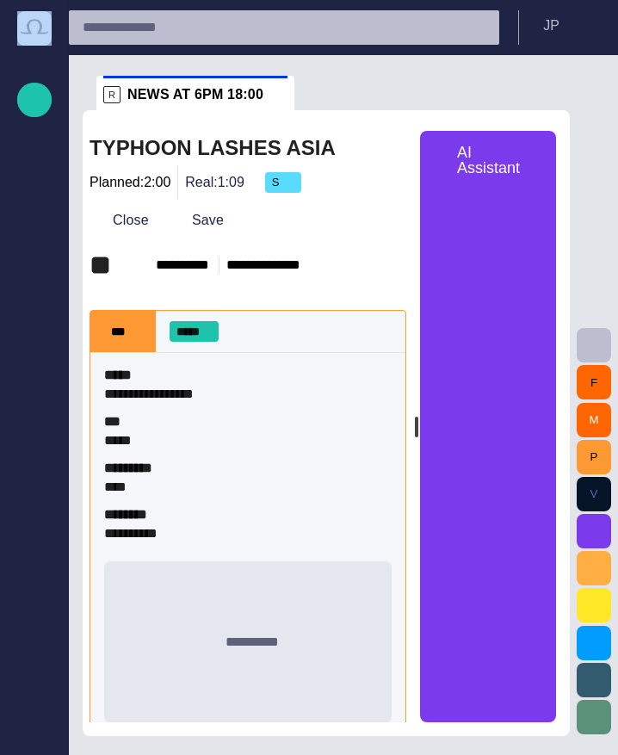
drag, startPoint x: 0, startPoint y: 51, endPoint x: -13, endPoint y: 51, distance: 12.9
click at [0, 51] on html "**********" at bounding box center [309, 377] width 618 height 755
drag, startPoint x: -13, startPoint y: 51, endPoint x: -3, endPoint y: 150, distance: 99.6
click at [0, 150] on html "**********" at bounding box center [309, 377] width 618 height 755
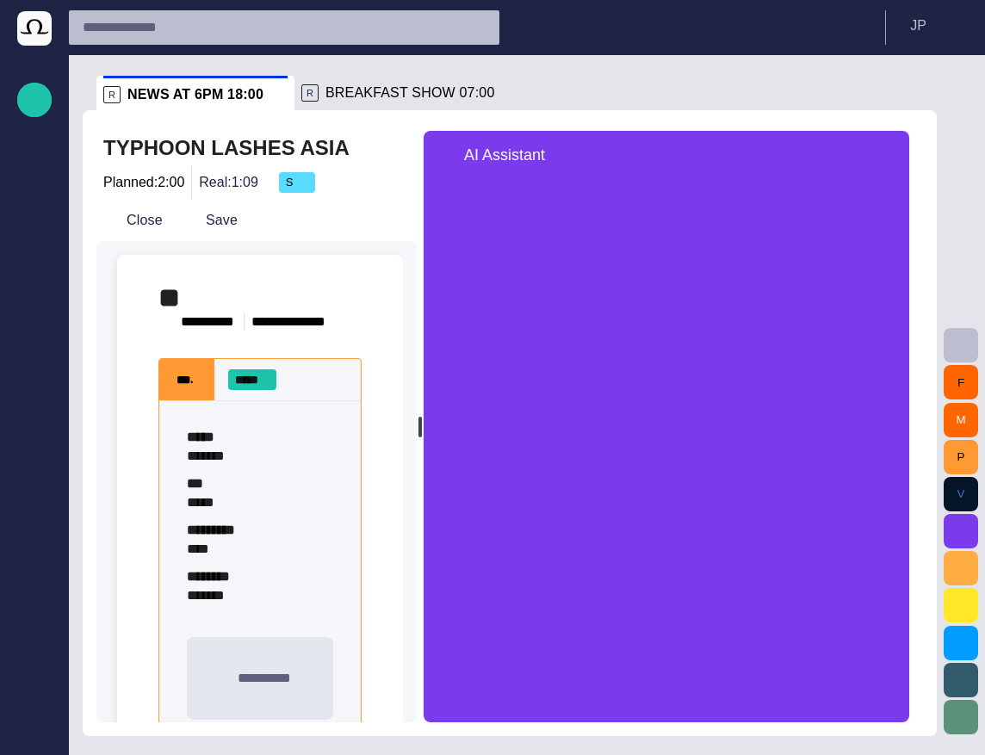
drag, startPoint x: 677, startPoint y: 425, endPoint x: 308, endPoint y: 444, distance: 369.0
click at [313, 445] on div "**********" at bounding box center [509, 427] width 827 height 592
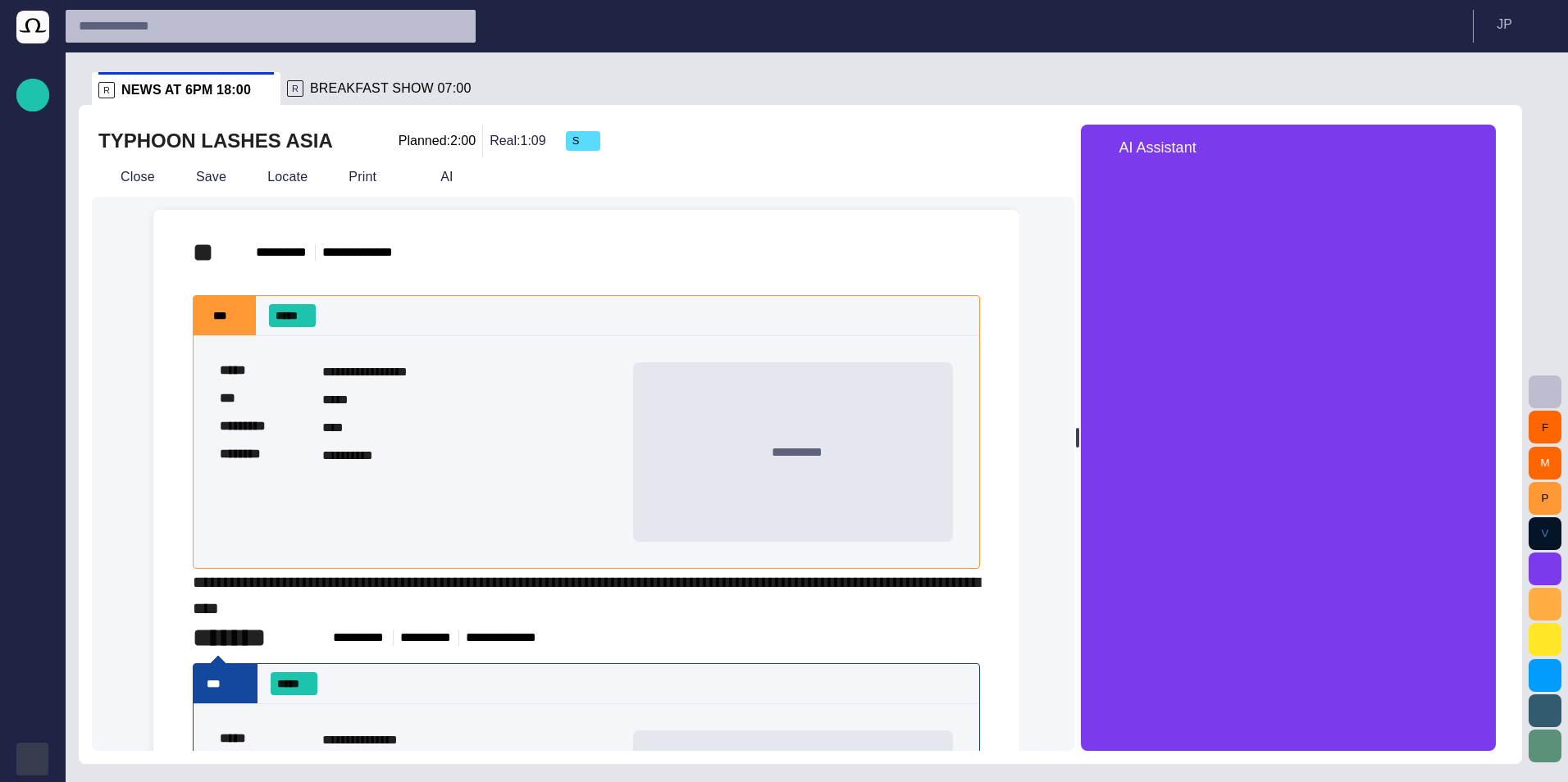
click at [25, 752] on div "button" at bounding box center [32, 759] width 32 height 32
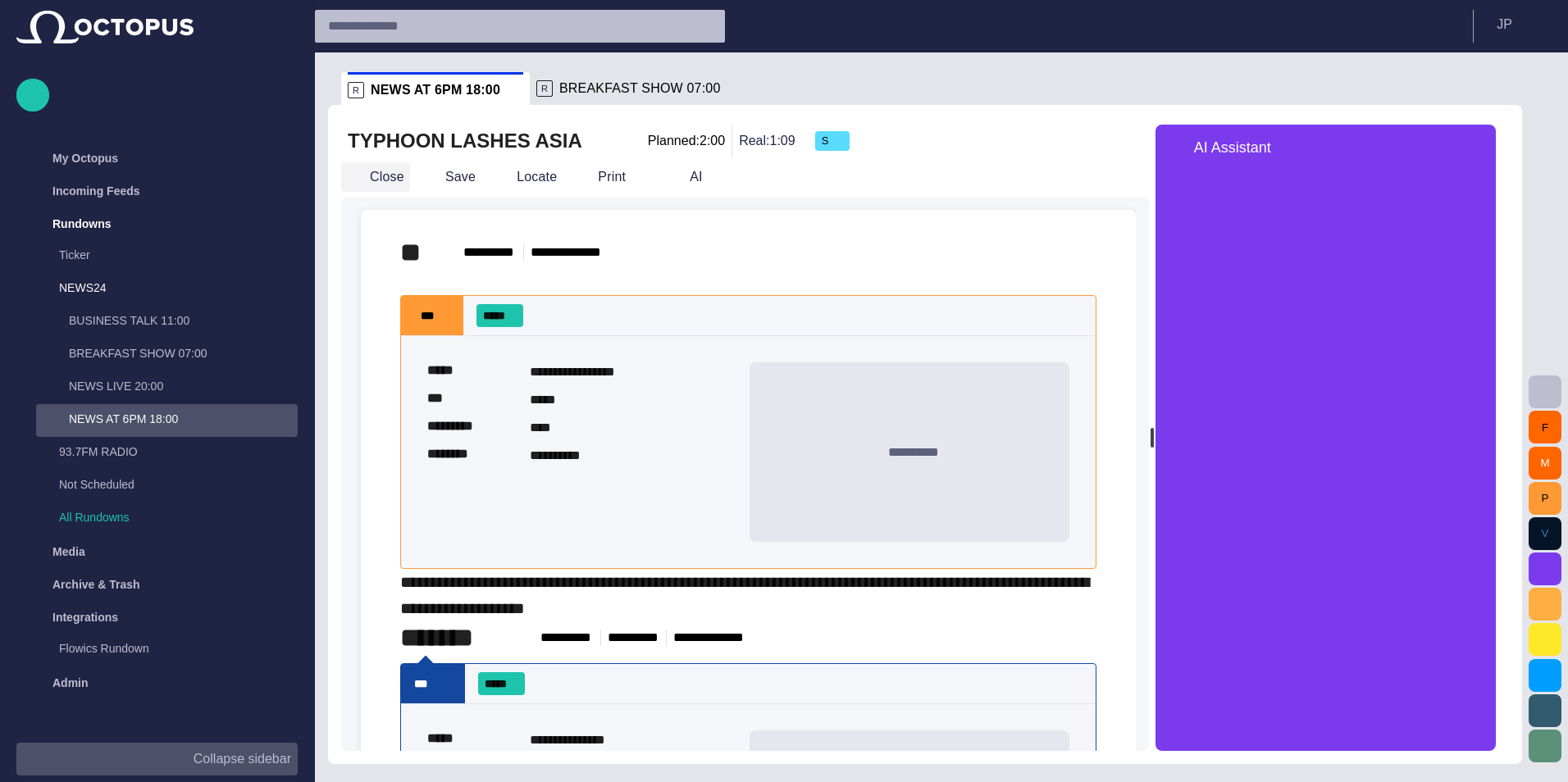
click at [386, 176] on button "Close" at bounding box center [375, 176] width 69 height 30
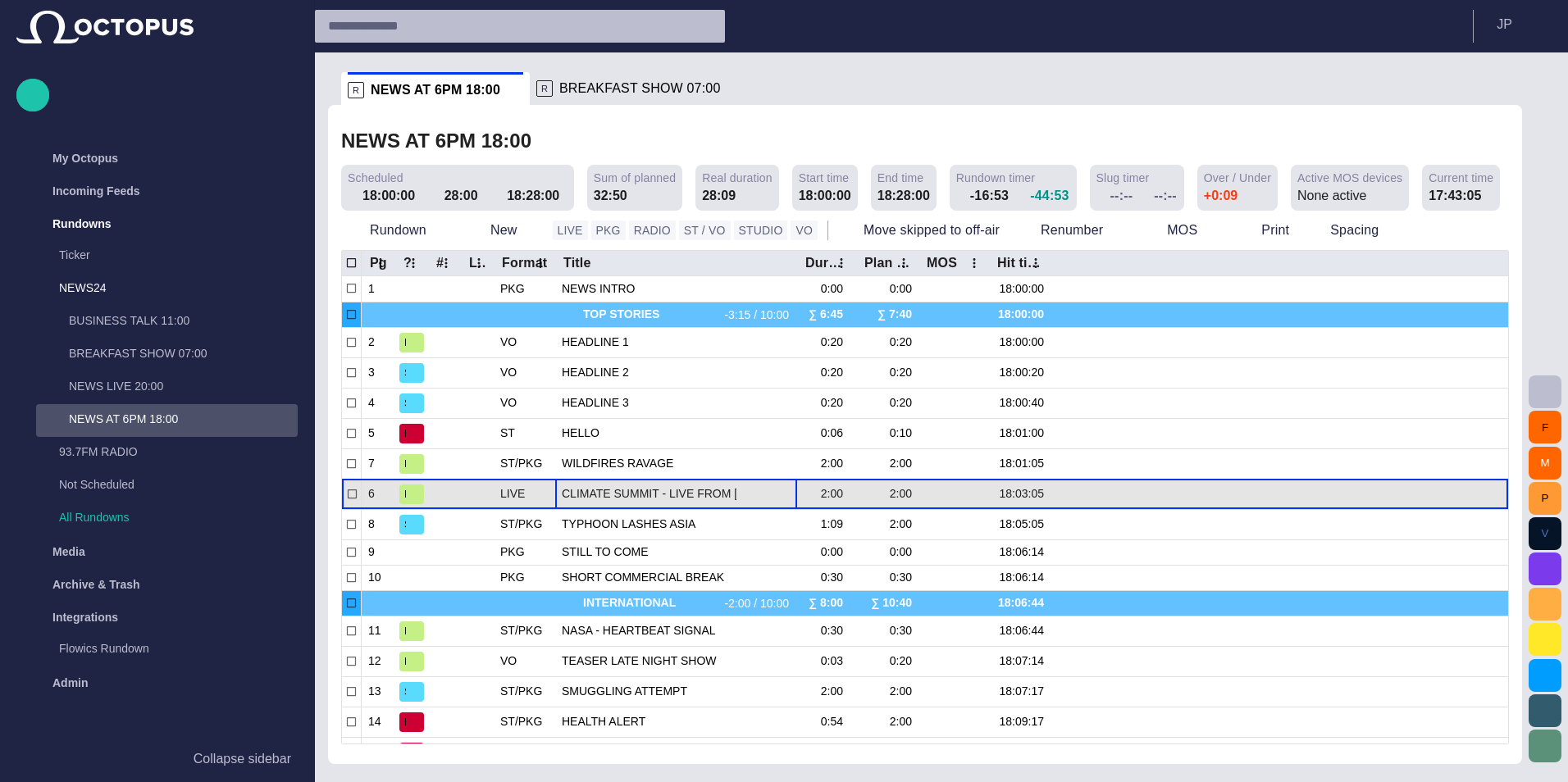
click at [639, 482] on div "CLIMATE SUMMIT - LIVE FROM GENEVA" at bounding box center [676, 494] width 229 height 30
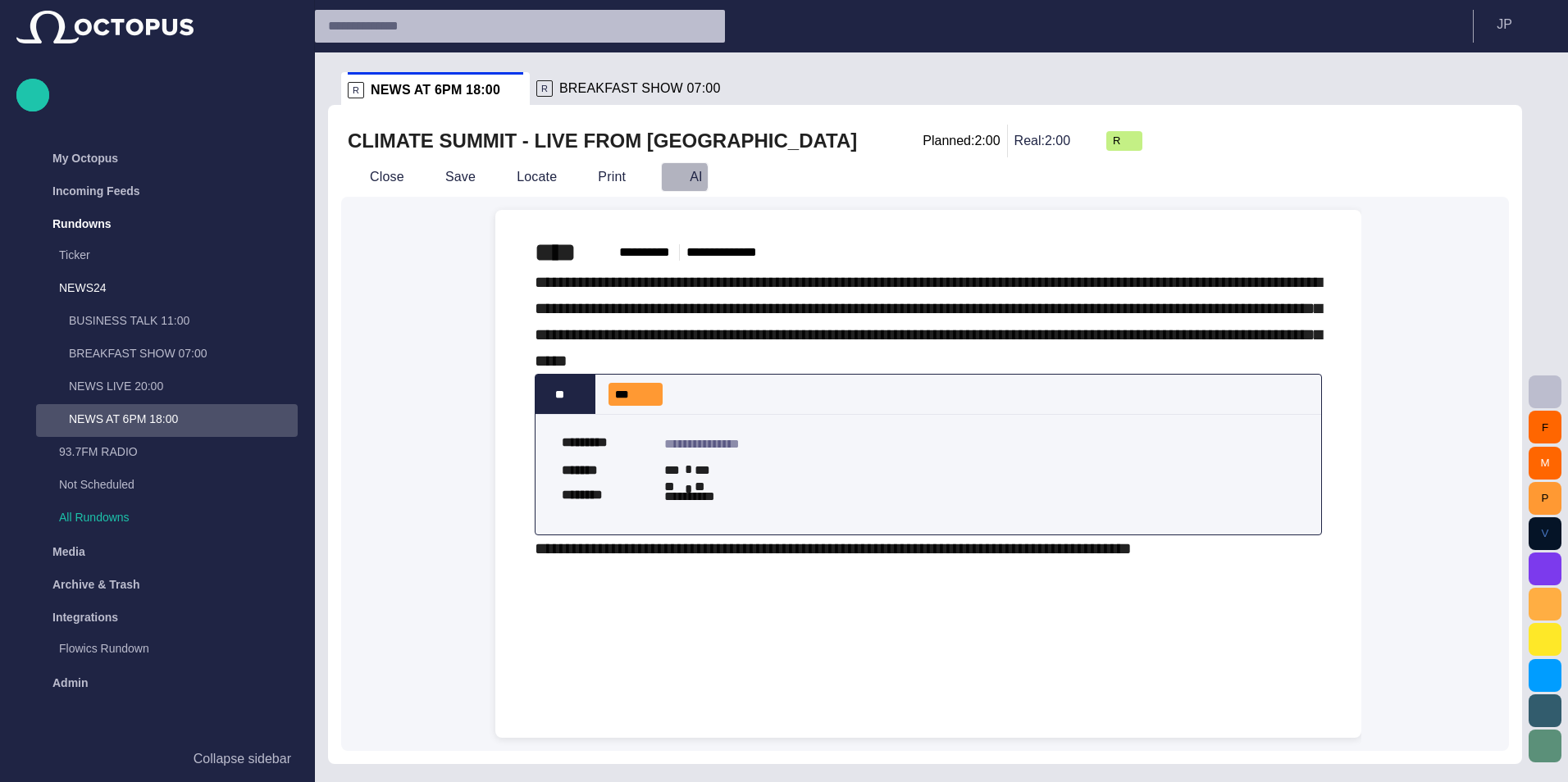
click at [667, 177] on span "button" at bounding box center [674, 176] width 16 height 16
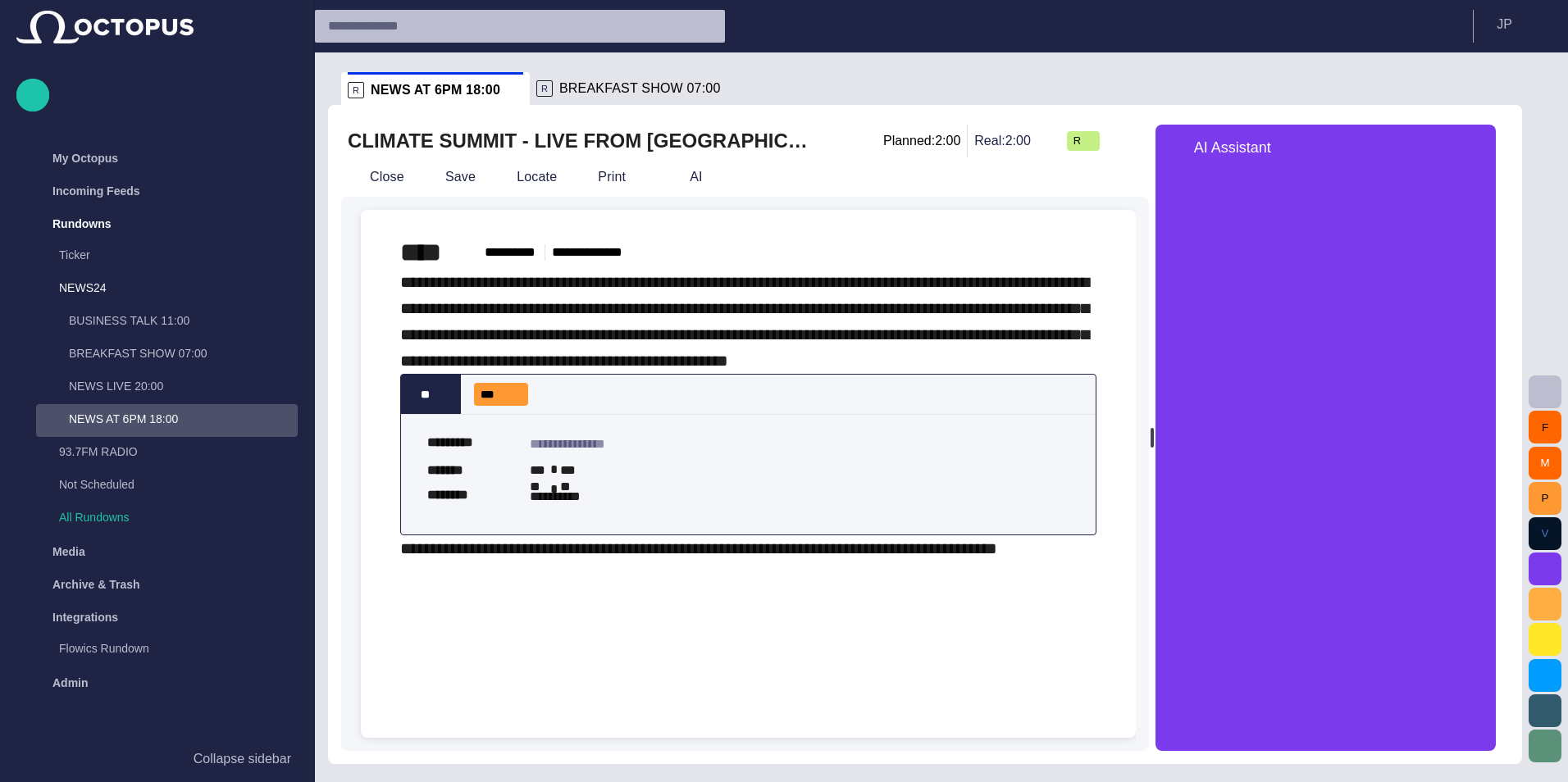
click at [1091, 588] on div "**********" at bounding box center [749, 398] width 749 height 378
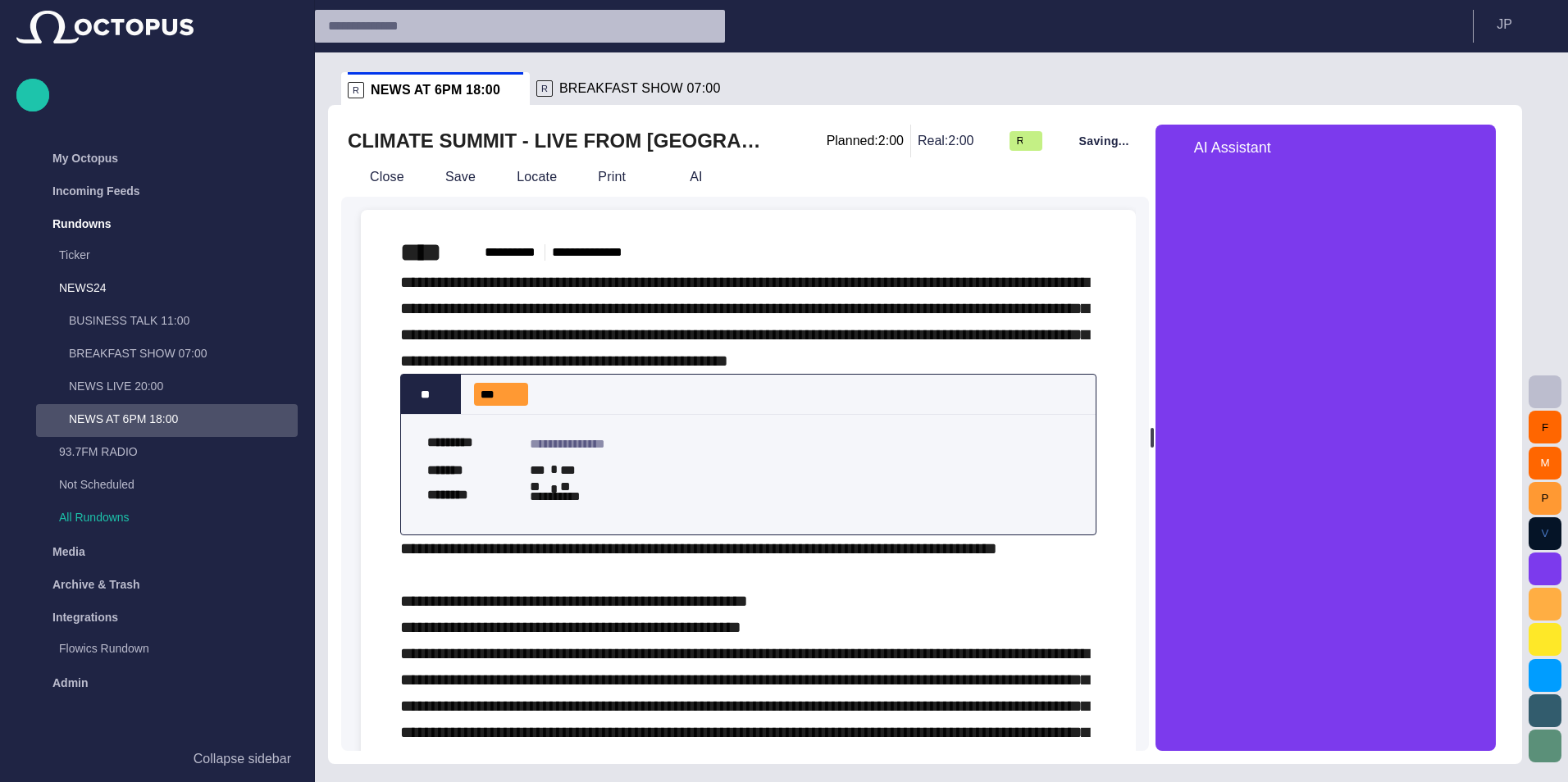
scroll to position [124, 0]
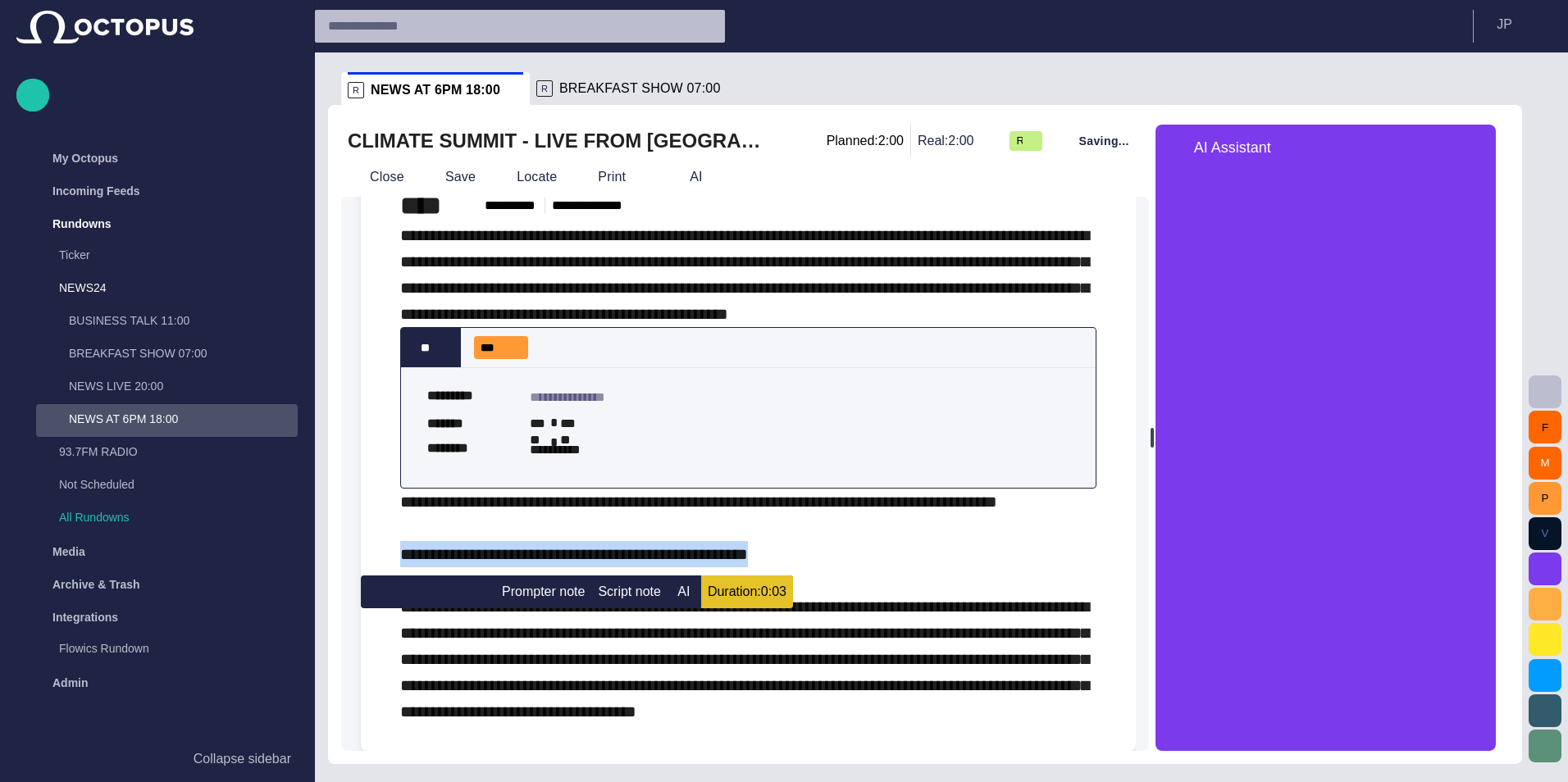
drag, startPoint x: 829, startPoint y: 556, endPoint x: 393, endPoint y: 537, distance: 436.4
click at [393, 537] on div "**********" at bounding box center [749, 456] width 749 height 588
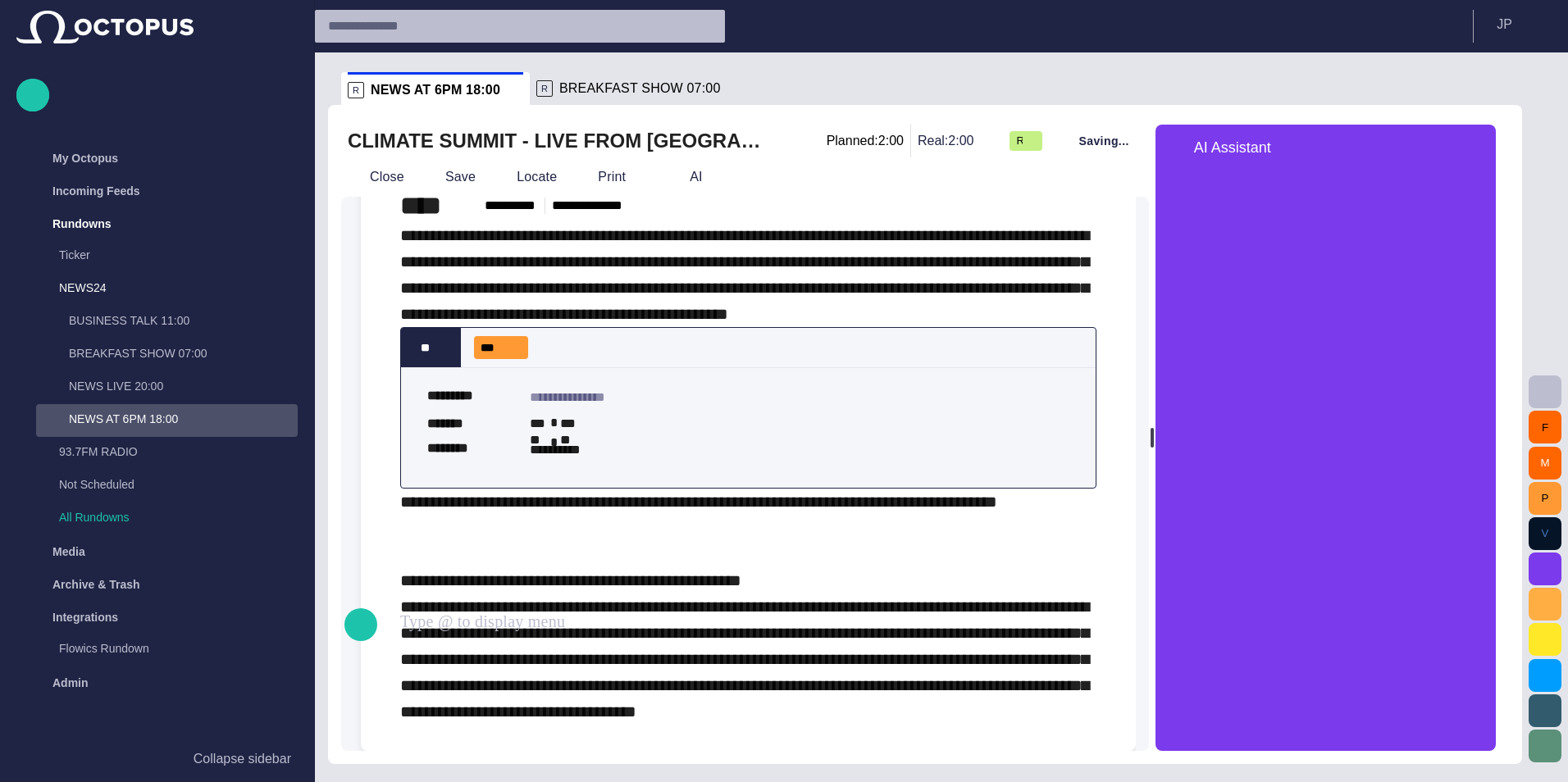
click at [480, 566] on span "**********" at bounding box center [744, 607] width 689 height 227
click at [481, 566] on span "**********" at bounding box center [744, 607] width 689 height 227
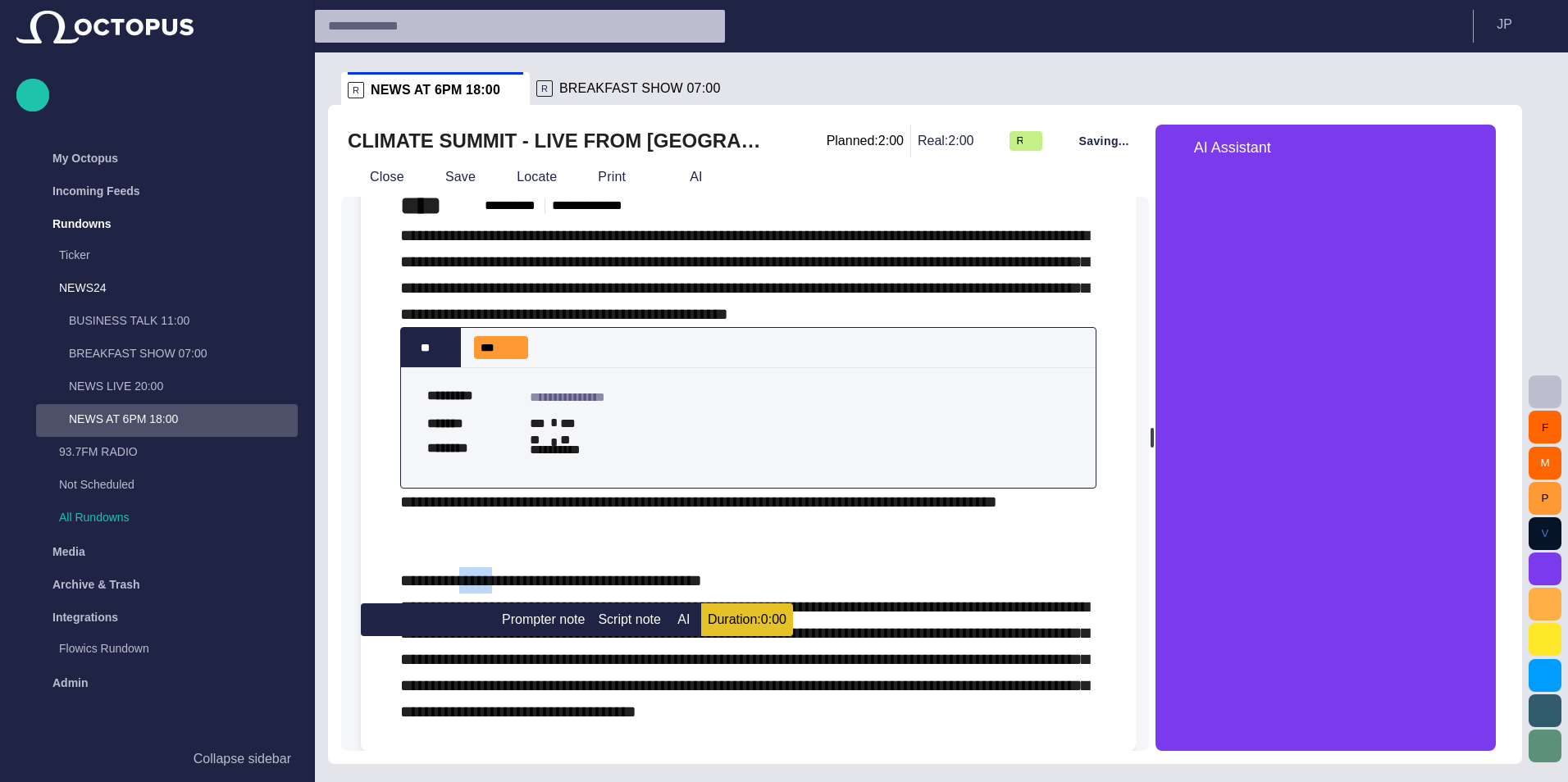
click at [481, 565] on span "**********" at bounding box center [744, 607] width 689 height 227
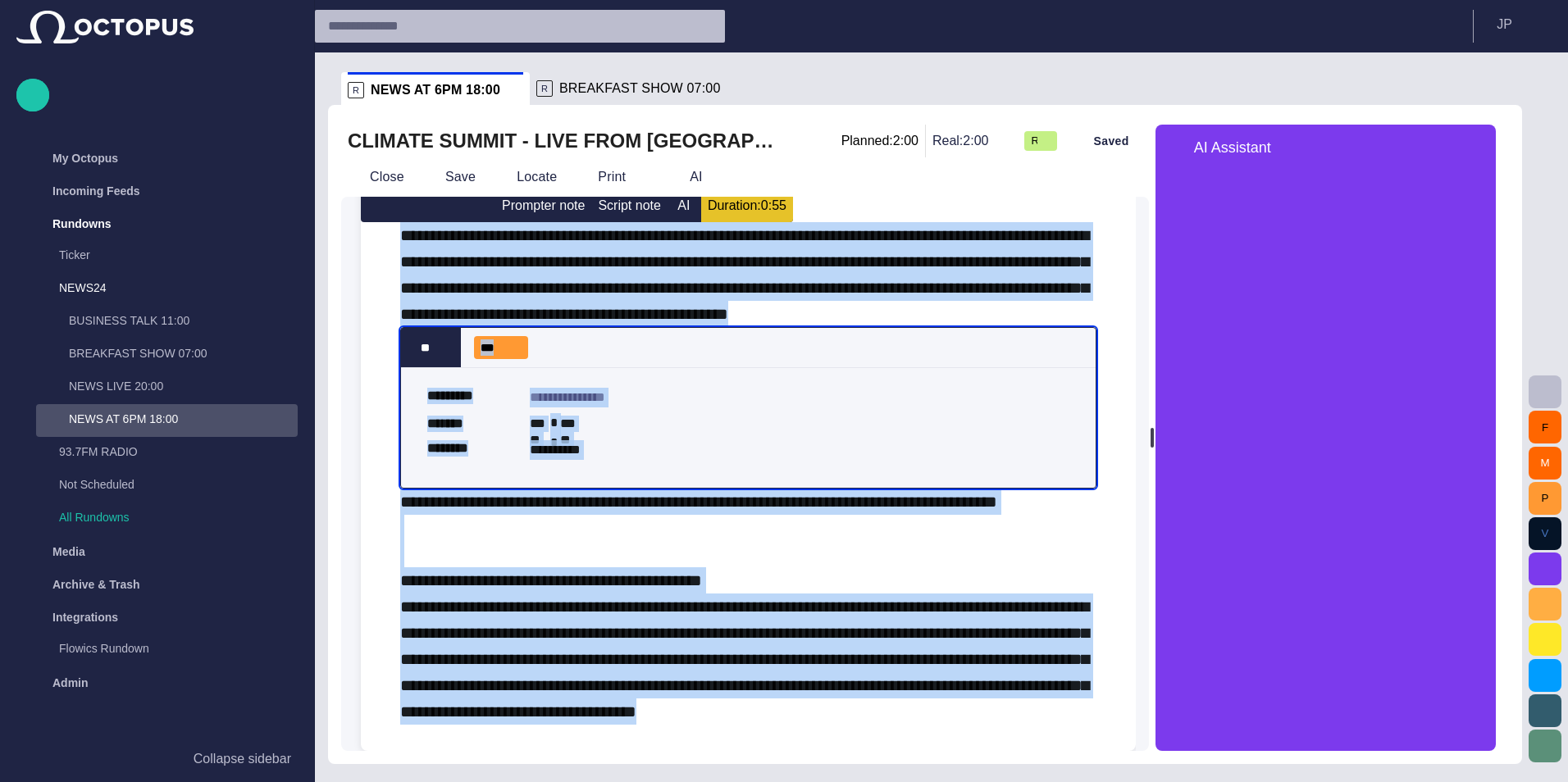
click at [481, 565] on span "**********" at bounding box center [744, 607] width 689 height 227
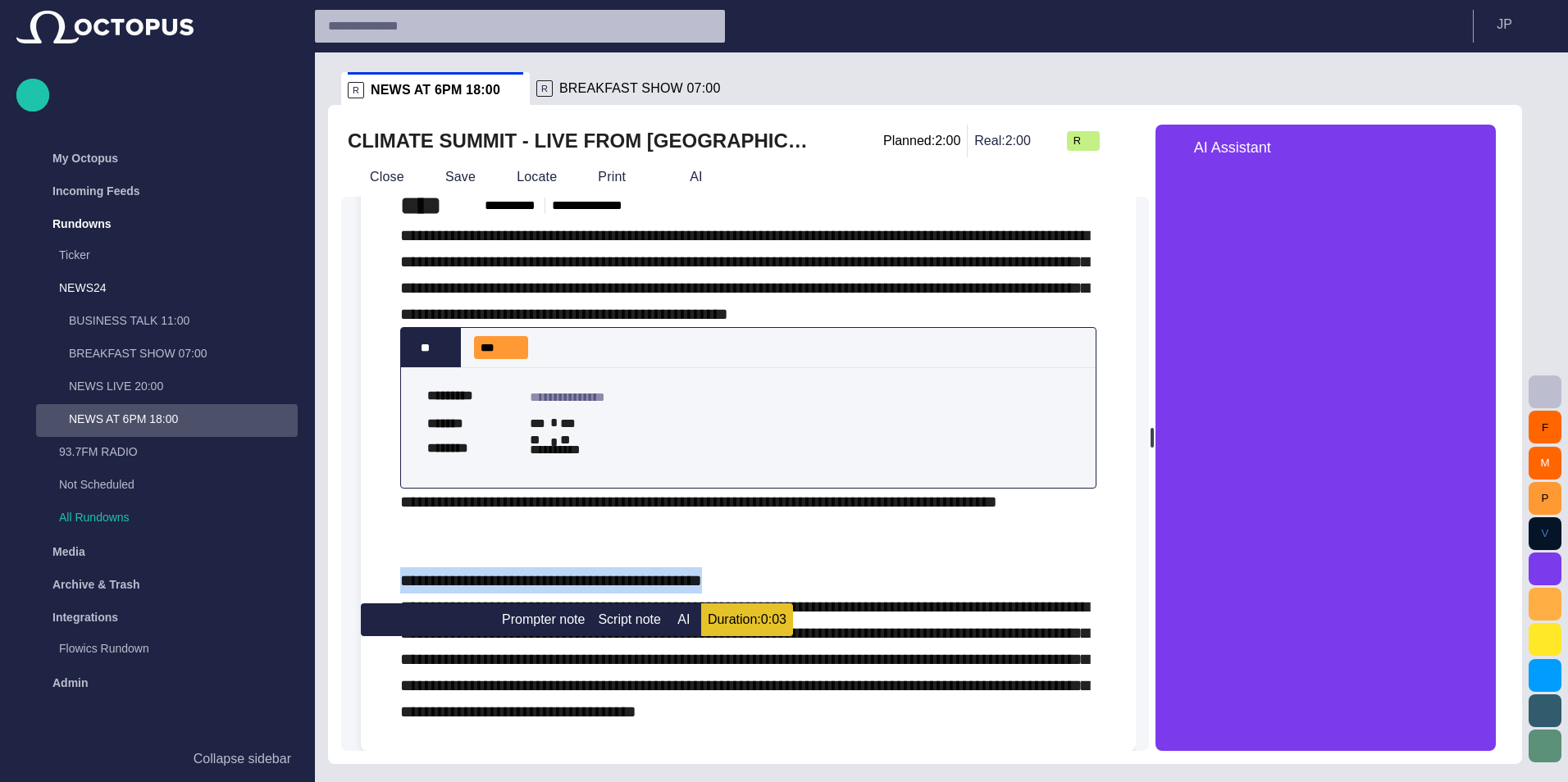
drag, startPoint x: 706, startPoint y: 574, endPoint x: 365, endPoint y: 575, distance: 341.0
click at [365, 575] on div "**********" at bounding box center [749, 456] width 775 height 588
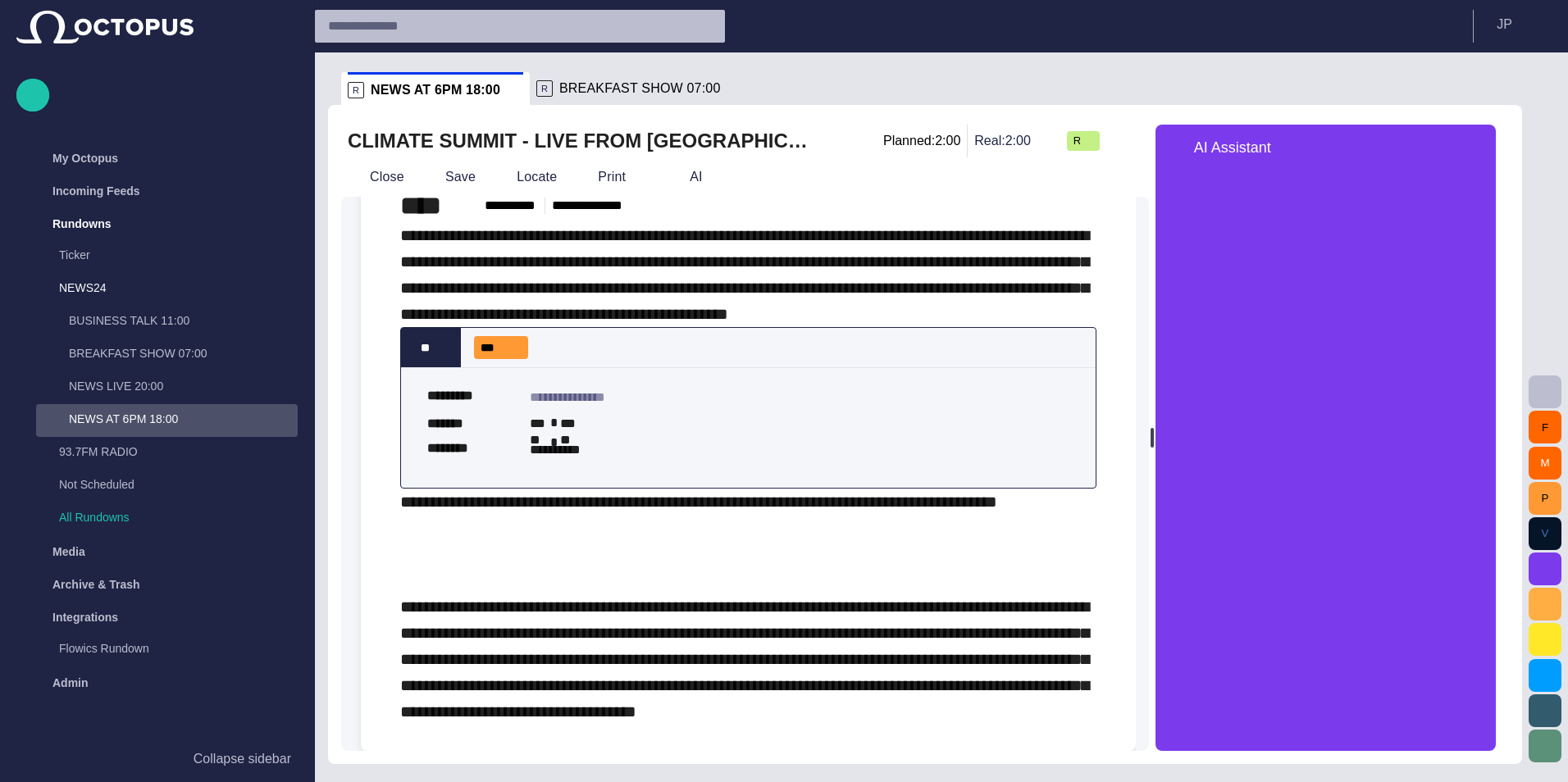
click at [1091, 136] on div "AI Assistant" at bounding box center [1325, 148] width 340 height 46
click at [1091, 142] on span "button" at bounding box center [1474, 148] width 20 height 20
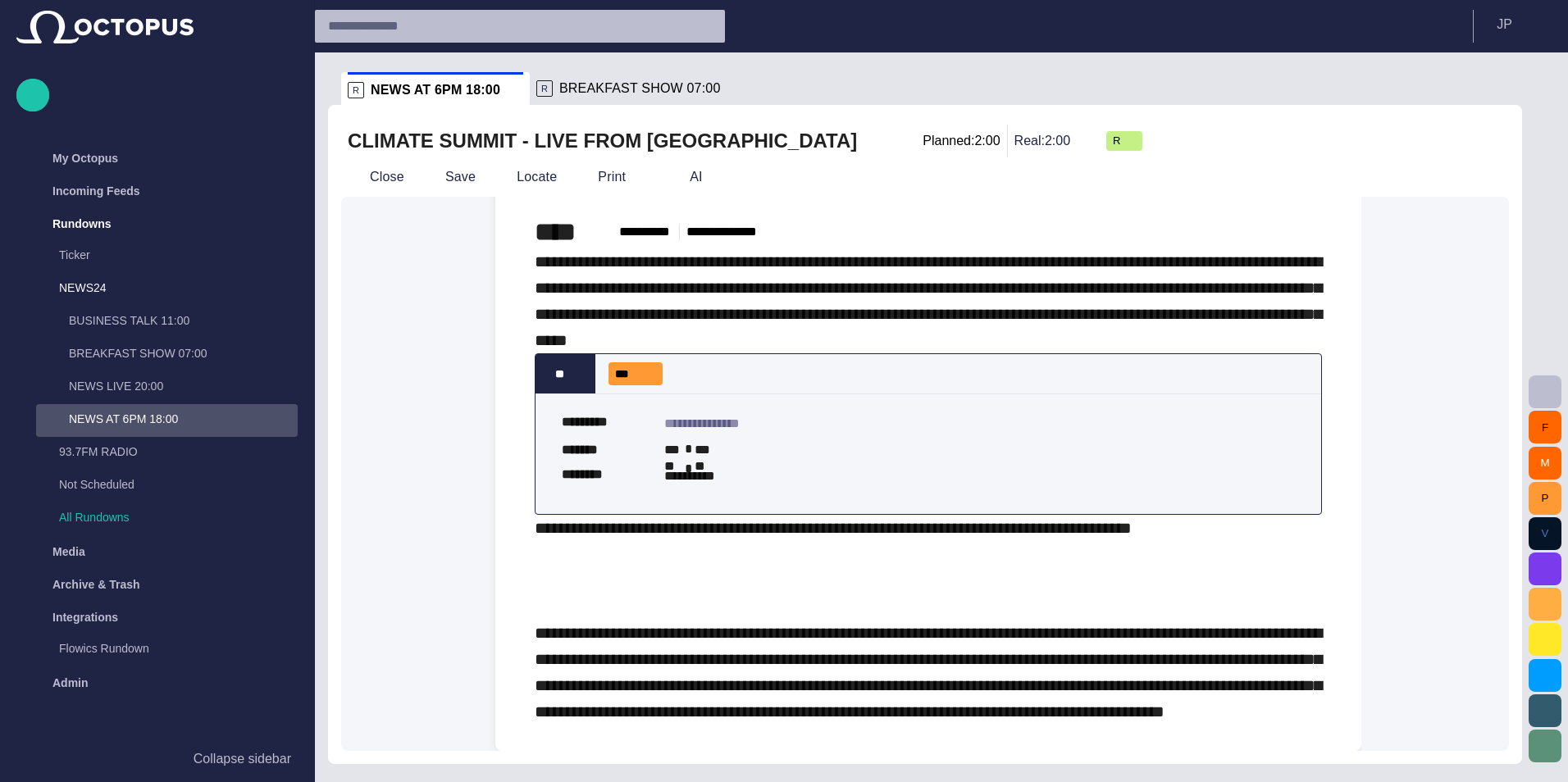
scroll to position [68, 0]
click at [661, 167] on button "AI" at bounding box center [685, 176] width 48 height 30
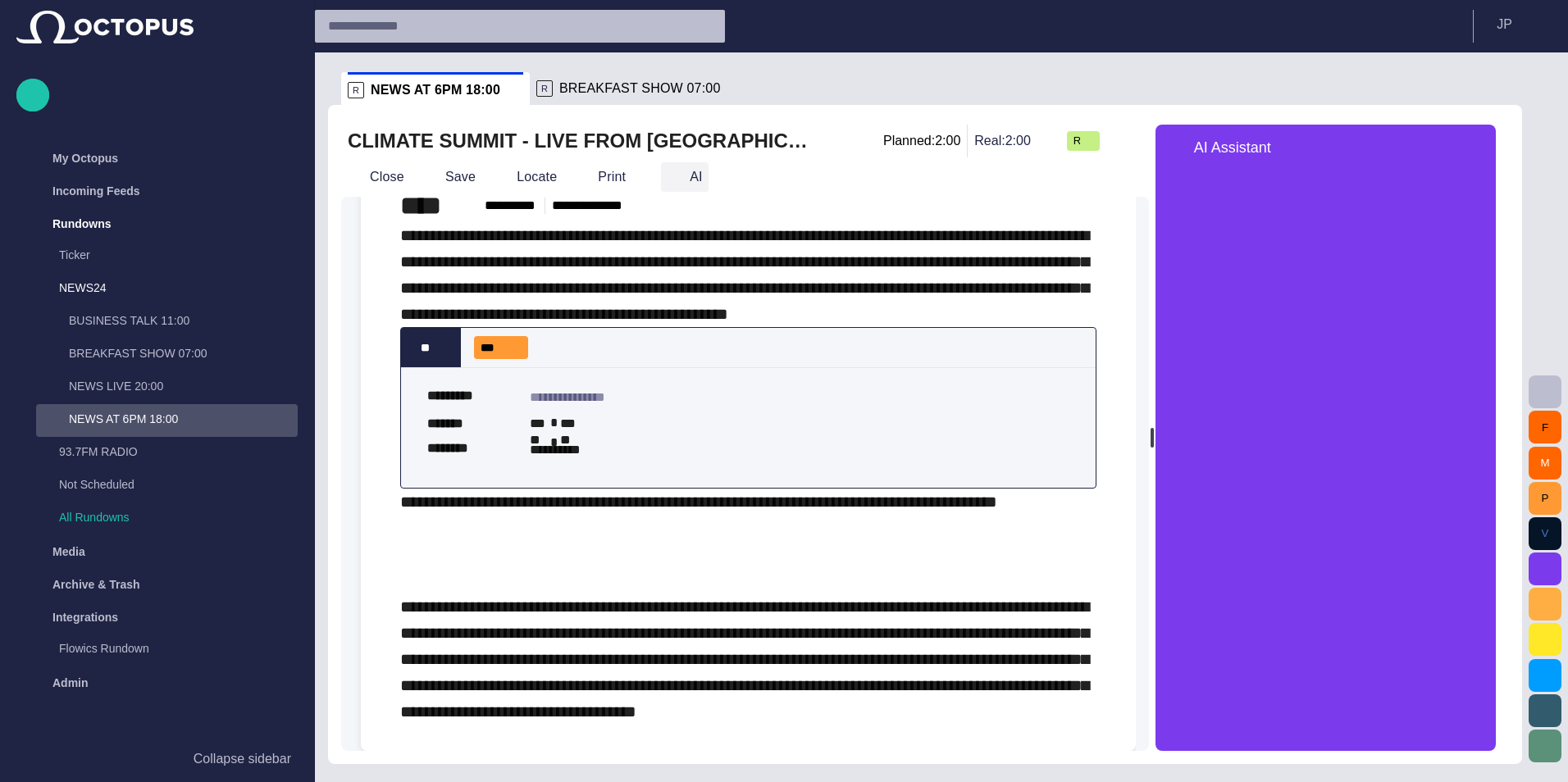
scroll to position [124, 0]
